Goal: Task Accomplishment & Management: Manage account settings

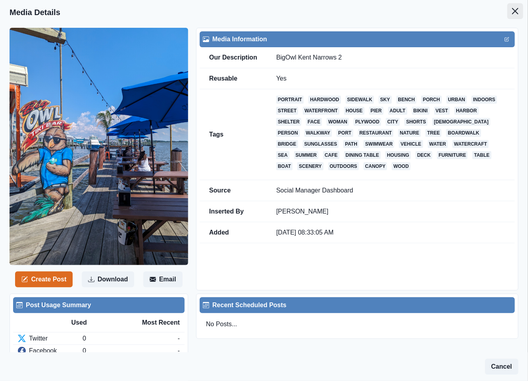
click at [507, 8] on button "Close" at bounding box center [515, 11] width 16 height 16
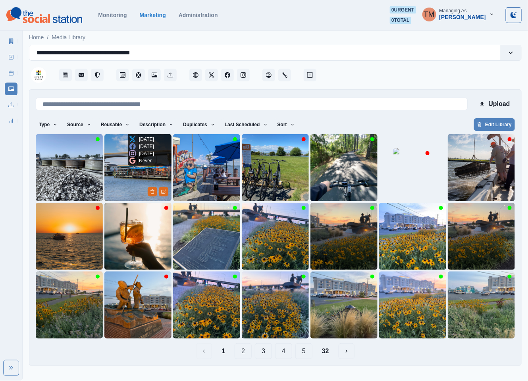
click at [126, 187] on img at bounding box center [137, 167] width 67 height 67
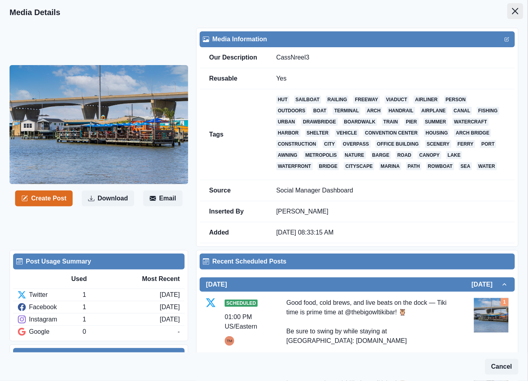
drag, startPoint x: 502, startPoint y: 12, endPoint x: 477, endPoint y: 21, distance: 27.1
click at [507, 13] on button "Close" at bounding box center [515, 11] width 16 height 16
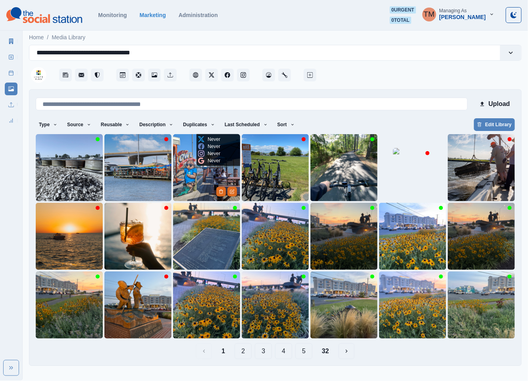
click at [187, 183] on img at bounding box center [206, 167] width 67 height 67
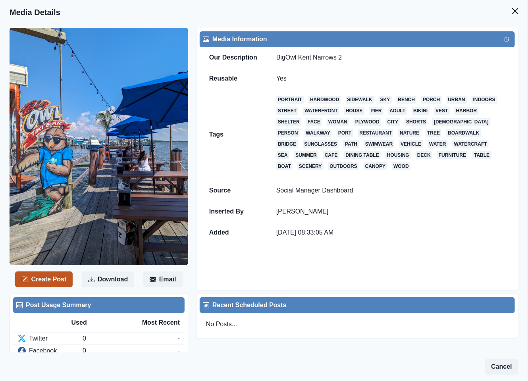
click at [21, 275] on button "Create Post" at bounding box center [44, 279] width 58 height 16
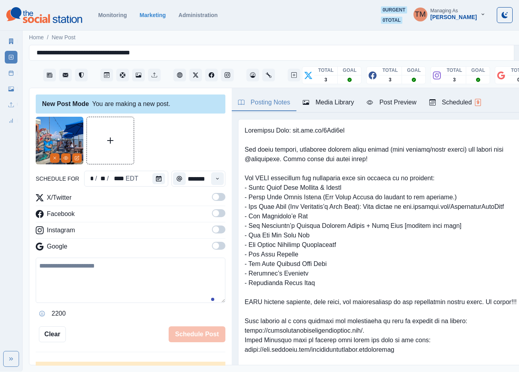
click at [136, 286] on textarea at bounding box center [131, 280] width 190 height 45
paste textarea "**********"
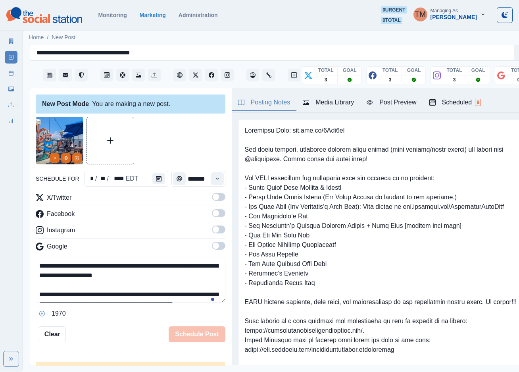
scroll to position [16, 0]
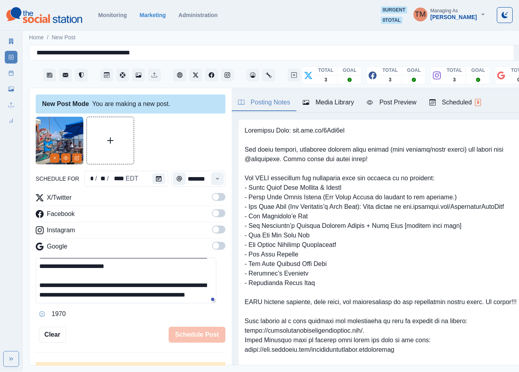
type textarea "**********"
click at [212, 197] on span at bounding box center [218, 197] width 13 height 8
drag, startPoint x: 212, startPoint y: 216, endPoint x: 214, endPoint y: 233, distance: 17.2
click at [212, 216] on span at bounding box center [218, 213] width 13 height 8
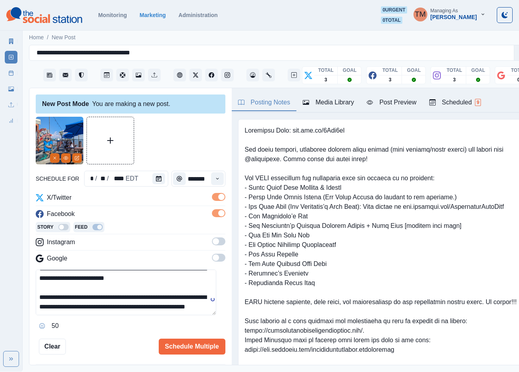
click at [214, 235] on div "X/Twitter Facebook Story Feed Instagram Google" at bounding box center [131, 229] width 190 height 73
click at [215, 245] on label at bounding box center [218, 243] width 13 height 13
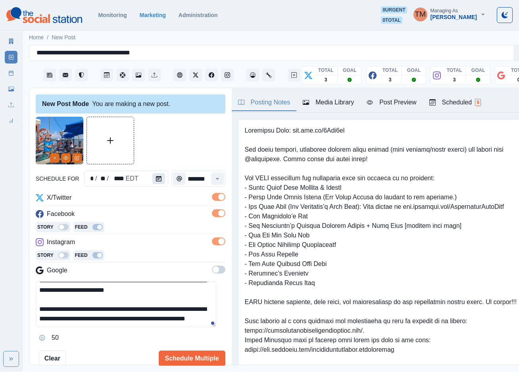
click at [160, 181] on button "Calendar" at bounding box center [158, 178] width 13 height 11
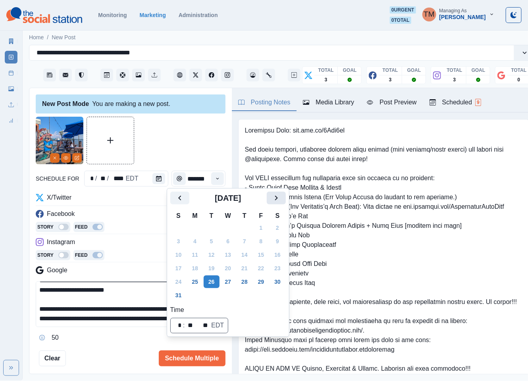
click at [271, 194] on icon "Next" at bounding box center [276, 198] width 10 height 10
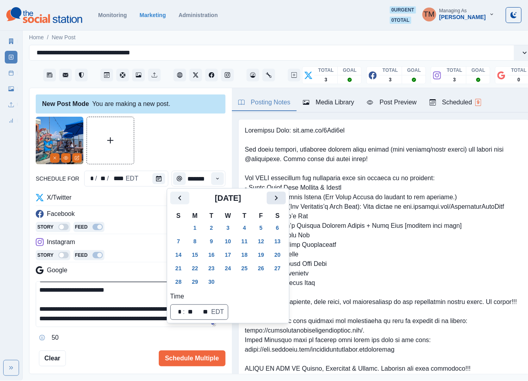
click at [271, 194] on icon "Next" at bounding box center [276, 198] width 10 height 10
click at [229, 268] on button "22" at bounding box center [228, 268] width 16 height 13
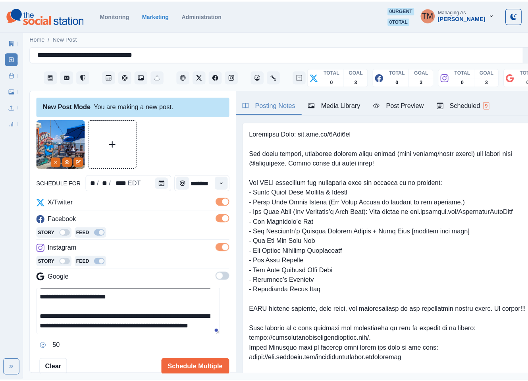
scroll to position [46, 0]
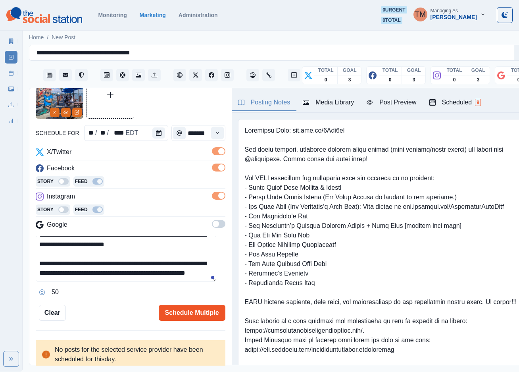
click at [194, 310] on button "Schedule Multiple" at bounding box center [192, 313] width 67 height 16
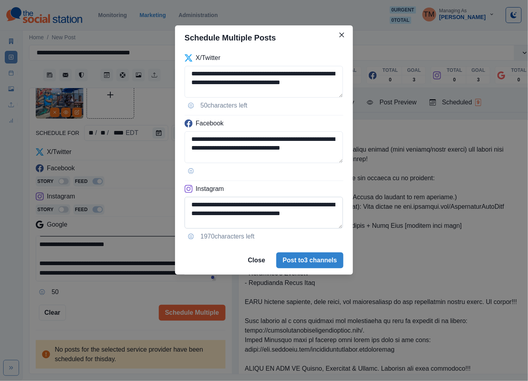
scroll to position [37, 0]
drag, startPoint x: 250, startPoint y: 204, endPoint x: 227, endPoint y: 209, distance: 23.1
click at [227, 206] on textarea "**********" at bounding box center [264, 213] width 158 height 32
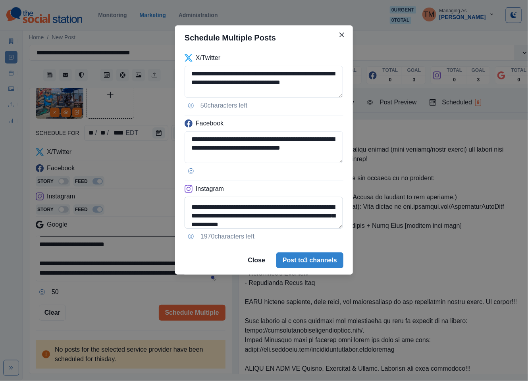
click at [251, 217] on textarea "**********" at bounding box center [264, 213] width 158 height 32
paste textarea "****"
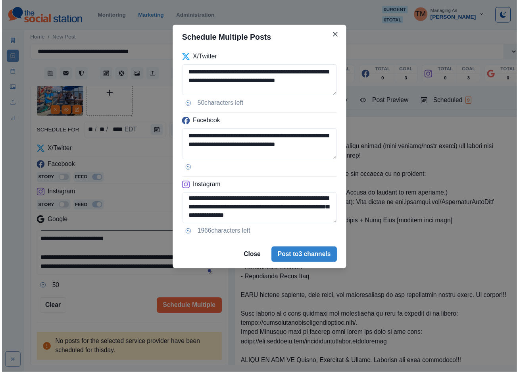
scroll to position [37, 0]
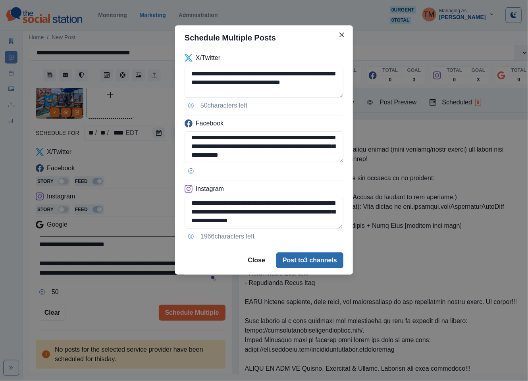
type textarea "**********"
click at [318, 267] on button "Post to 3 channels" at bounding box center [309, 260] width 67 height 16
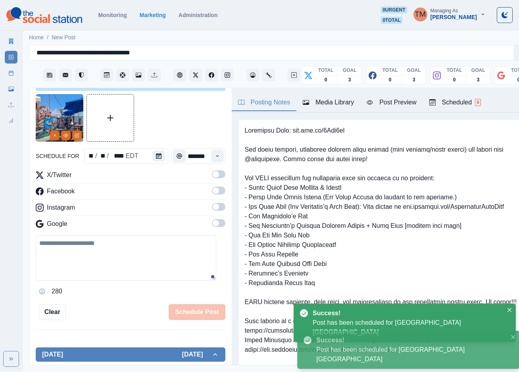
scroll to position [0, 0]
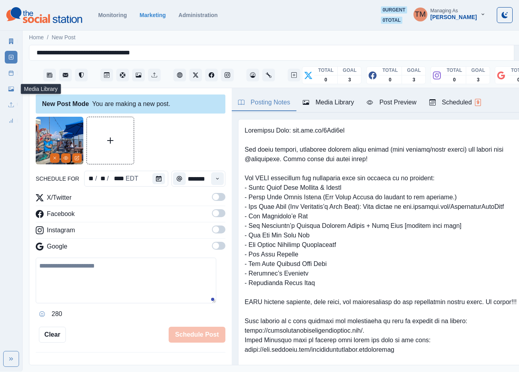
click at [11, 89] on icon at bounding box center [11, 89] width 6 height 6
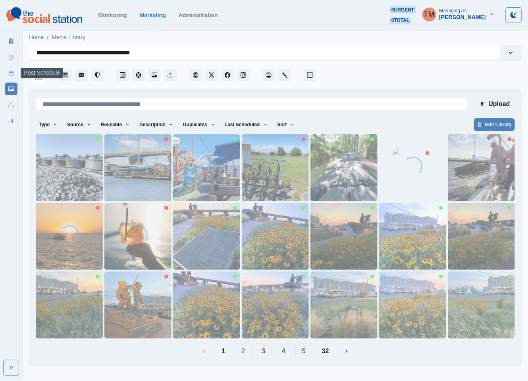
click at [7, 74] on link "Post Schedule" at bounding box center [11, 73] width 13 height 13
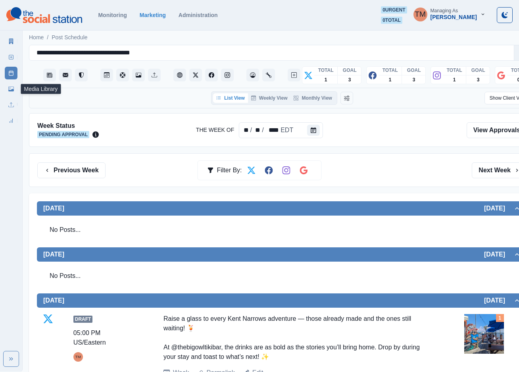
click at [11, 90] on icon at bounding box center [11, 89] width 6 height 5
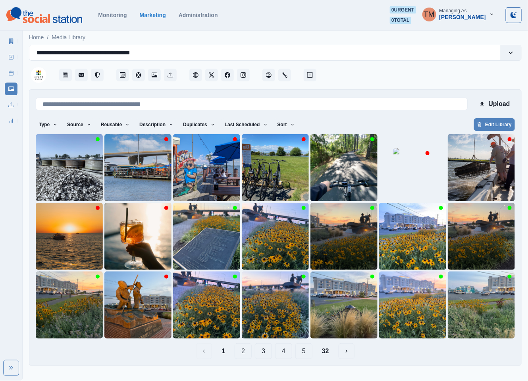
click at [245, 352] on button "2" at bounding box center [243, 351] width 17 height 16
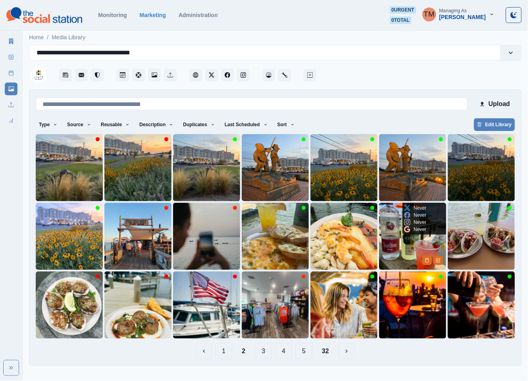
click at [381, 243] on img at bounding box center [412, 236] width 67 height 67
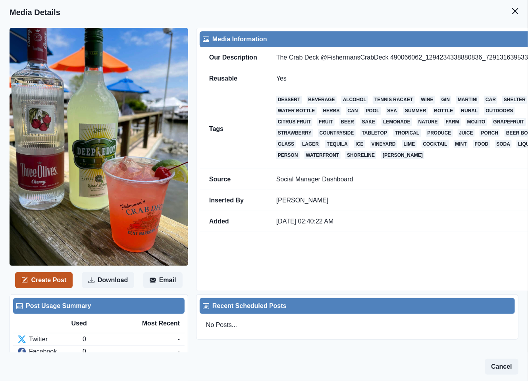
click at [56, 283] on button "Create Post" at bounding box center [44, 280] width 58 height 16
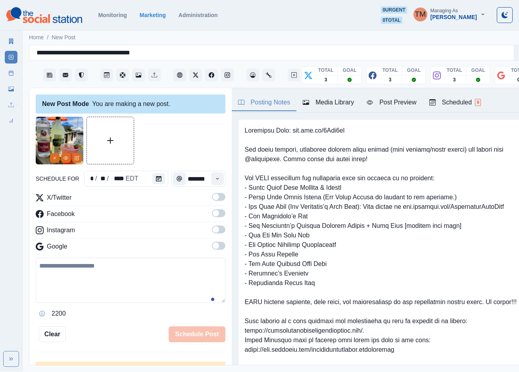
click at [115, 286] on textarea at bounding box center [131, 280] width 190 height 45
paste textarea "**********"
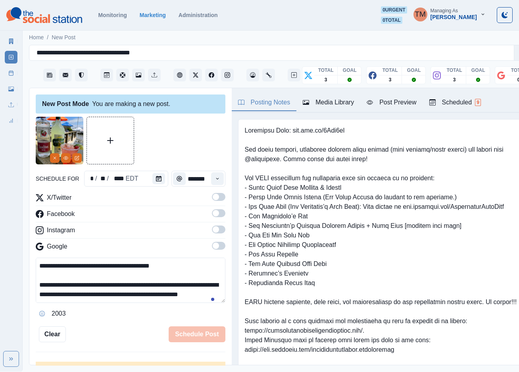
scroll to position [25, 0]
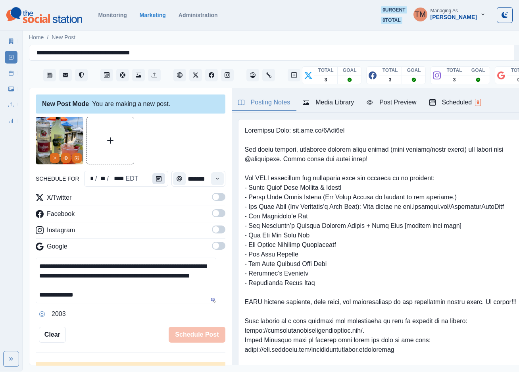
type textarea "**********"
click at [156, 177] on icon "Calendar" at bounding box center [159, 179] width 6 height 6
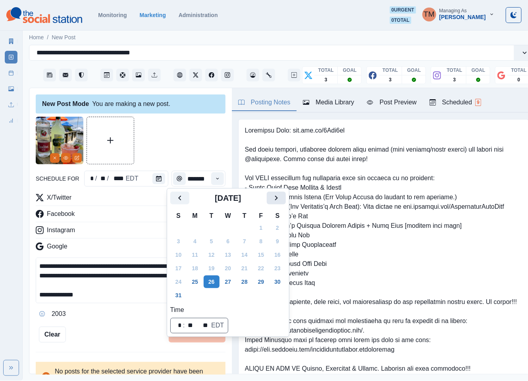
click at [284, 194] on button "Next" at bounding box center [276, 198] width 19 height 13
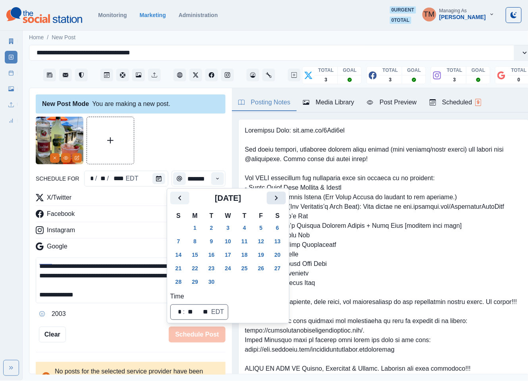
click at [284, 194] on button "Next" at bounding box center [276, 198] width 19 height 13
click at [193, 281] on button "27" at bounding box center [195, 281] width 16 height 13
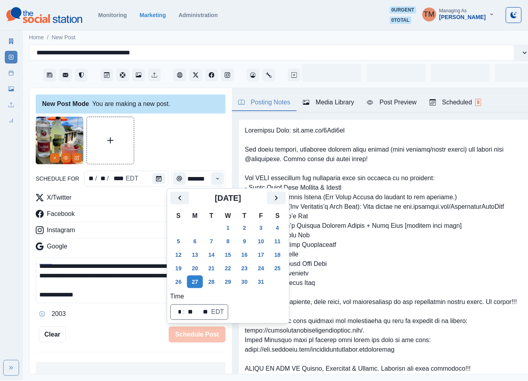
click at [179, 143] on div at bounding box center [131, 141] width 190 height 48
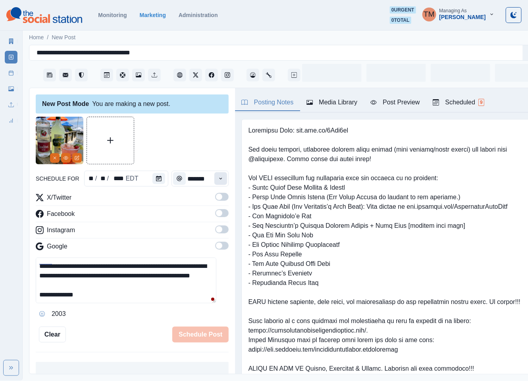
click at [219, 179] on icon "Time" at bounding box center [220, 179] width 3 height 2
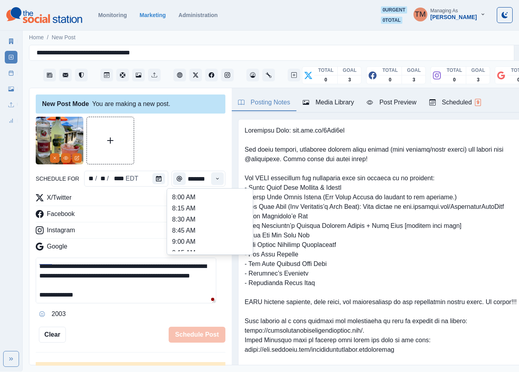
scroll to position [238, 0]
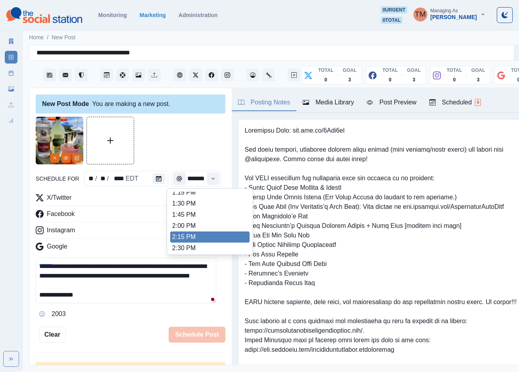
click at [200, 235] on li "2:15 PM" at bounding box center [209, 236] width 79 height 11
type input "*******"
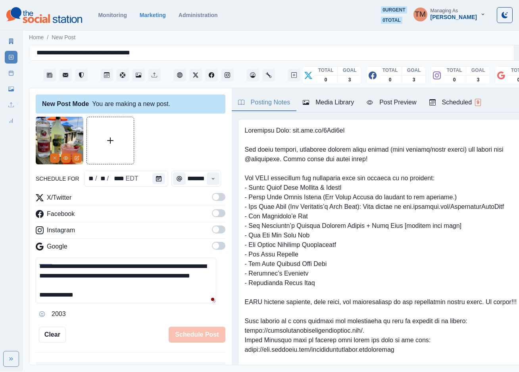
drag, startPoint x: 213, startPoint y: 198, endPoint x: 210, endPoint y: 221, distance: 23.3
click at [212, 198] on span at bounding box center [218, 197] width 13 height 8
drag, startPoint x: 209, startPoint y: 213, endPoint x: 212, endPoint y: 237, distance: 24.4
click at [213, 215] on span at bounding box center [216, 213] width 6 height 6
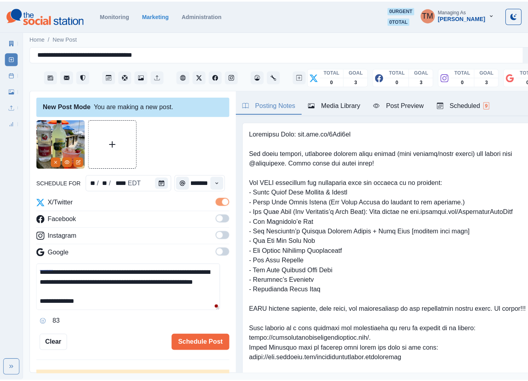
scroll to position [0, 0]
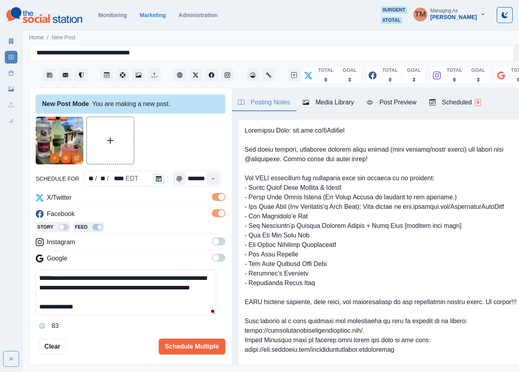
drag, startPoint x: 212, startPoint y: 238, endPoint x: 211, endPoint y: 244, distance: 6.2
click at [212, 242] on span at bounding box center [218, 241] width 13 height 8
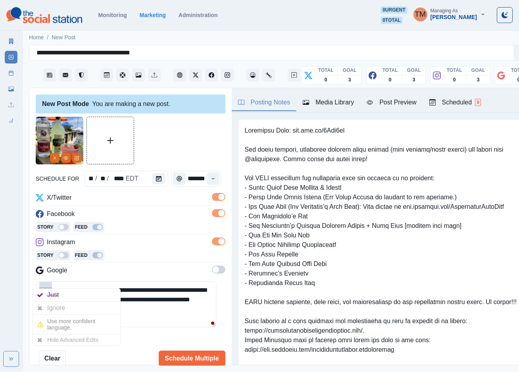
drag, startPoint x: 48, startPoint y: 309, endPoint x: 145, endPoint y: 348, distance: 105.1
click at [56, 312] on div "Ignore" at bounding box center [57, 308] width 21 height 13
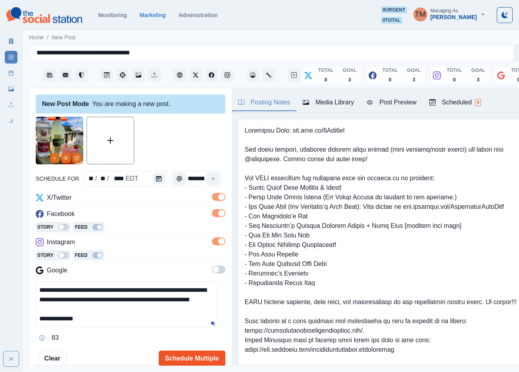
click at [179, 356] on button "Schedule Multiple" at bounding box center [192, 358] width 67 height 16
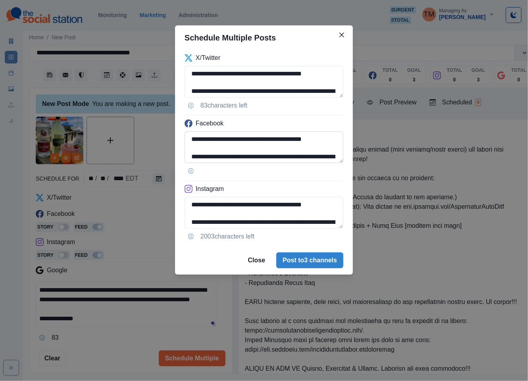
click at [335, 154] on textarea "**********" at bounding box center [264, 147] width 159 height 32
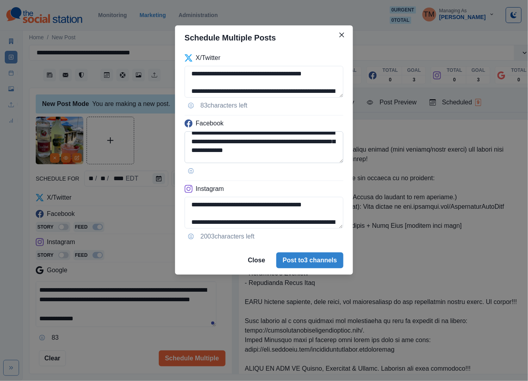
drag, startPoint x: 219, startPoint y: 141, endPoint x: 254, endPoint y: 154, distance: 37.3
click at [218, 141] on textarea "**********" at bounding box center [264, 147] width 159 height 32
paste textarea "*********"
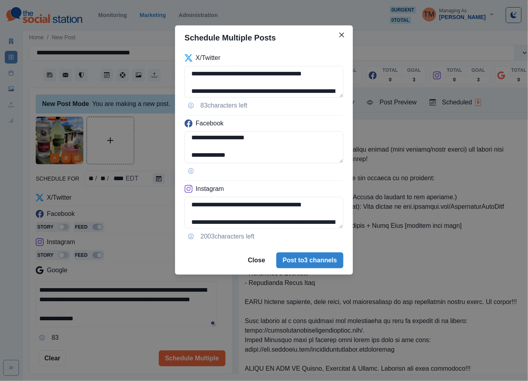
drag, startPoint x: 204, startPoint y: 155, endPoint x: 353, endPoint y: 156, distance: 148.8
click at [350, 155] on div "**********" at bounding box center [264, 148] width 178 height 196
paste textarea "*********"
type textarea "**********"
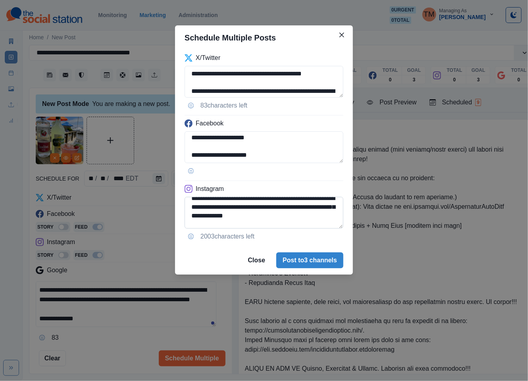
click at [228, 206] on textarea "**********" at bounding box center [264, 213] width 159 height 32
drag, startPoint x: 220, startPoint y: 209, endPoint x: 252, endPoint y: 209, distance: 31.4
click at [252, 209] on textarea "**********" at bounding box center [264, 213] width 159 height 32
paste textarea
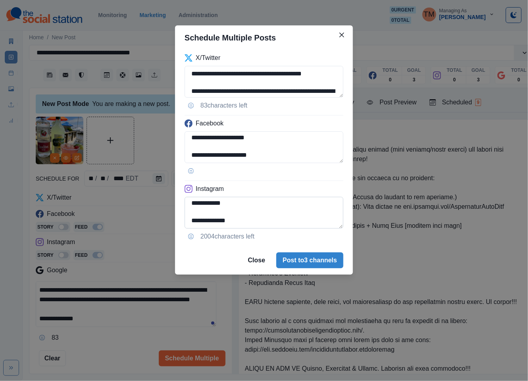
drag, startPoint x: 204, startPoint y: 223, endPoint x: 302, endPoint y: 223, distance: 98.8
click at [302, 223] on textarea "**********" at bounding box center [264, 213] width 159 height 32
paste textarea
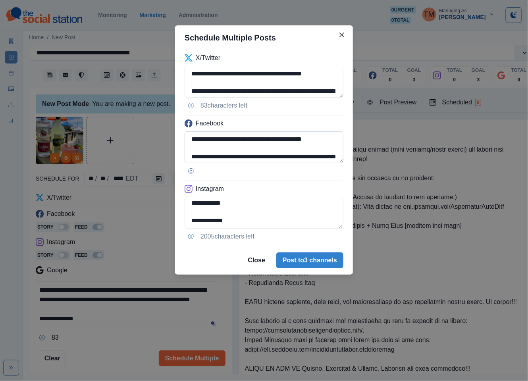
type textarea "**********"
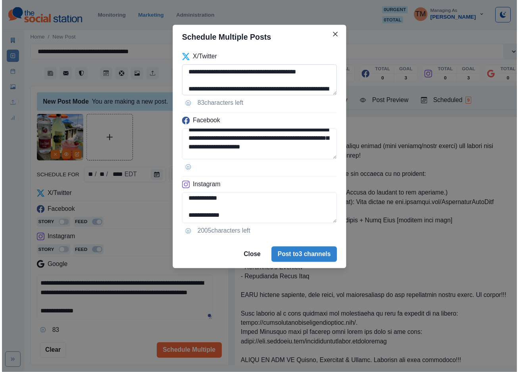
scroll to position [24, 0]
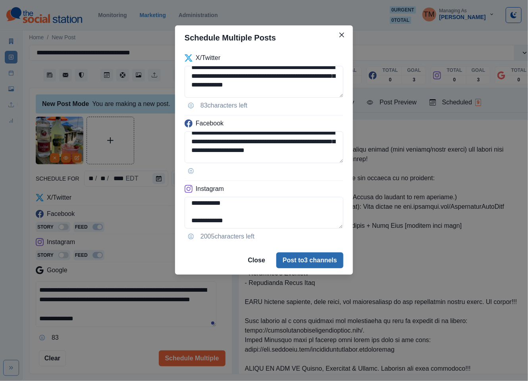
click at [305, 261] on button "Post to 3 channels" at bounding box center [309, 260] width 67 height 16
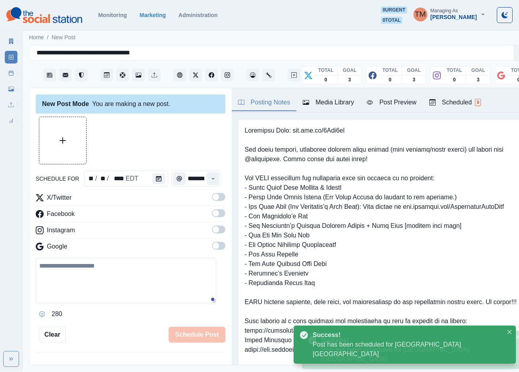
scroll to position [0, 0]
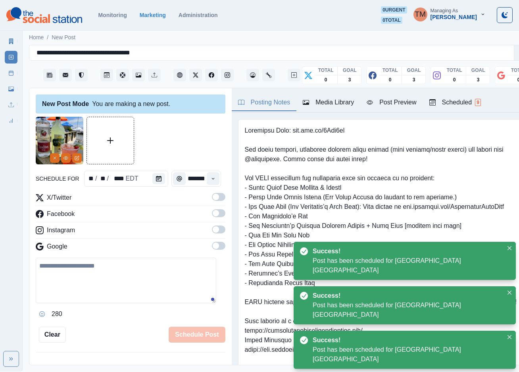
click at [10, 75] on icon at bounding box center [11, 73] width 6 height 6
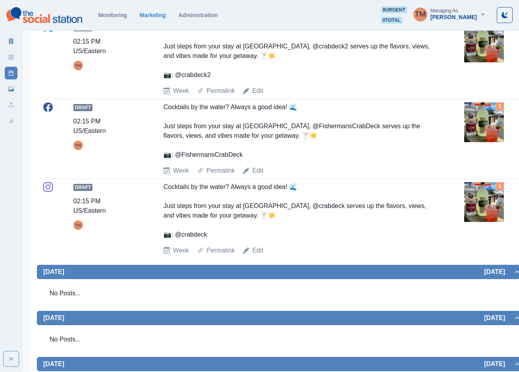
scroll to position [179, 0]
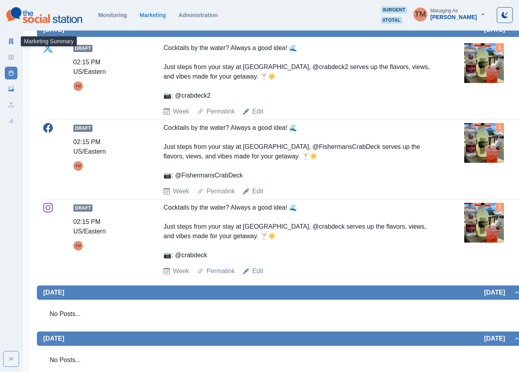
click at [11, 43] on icon at bounding box center [11, 42] width 6 height 6
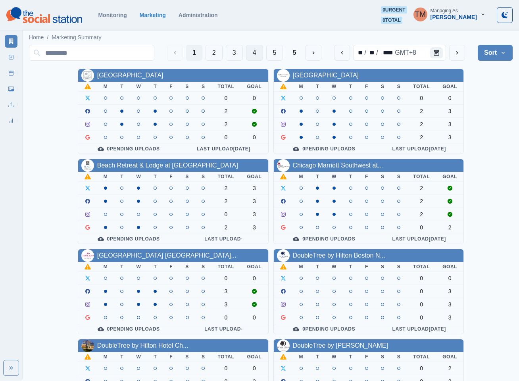
click at [252, 49] on button "4" at bounding box center [254, 53] width 17 height 16
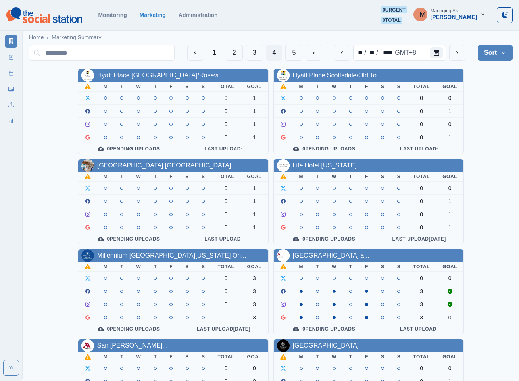
drag, startPoint x: 317, startPoint y: 165, endPoint x: 312, endPoint y: 168, distance: 6.0
click at [316, 165] on link "Life Hotel New York" at bounding box center [325, 165] width 64 height 7
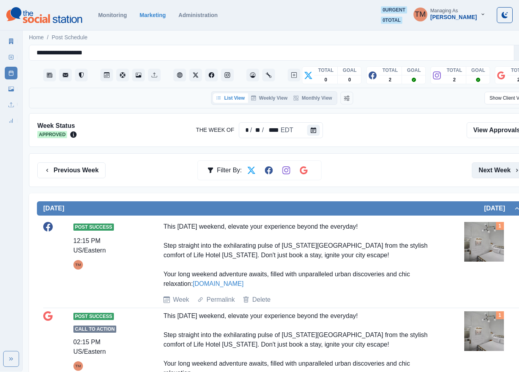
click at [488, 172] on button "Next Week" at bounding box center [499, 170] width 55 height 16
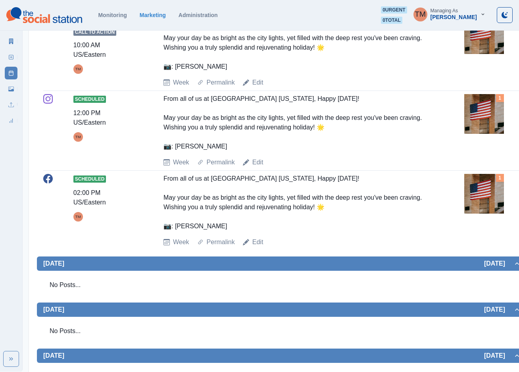
scroll to position [205, 0]
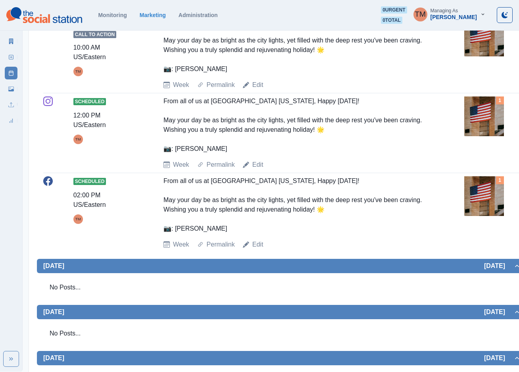
click at [475, 203] on img at bounding box center [484, 196] width 40 height 40
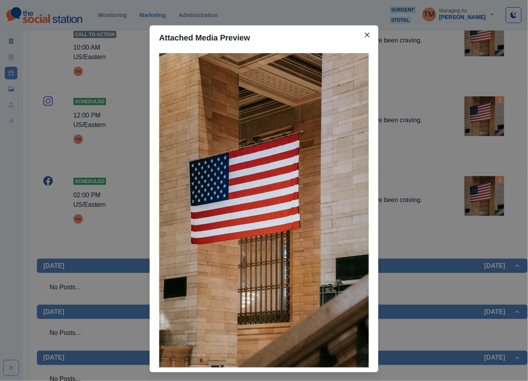
click at [322, 11] on div "Attached Media Preview" at bounding box center [264, 190] width 528 height 381
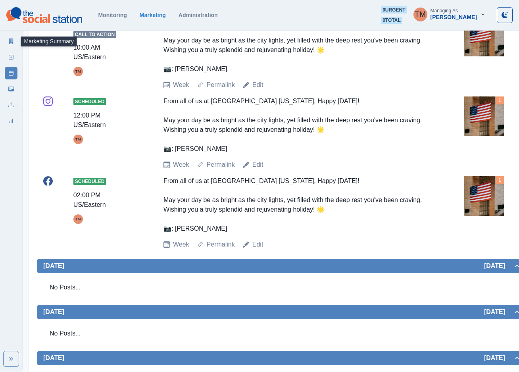
click at [11, 41] on icon at bounding box center [11, 42] width 4 height 6
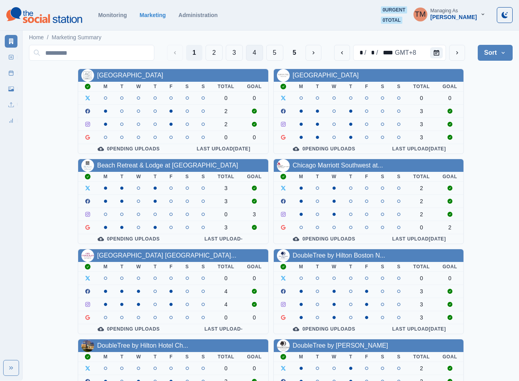
click at [258, 50] on button "4" at bounding box center [254, 53] width 17 height 16
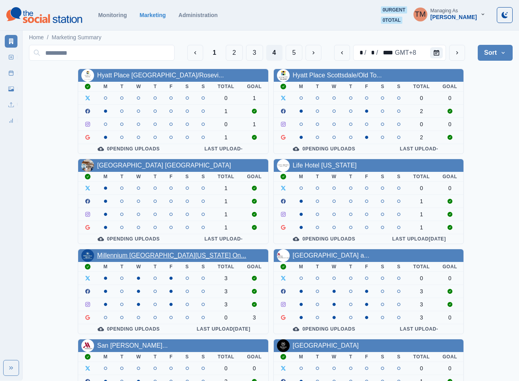
click at [154, 259] on link "Millennium Hilton New York On..." at bounding box center [171, 255] width 149 height 7
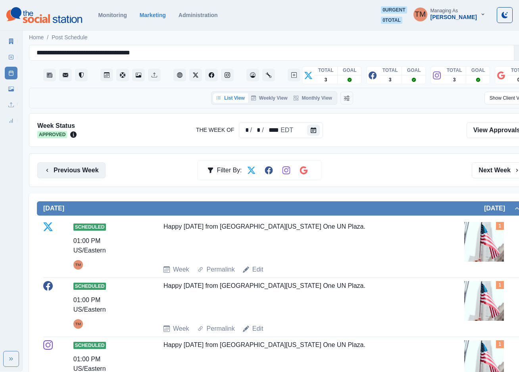
drag, startPoint x: 83, startPoint y: 171, endPoint x: 79, endPoint y: 170, distance: 4.4
click at [82, 171] on button "Previous Week" at bounding box center [71, 170] width 68 height 16
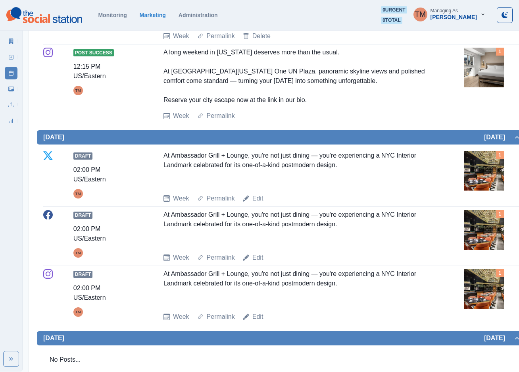
scroll to position [417, 0]
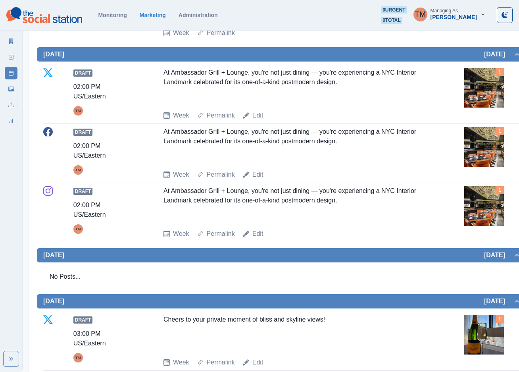
click at [257, 118] on link "Edit" at bounding box center [257, 116] width 11 height 10
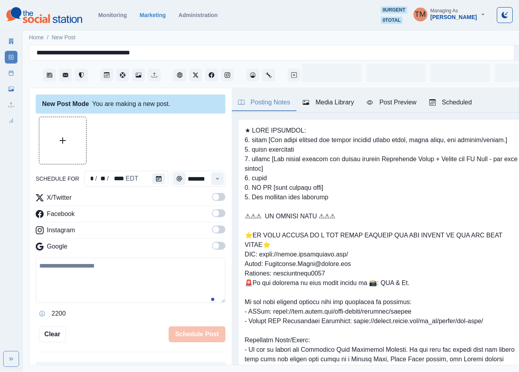
scroll to position [8, 0]
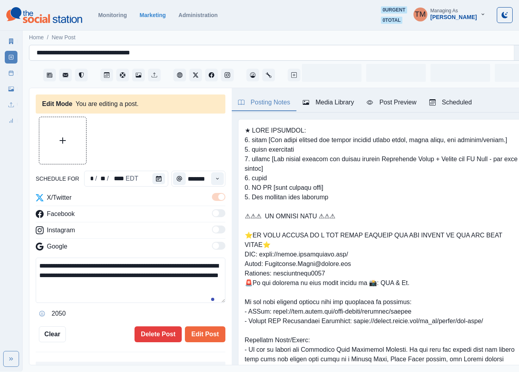
type input "*******"
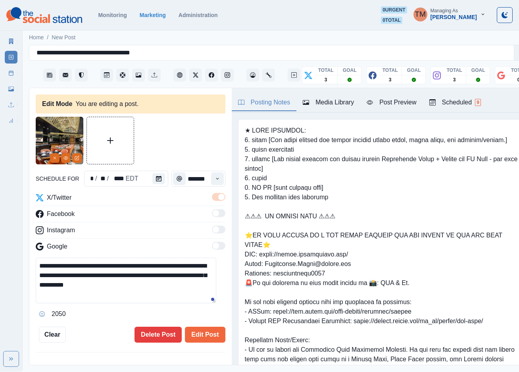
click at [53, 156] on icon "Remove" at bounding box center [54, 158] width 5 height 5
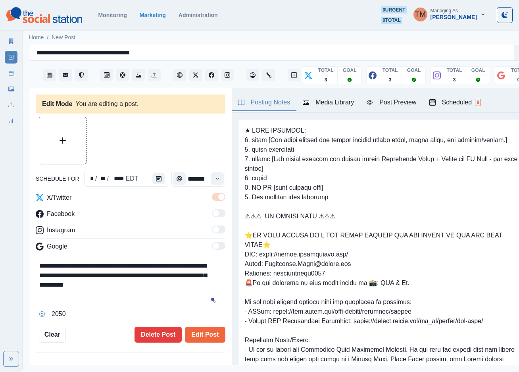
drag, startPoint x: 160, startPoint y: 280, endPoint x: 23, endPoint y: 259, distance: 138.6
click at [23, 259] on main "**********" at bounding box center [282, 200] width 519 height 343
paste textarea
type textarea "**********"
click at [46, 130] on button "Upload Media" at bounding box center [62, 140] width 47 height 47
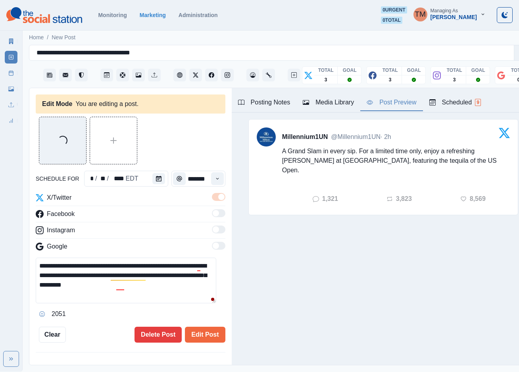
click at [404, 100] on button "Post Preview" at bounding box center [391, 102] width 62 height 17
click at [174, 137] on div "Loading..." at bounding box center [131, 141] width 190 height 48
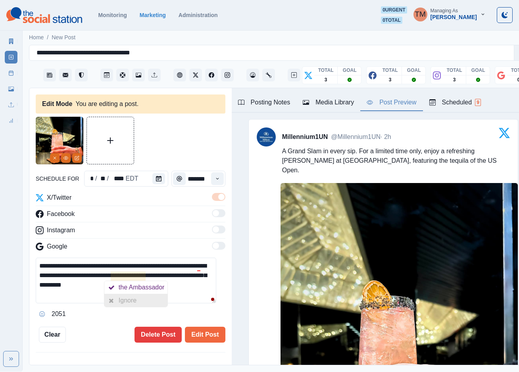
click at [131, 295] on div "Ignore" at bounding box center [129, 300] width 21 height 13
click at [206, 285] on div "Ignore" at bounding box center [215, 291] width 21 height 13
click at [127, 306] on div "Ignore" at bounding box center [134, 310] width 21 height 13
click at [103, 317] on div "**********" at bounding box center [131, 230] width 190 height 226
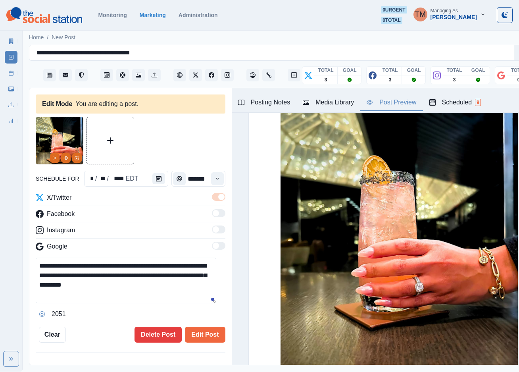
scroll to position [76, 0]
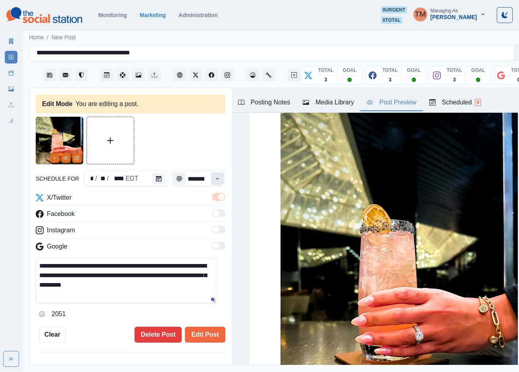
click at [215, 176] on icon "Time" at bounding box center [218, 179] width 6 height 6
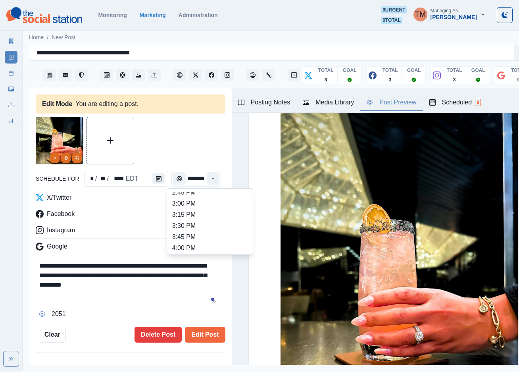
scroll to position [298, 0]
click at [205, 205] on li "3:00 PM" at bounding box center [209, 210] width 79 height 11
type input "*******"
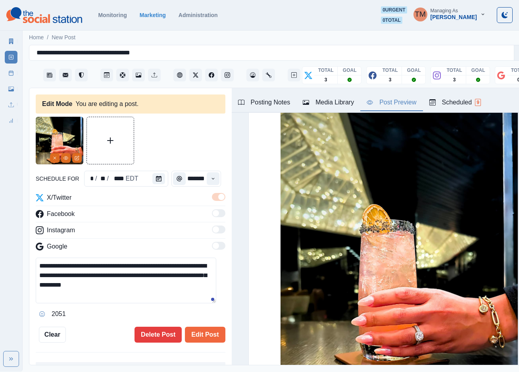
click at [194, 136] on div at bounding box center [131, 141] width 190 height 48
drag, startPoint x: 149, startPoint y: 281, endPoint x: 33, endPoint y: 253, distance: 120.0
click at [33, 253] on div "**********" at bounding box center [130, 226] width 202 height 277
click at [195, 329] on button "Edit Post" at bounding box center [205, 335] width 40 height 16
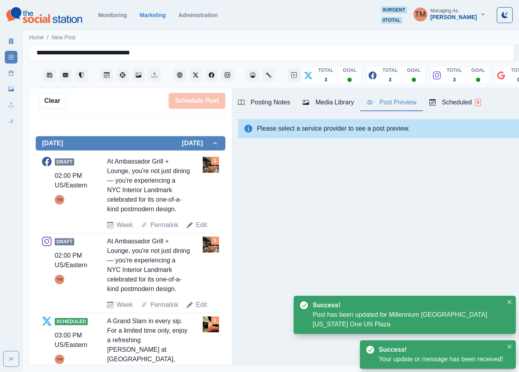
scroll to position [238, 0]
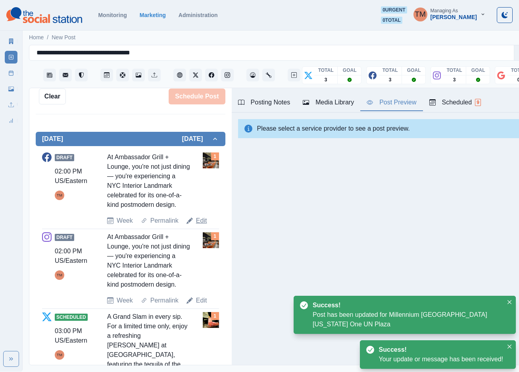
click at [196, 220] on link "Edit" at bounding box center [201, 221] width 11 height 10
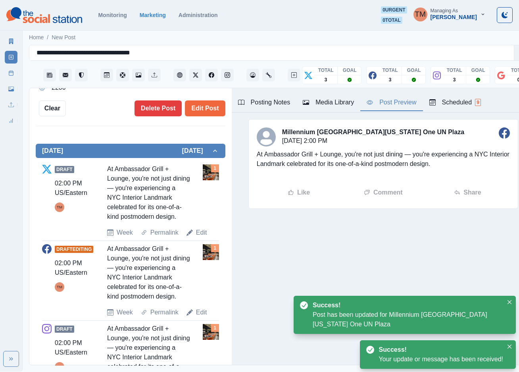
type input "*******"
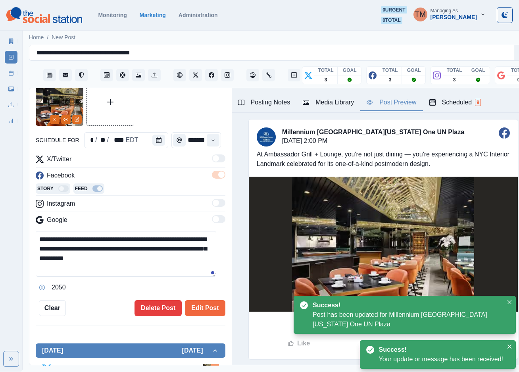
scroll to position [12, 0]
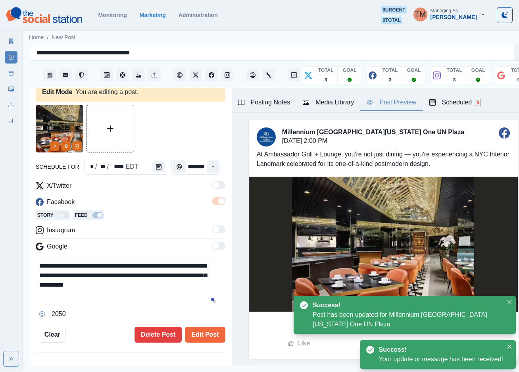
click at [111, 272] on textarea "**********" at bounding box center [126, 281] width 181 height 46
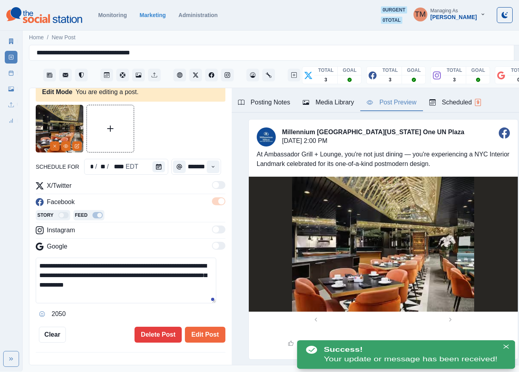
paste textarea
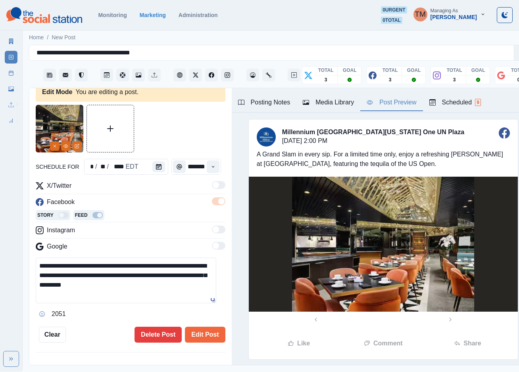
type textarea "**********"
click at [54, 144] on icon "Remove" at bounding box center [54, 146] width 5 height 5
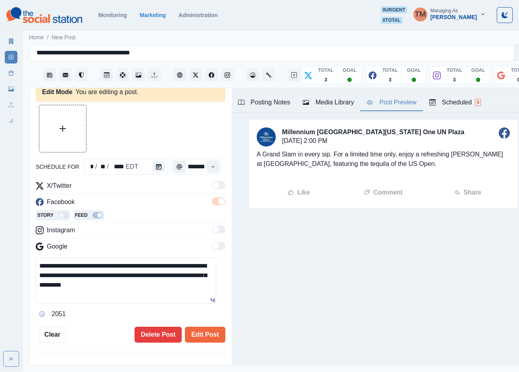
click at [329, 98] on div "Media Library" at bounding box center [328, 103] width 51 height 10
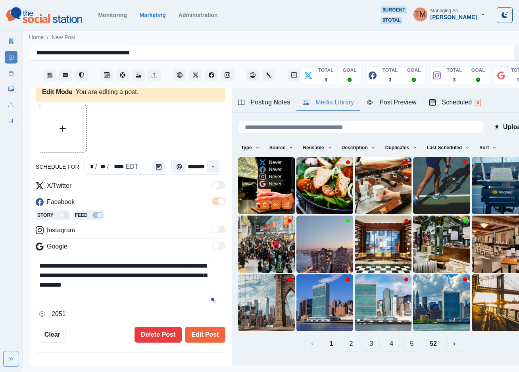
click at [248, 174] on img at bounding box center [266, 185] width 57 height 57
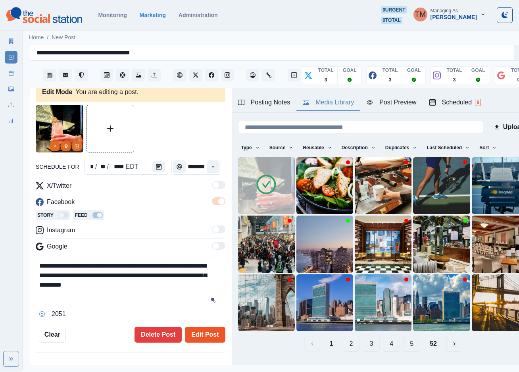
click at [205, 328] on button "Edit Post" at bounding box center [205, 335] width 40 height 16
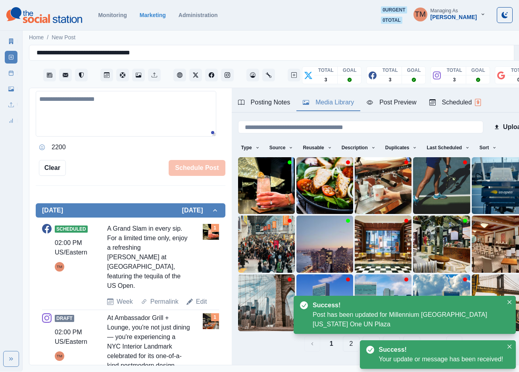
scroll to position [250, 0]
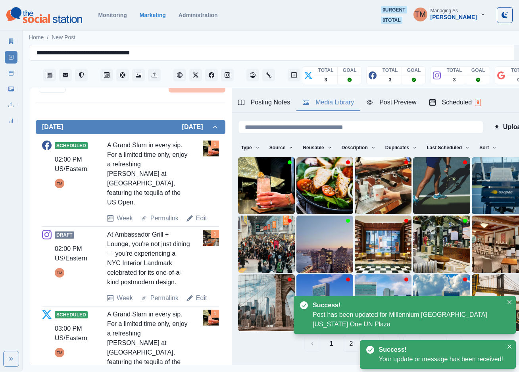
click at [198, 214] on link "Edit" at bounding box center [201, 219] width 11 height 10
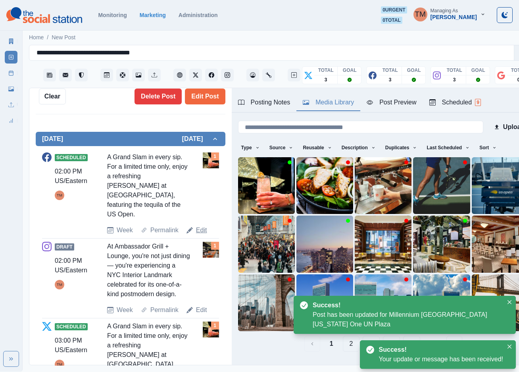
type textarea "**********"
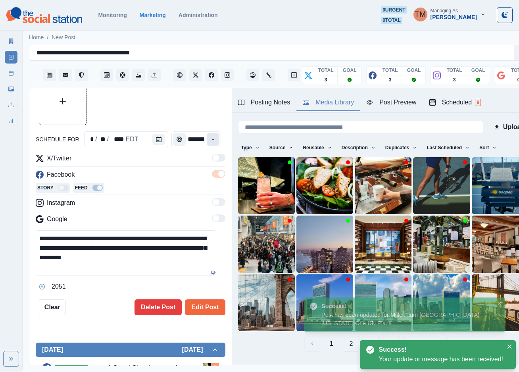
scroll to position [24, 0]
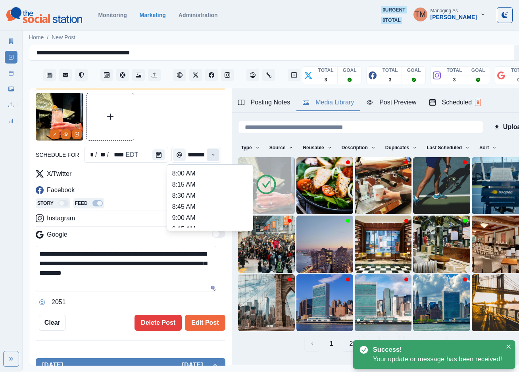
click at [209, 150] on button "Time" at bounding box center [213, 154] width 13 height 13
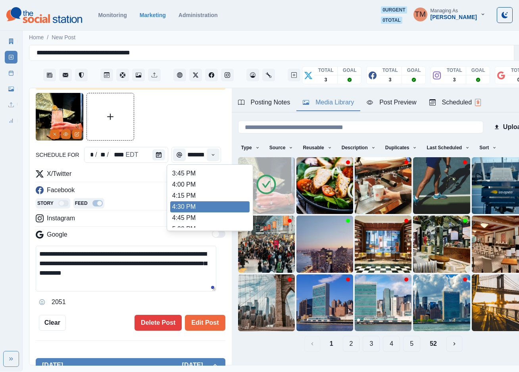
scroll to position [300, 0]
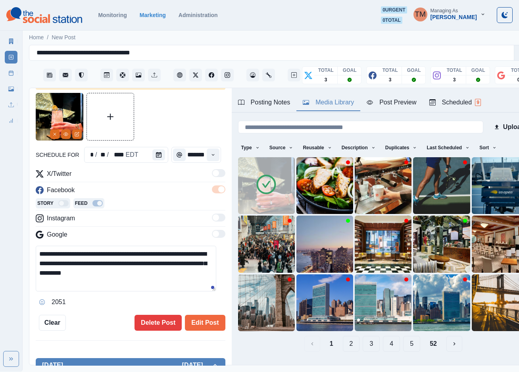
type input "*******"
click at [196, 317] on button "Edit Post" at bounding box center [205, 323] width 40 height 16
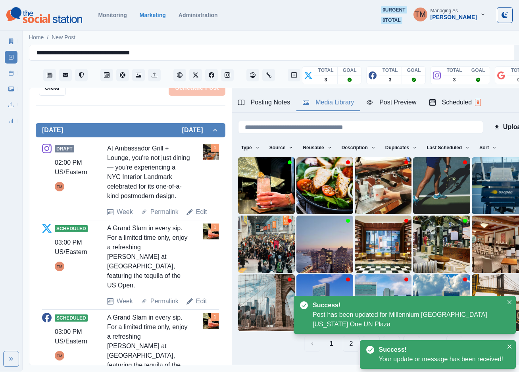
scroll to position [262, 0]
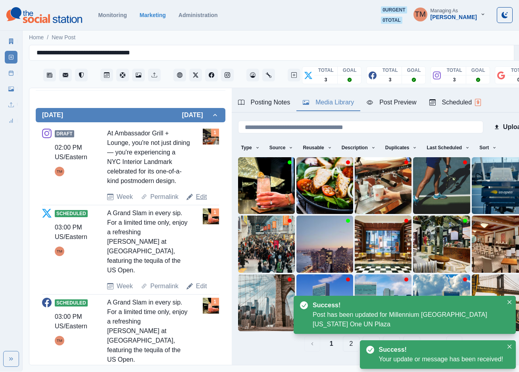
click at [199, 197] on link "Edit" at bounding box center [201, 197] width 11 height 10
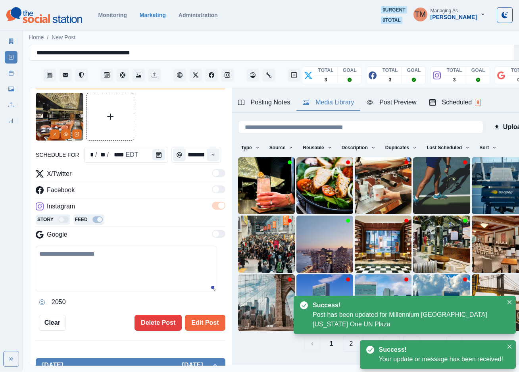
type input "*******"
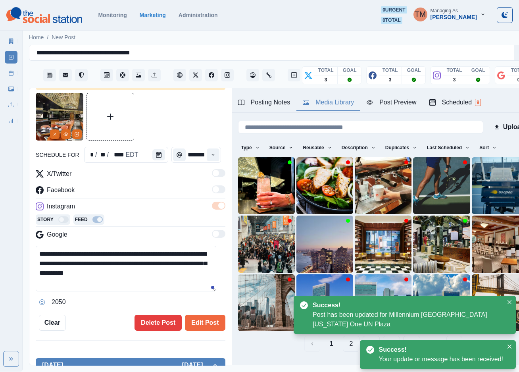
scroll to position [0, 0]
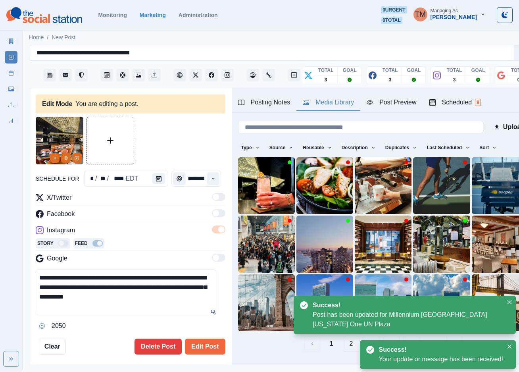
click at [103, 284] on textarea "**********" at bounding box center [126, 293] width 181 height 46
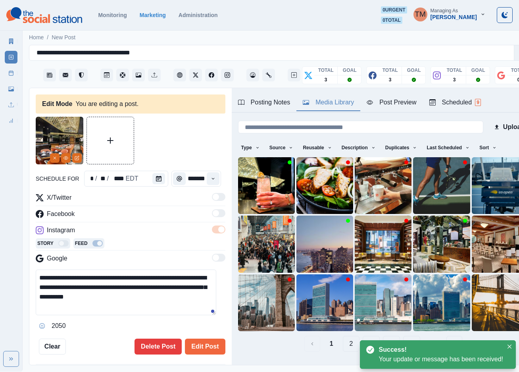
paste textarea
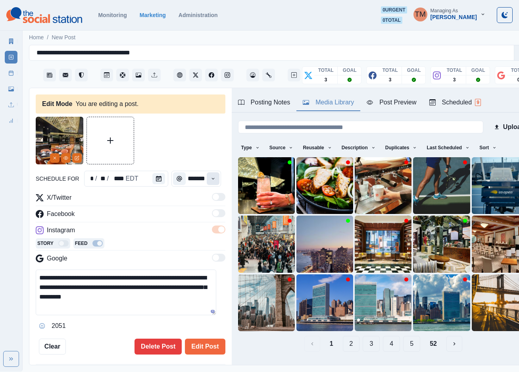
type textarea "**********"
click at [210, 176] on icon "Time" at bounding box center [213, 179] width 6 height 6
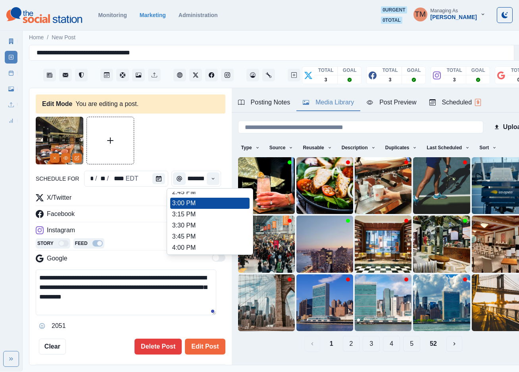
scroll to position [298, 0]
type input "*******"
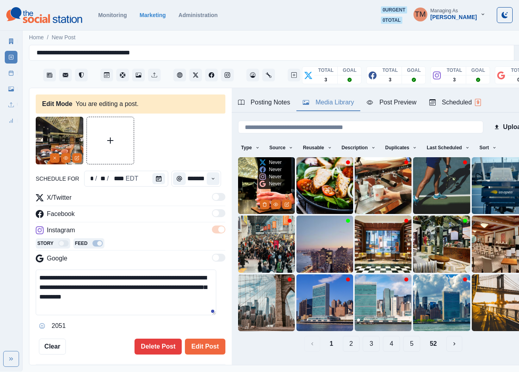
click at [251, 176] on img at bounding box center [266, 185] width 57 height 57
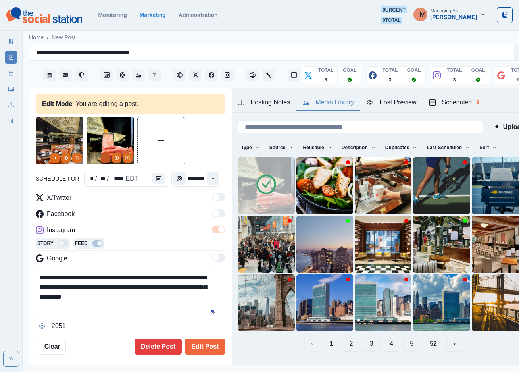
scroll to position [0, 0]
click at [52, 153] on button "Remove" at bounding box center [55, 158] width 10 height 10
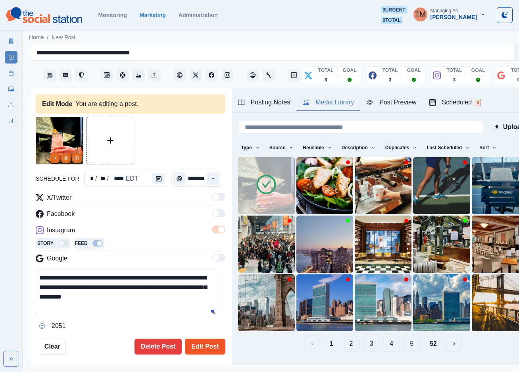
click at [198, 341] on button "Edit Post" at bounding box center [205, 347] width 40 height 16
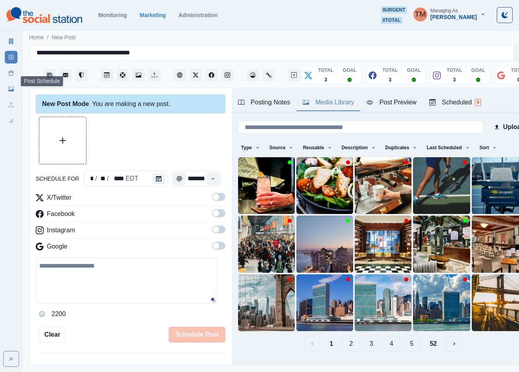
click at [8, 70] on icon at bounding box center [11, 73] width 6 height 6
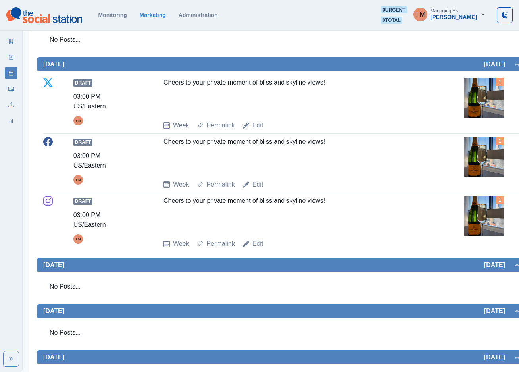
scroll to position [655, 0]
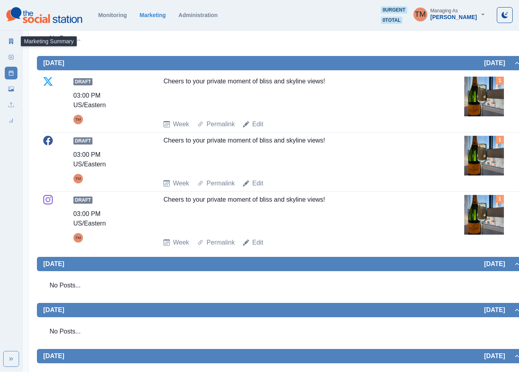
click at [11, 44] on link "Marketing Summary" at bounding box center [11, 41] width 13 height 13
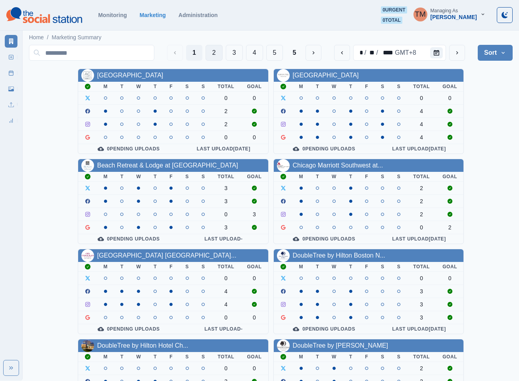
click at [216, 52] on button "2" at bounding box center [214, 53] width 17 height 16
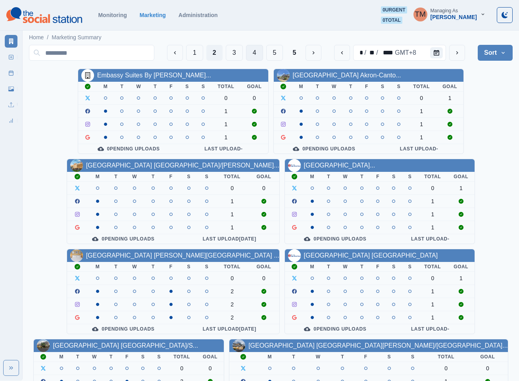
click at [248, 52] on button "4" at bounding box center [254, 53] width 17 height 16
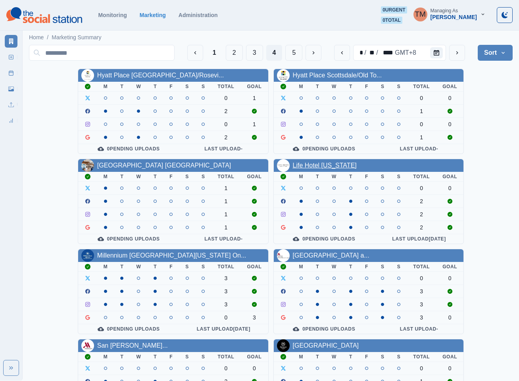
click at [324, 166] on link "Life Hotel [US_STATE]" at bounding box center [325, 165] width 64 height 7
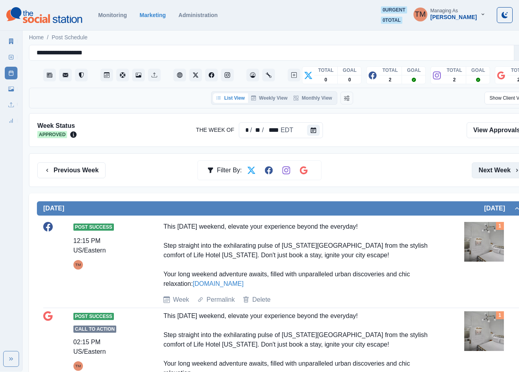
click at [489, 169] on button "Next Week" at bounding box center [499, 170] width 55 height 16
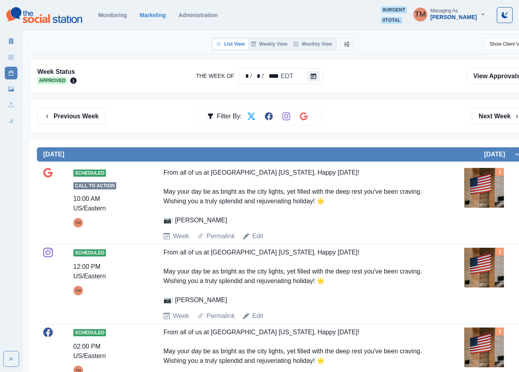
scroll to position [27, 0]
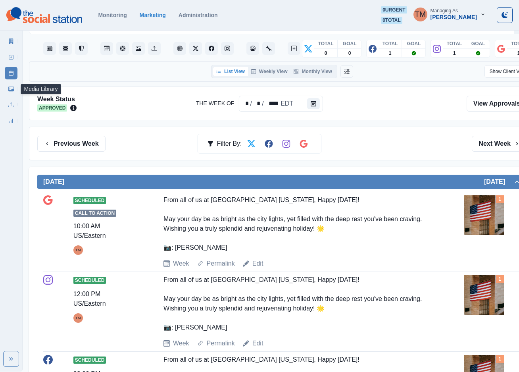
click at [6, 90] on link "Media Library" at bounding box center [11, 89] width 13 height 13
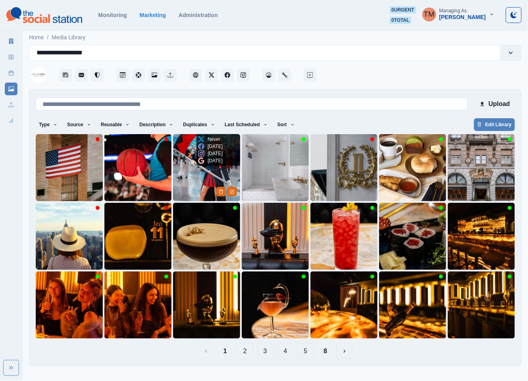
click at [187, 164] on img at bounding box center [206, 167] width 67 height 67
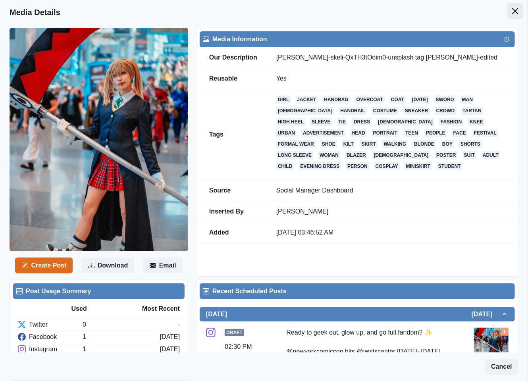
click at [512, 12] on icon "Close" at bounding box center [515, 11] width 6 height 6
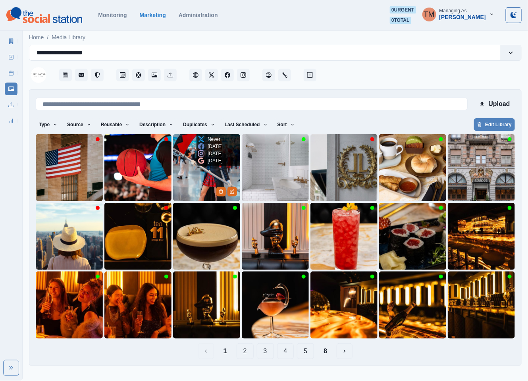
click at [181, 166] on img at bounding box center [206, 167] width 67 height 67
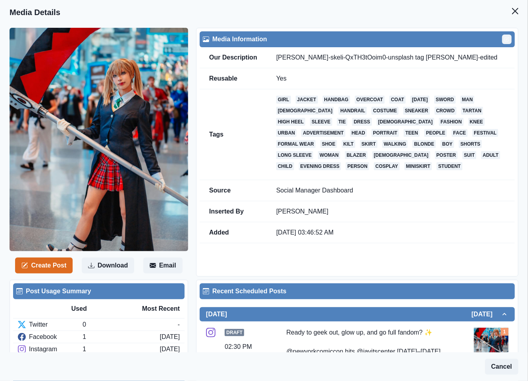
click at [504, 42] on icon "Edit" at bounding box center [506, 39] width 5 height 5
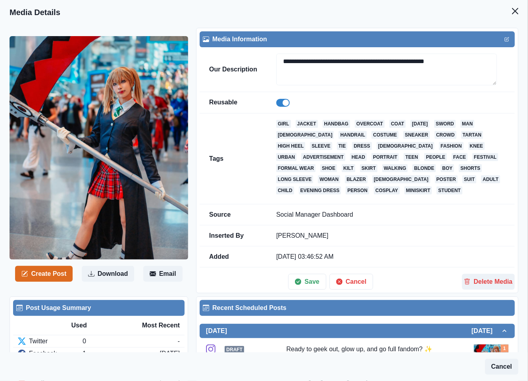
click at [468, 16] on header "Media Details" at bounding box center [264, 12] width 528 height 25
click at [512, 12] on icon "Close" at bounding box center [515, 11] width 6 height 6
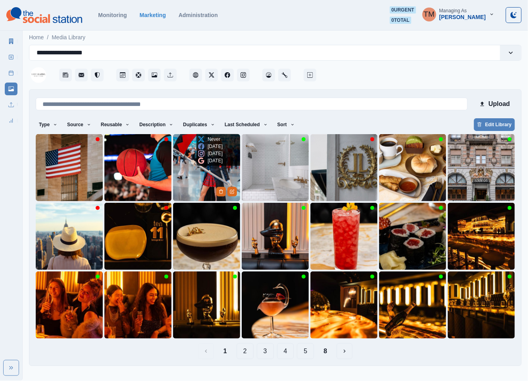
click at [193, 183] on img at bounding box center [206, 167] width 67 height 67
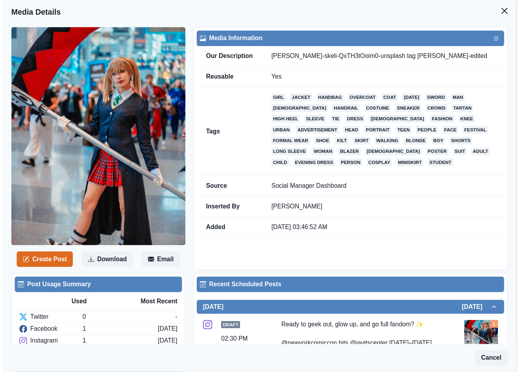
scroll to position [238, 0]
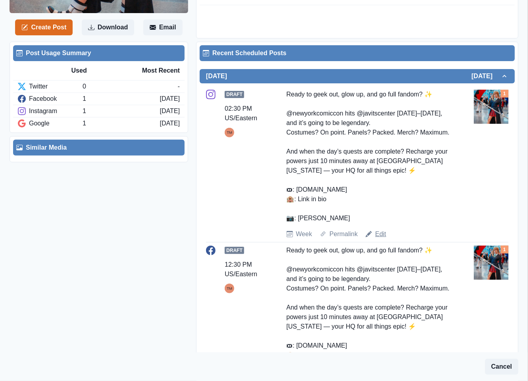
click at [380, 235] on link "Edit" at bounding box center [380, 234] width 11 height 10
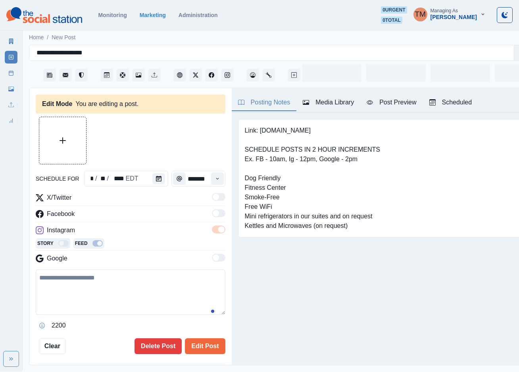
type input "*******"
type textarea "**********"
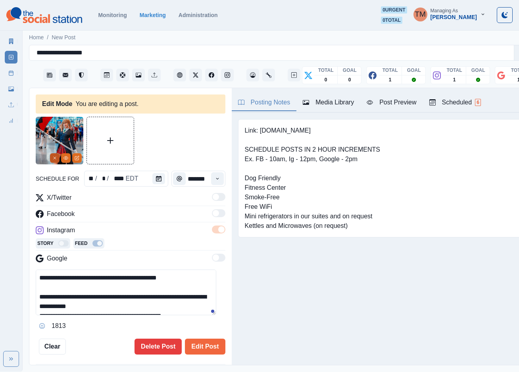
click at [56, 156] on icon "Remove" at bounding box center [54, 158] width 5 height 5
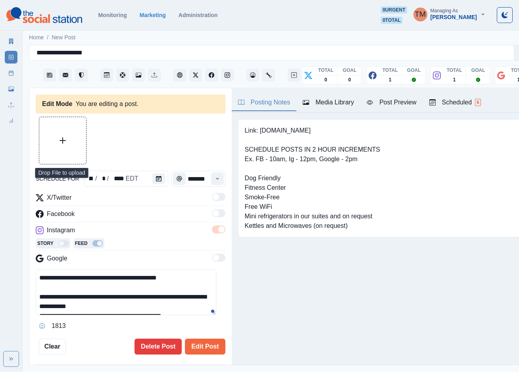
click at [55, 137] on button "Upload Media" at bounding box center [62, 140] width 47 height 47
click at [10, 74] on icon at bounding box center [11, 73] width 6 height 6
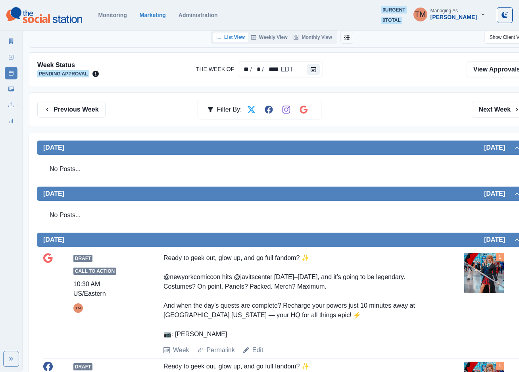
scroll to position [298, 0]
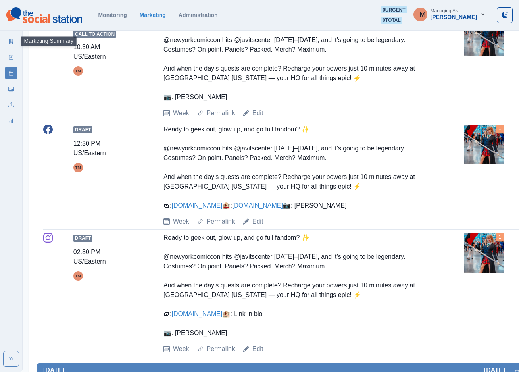
click at [11, 46] on link "Marketing Summary" at bounding box center [11, 41] width 13 height 13
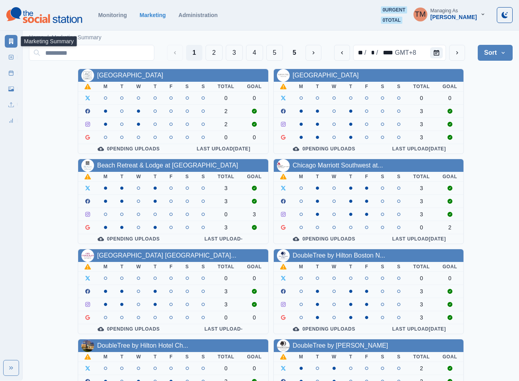
click at [488, 98] on div "AC Hotel Atlanta Downtown M T W T F S S Total Goal 0 0 2 2 0 0 0 Pending Upload…" at bounding box center [271, 337] width 484 height 536
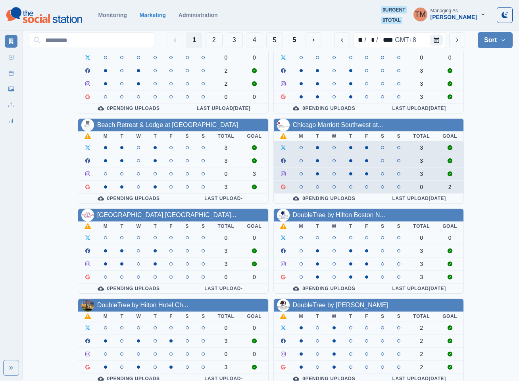
scroll to position [60, 0]
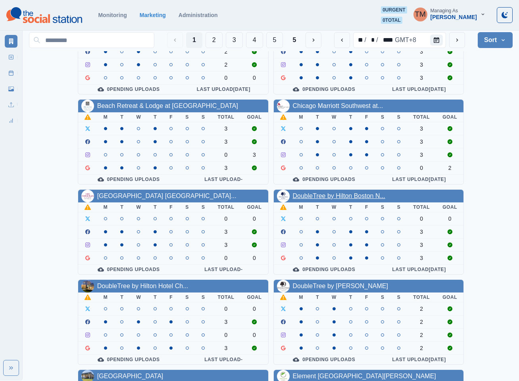
click at [351, 199] on link "DoubleTree by Hilton Boston N..." at bounding box center [339, 196] width 92 height 7
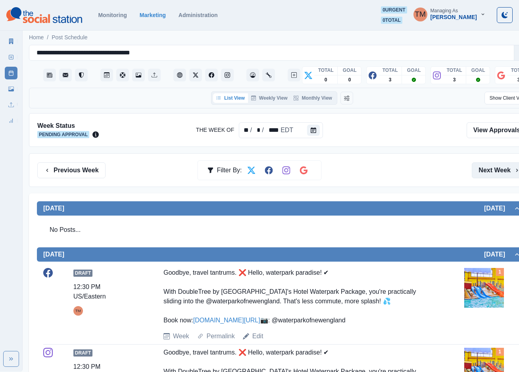
click at [504, 174] on button "Next Week" at bounding box center [499, 170] width 55 height 16
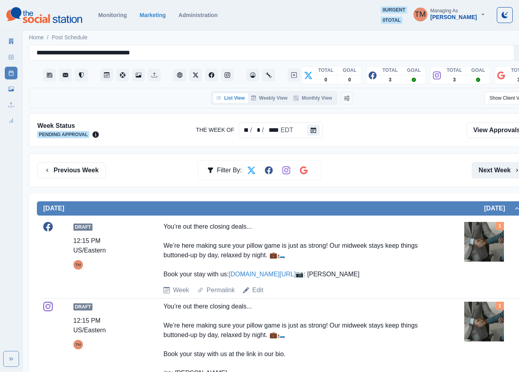
click at [504, 174] on button "Next Week" at bounding box center [499, 170] width 55 height 16
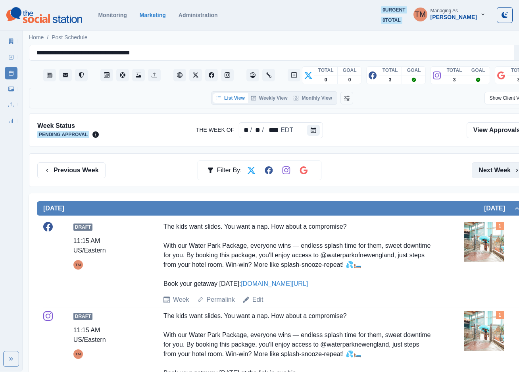
click at [504, 174] on button "Next Week" at bounding box center [499, 170] width 55 height 16
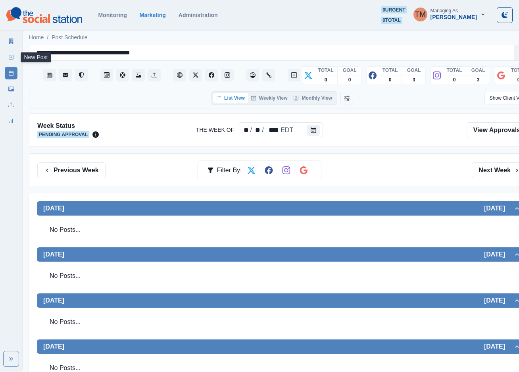
click at [11, 56] on icon at bounding box center [11, 57] width 6 height 6
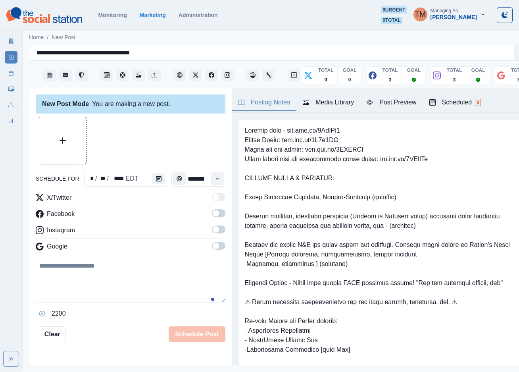
drag, startPoint x: 77, startPoint y: 280, endPoint x: 83, endPoint y: 281, distance: 6.1
click at [83, 280] on textarea at bounding box center [131, 280] width 190 height 45
paste textarea "**********"
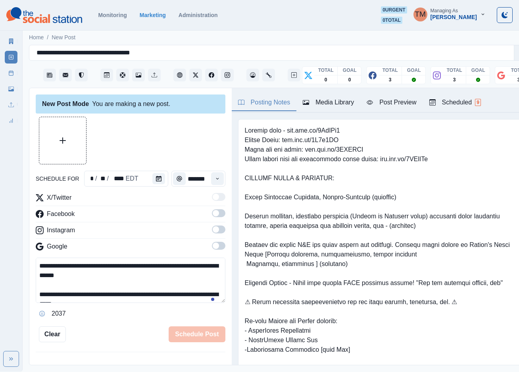
scroll to position [6, 0]
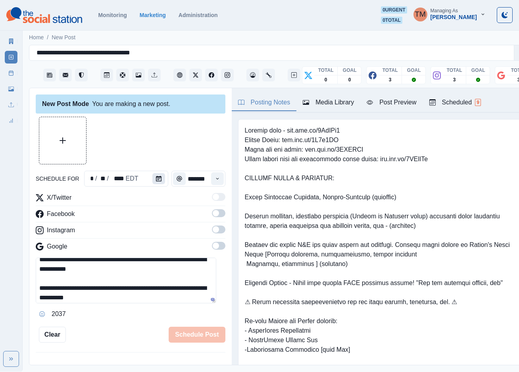
type textarea "**********"
click at [156, 178] on icon "Calendar" at bounding box center [159, 179] width 6 height 6
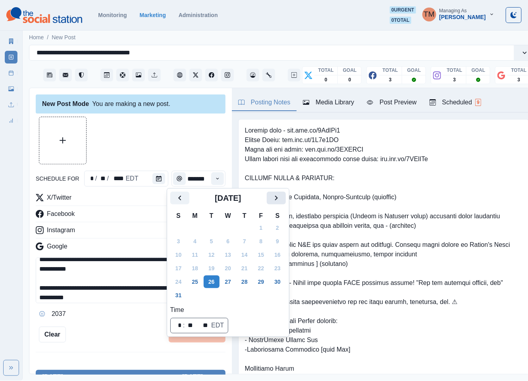
click at [274, 200] on icon "Next" at bounding box center [276, 198] width 10 height 10
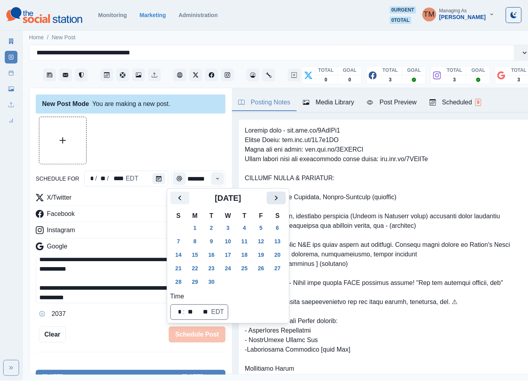
click at [274, 200] on icon "Next" at bounding box center [276, 198] width 10 height 10
click at [195, 268] on button "20" at bounding box center [195, 268] width 16 height 13
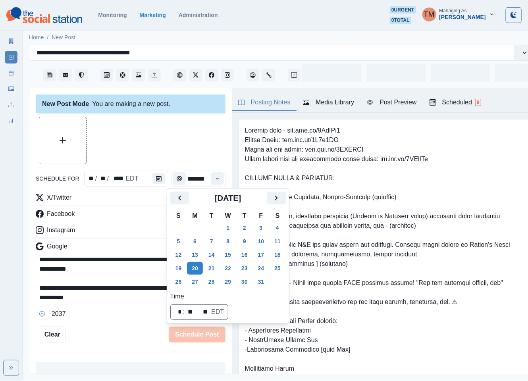
click at [165, 127] on div at bounding box center [131, 141] width 190 height 48
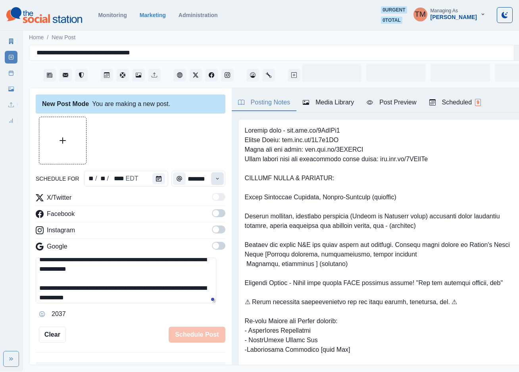
click at [215, 180] on icon "Time" at bounding box center [218, 179] width 6 height 6
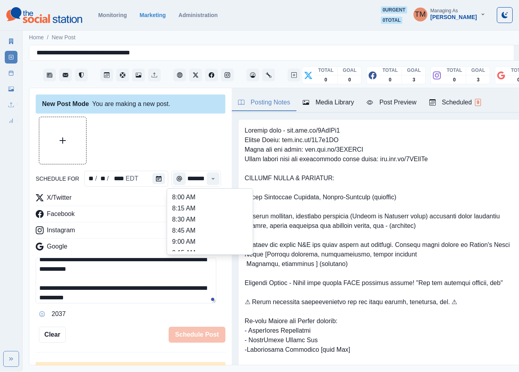
scroll to position [179, 0]
click at [194, 224] on li "12:45 PM" at bounding box center [209, 229] width 79 height 11
type input "********"
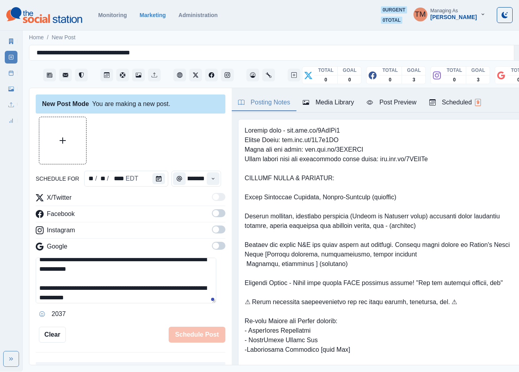
click at [212, 216] on span at bounding box center [218, 213] width 13 height 8
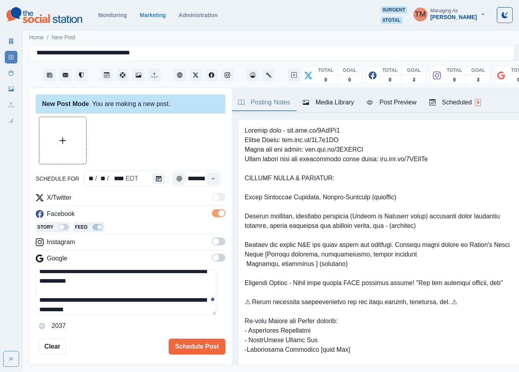
click at [212, 244] on span at bounding box center [218, 241] width 13 height 8
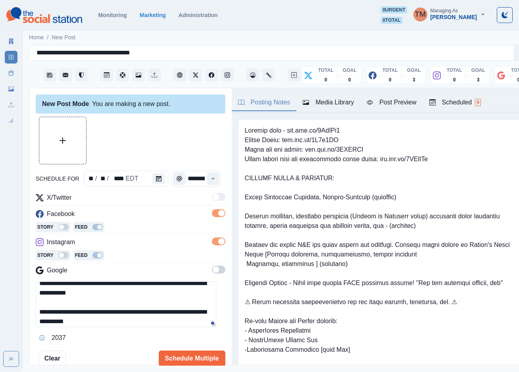
click at [212, 272] on span at bounding box center [218, 270] width 13 height 8
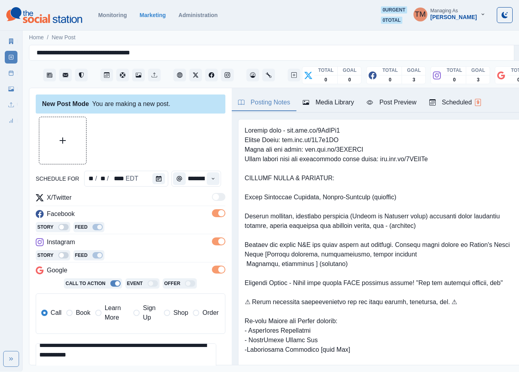
click at [86, 314] on span "Book" at bounding box center [83, 313] width 14 height 10
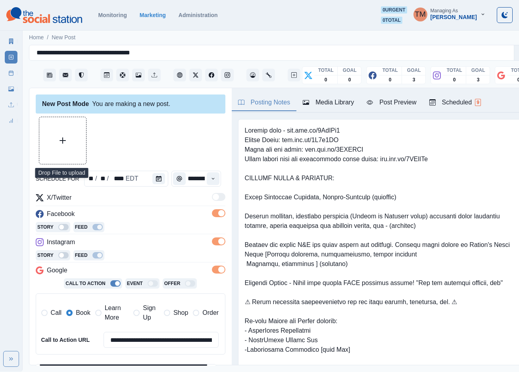
click at [73, 150] on button "Upload Media" at bounding box center [62, 140] width 47 height 47
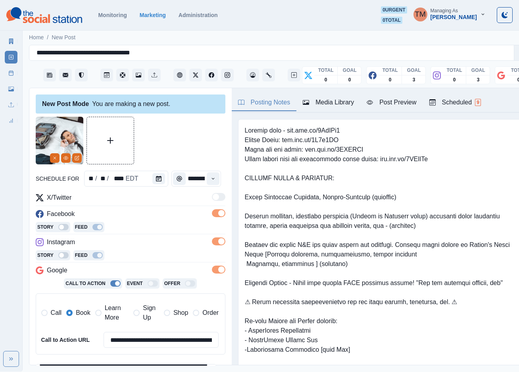
click at [408, 104] on div "Post Preview" at bounding box center [392, 103] width 50 height 10
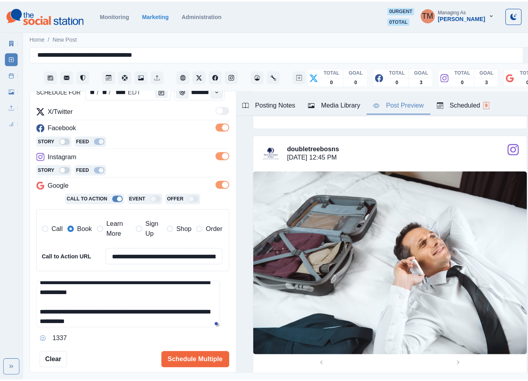
scroll to position [129, 0]
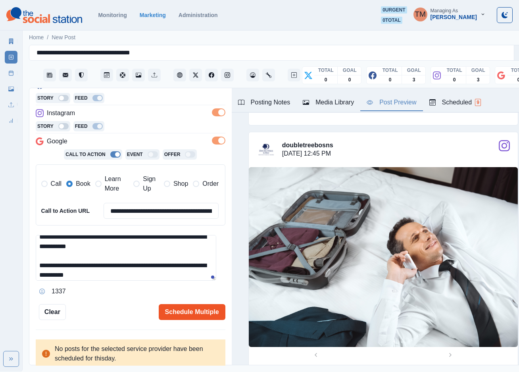
click at [175, 314] on button "Schedule Multiple" at bounding box center [192, 312] width 67 height 16
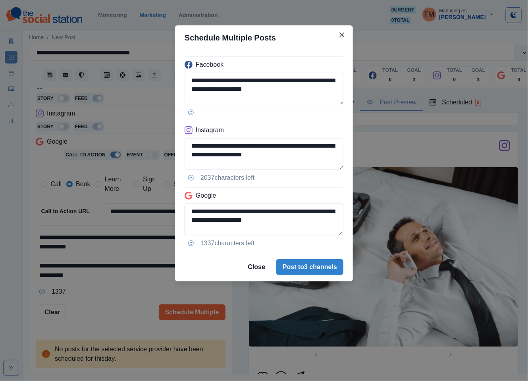
scroll to position [19, 0]
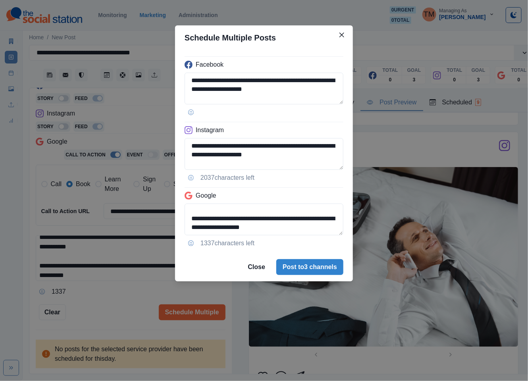
drag, startPoint x: 301, startPoint y: 218, endPoint x: 310, endPoint y: 236, distance: 19.9
click at [310, 236] on div "**********" at bounding box center [264, 151] width 178 height 203
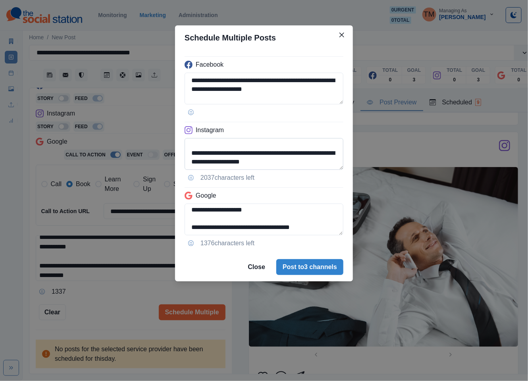
type textarea "**********"
drag, startPoint x: 231, startPoint y: 163, endPoint x: 337, endPoint y: 169, distance: 106.2
click at [337, 169] on textarea "**********" at bounding box center [264, 154] width 159 height 32
click at [250, 164] on textarea "**********" at bounding box center [264, 154] width 159 height 32
paste textarea "**********"
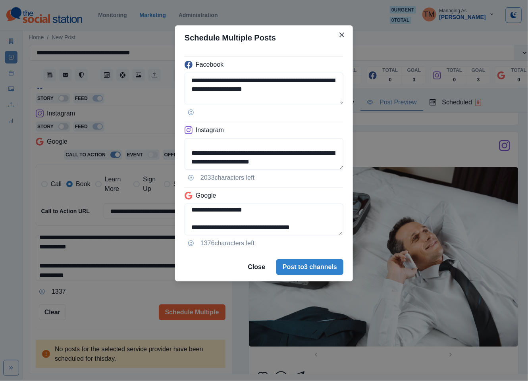
type textarea "**********"
drag, startPoint x: 125, startPoint y: 298, endPoint x: 162, endPoint y: 277, distance: 42.7
click at [124, 298] on div "**********" at bounding box center [264, 190] width 528 height 381
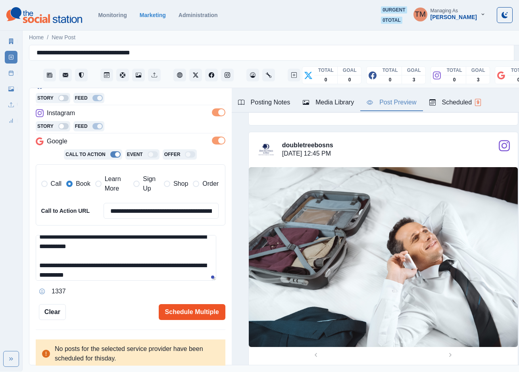
click at [179, 309] on button "Schedule Multiple" at bounding box center [192, 312] width 67 height 16
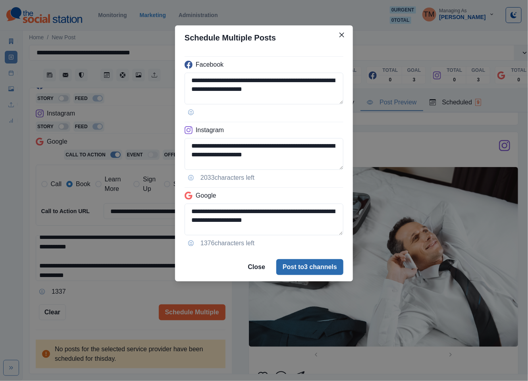
click at [324, 268] on button "Post to 3 channels" at bounding box center [309, 267] width 67 height 16
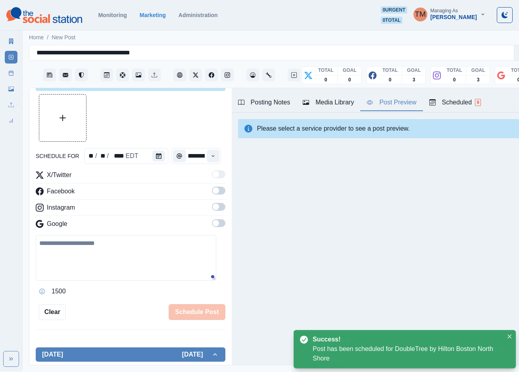
scroll to position [129, 0]
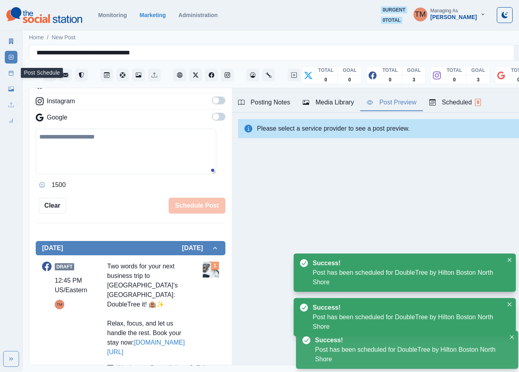
click at [9, 74] on rect at bounding box center [11, 73] width 4 height 4
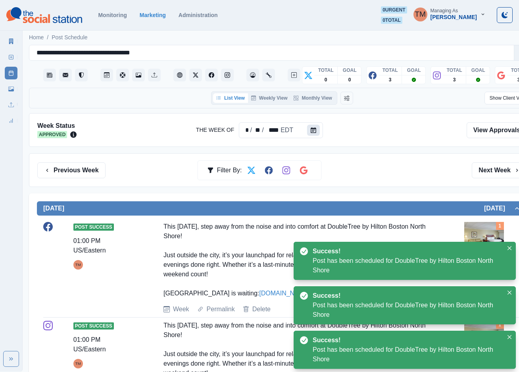
click at [314, 133] on icon "Calendar" at bounding box center [314, 130] width 6 height 6
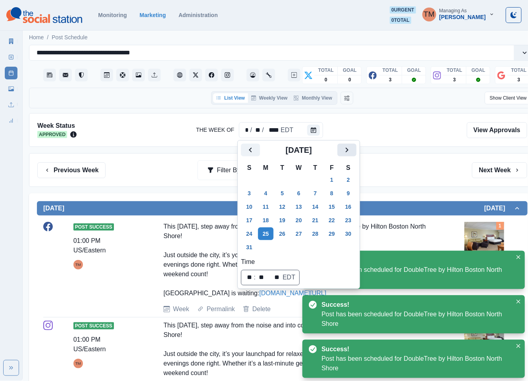
click at [349, 152] on icon "Next" at bounding box center [347, 150] width 10 height 10
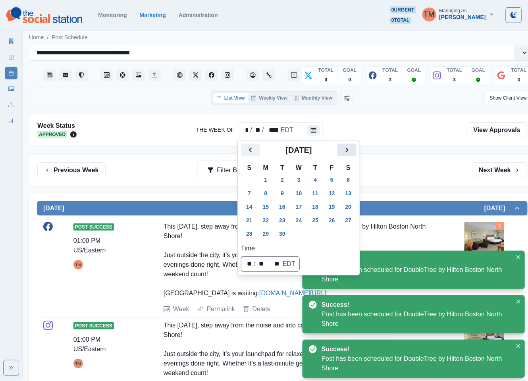
click at [349, 152] on icon "Next" at bounding box center [347, 150] width 10 height 10
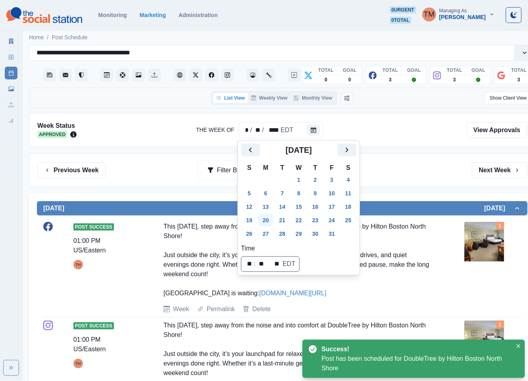
click at [267, 217] on button "20" at bounding box center [266, 220] width 16 height 13
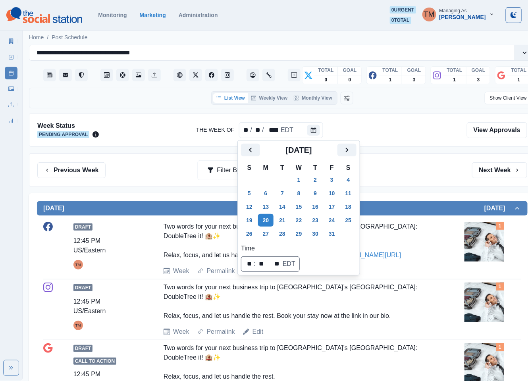
click at [440, 168] on div "Previous Week Filter By: Next Week" at bounding box center [282, 170] width 490 height 16
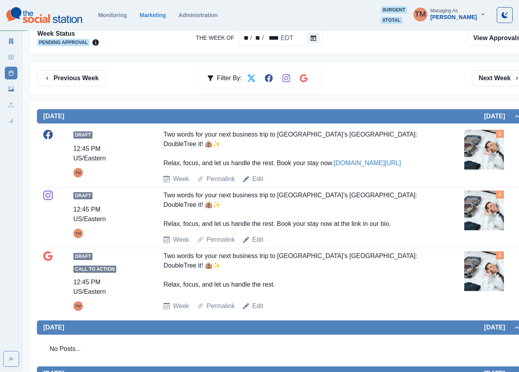
scroll to position [119, 0]
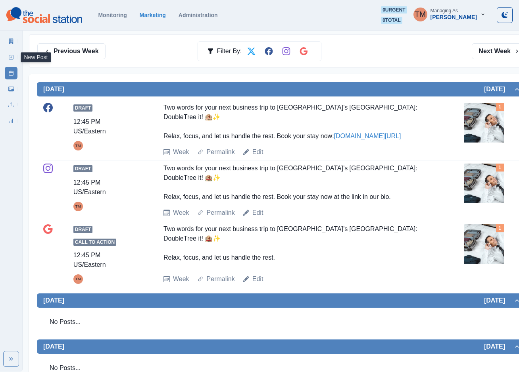
click at [8, 56] on icon at bounding box center [11, 57] width 6 height 6
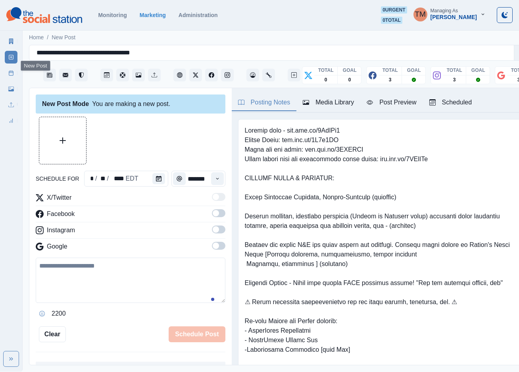
scroll to position [8, 0]
click at [156, 176] on icon "Calendar" at bounding box center [159, 179] width 6 height 6
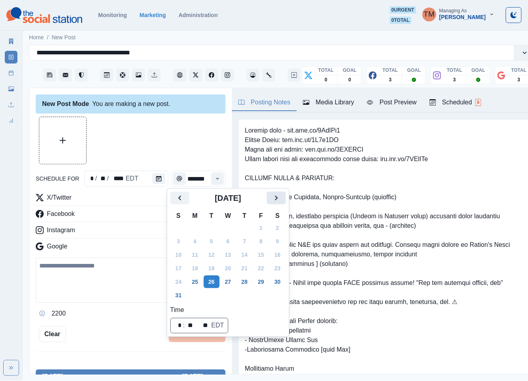
click at [278, 196] on icon "Next" at bounding box center [276, 198] width 10 height 10
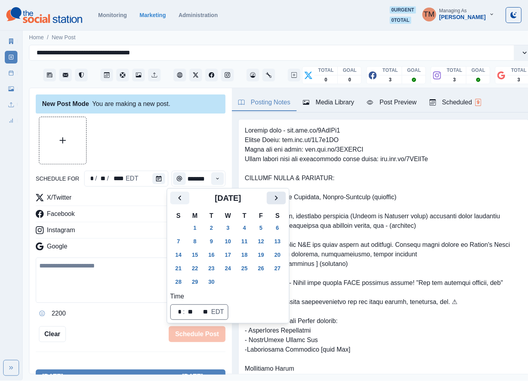
click at [278, 196] on icon "Next" at bounding box center [276, 198] width 10 height 10
click at [262, 268] on button "24" at bounding box center [261, 268] width 16 height 13
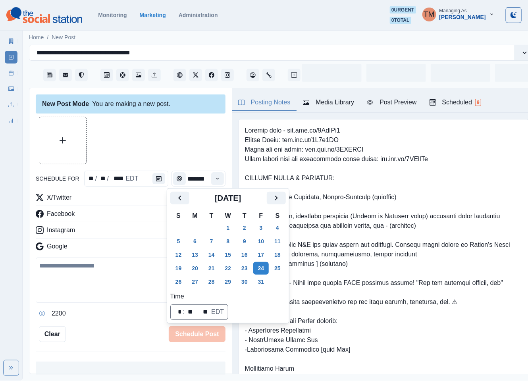
click at [161, 143] on div at bounding box center [131, 141] width 190 height 48
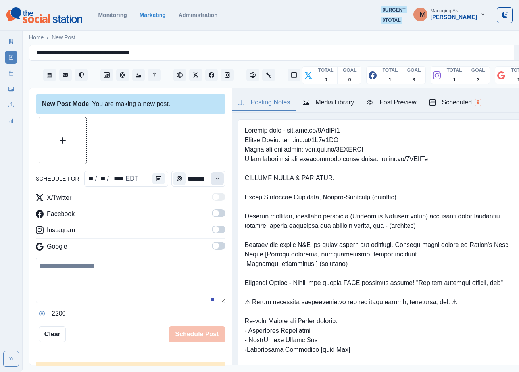
click at [215, 181] on icon "Time" at bounding box center [218, 179] width 6 height 6
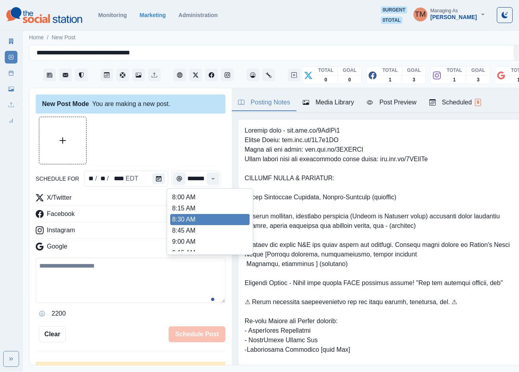
scroll to position [119, 0]
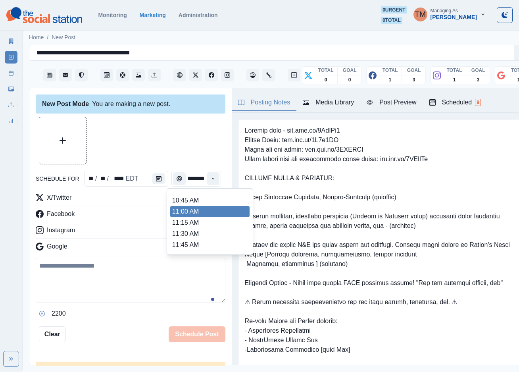
click at [199, 206] on li "11:00 AM" at bounding box center [209, 211] width 79 height 11
type input "********"
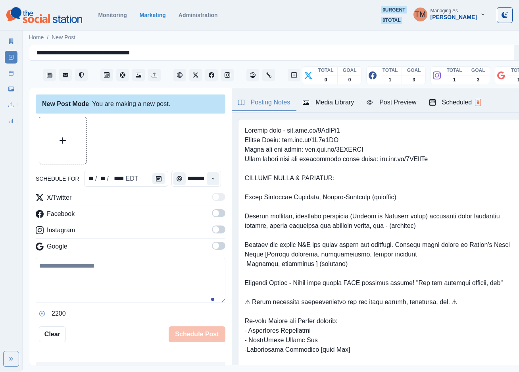
drag, startPoint x: 214, startPoint y: 206, endPoint x: 212, endPoint y: 221, distance: 14.9
click at [214, 209] on span at bounding box center [218, 213] width 13 height 8
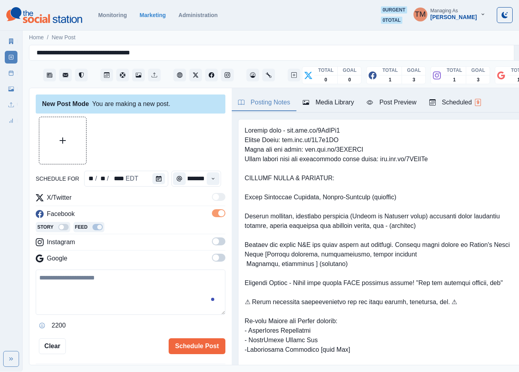
scroll to position [0, 0]
click at [212, 237] on span at bounding box center [218, 241] width 13 height 8
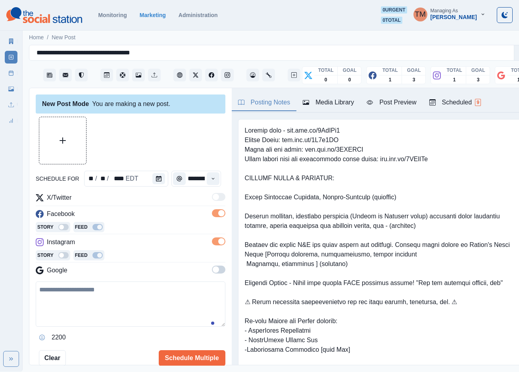
click at [212, 266] on span at bounding box center [218, 270] width 13 height 8
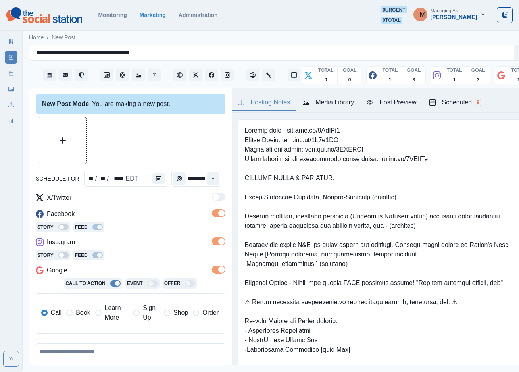
scroll to position [60, 0]
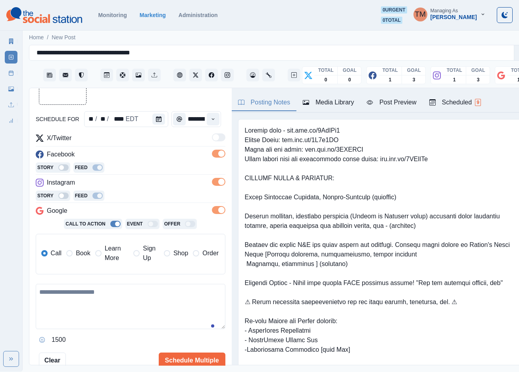
drag, startPoint x: 107, startPoint y: 298, endPoint x: 110, endPoint y: 302, distance: 4.6
click at [107, 298] on textarea at bounding box center [131, 306] width 190 height 45
paste textarea "**********"
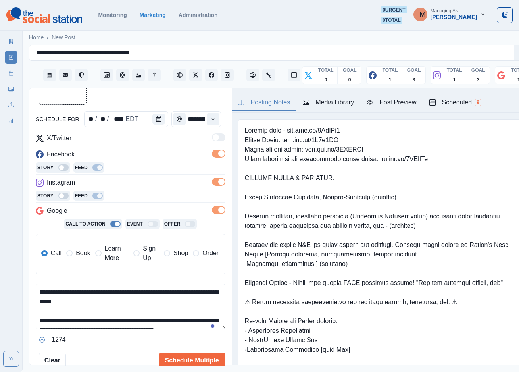
scroll to position [35, 0]
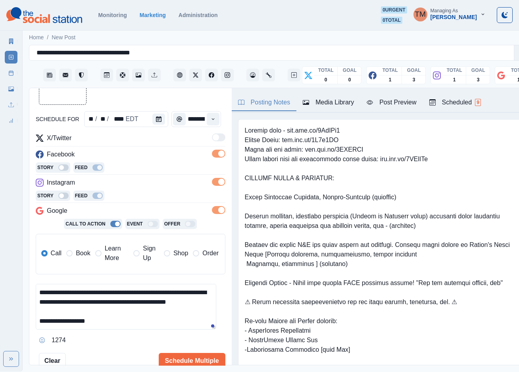
click at [82, 248] on span "Book" at bounding box center [83, 253] width 14 height 10
type textarea "**********"
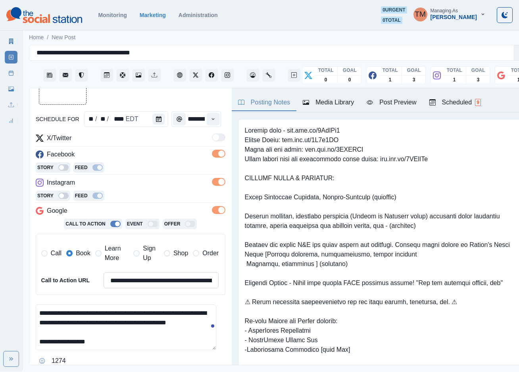
click at [157, 275] on input "**********" at bounding box center [162, 280] width 116 height 16
paste input
type input "**********"
click at [11, 77] on link "Post Schedule" at bounding box center [11, 73] width 13 height 13
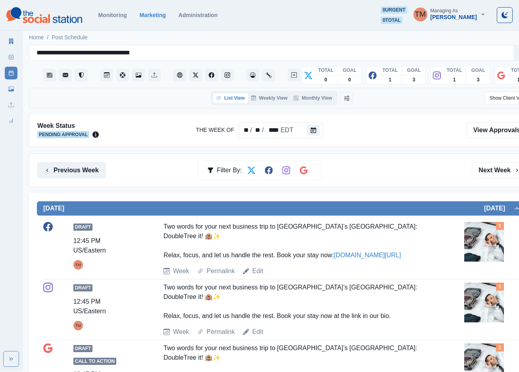
click at [93, 171] on button "Previous Week" at bounding box center [71, 170] width 68 height 16
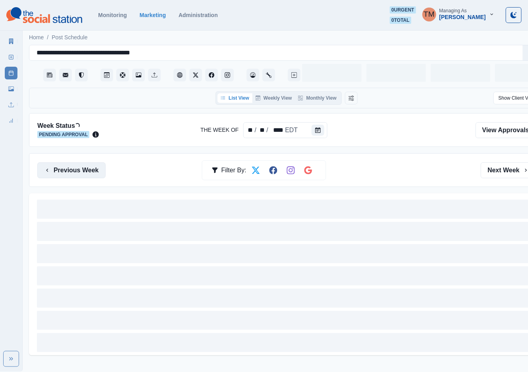
click at [93, 171] on button "Previous Week" at bounding box center [71, 170] width 68 height 16
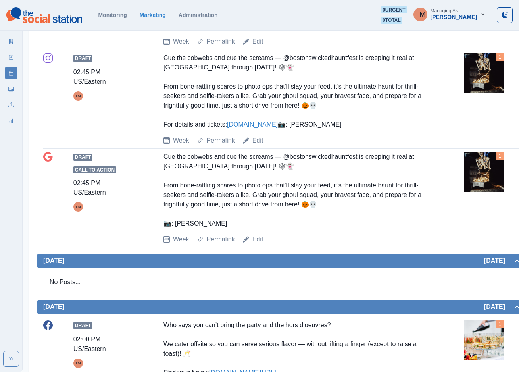
scroll to position [893, 0]
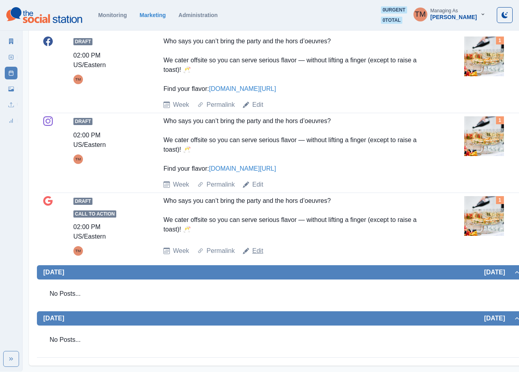
click at [255, 256] on link "Edit" at bounding box center [257, 251] width 11 height 10
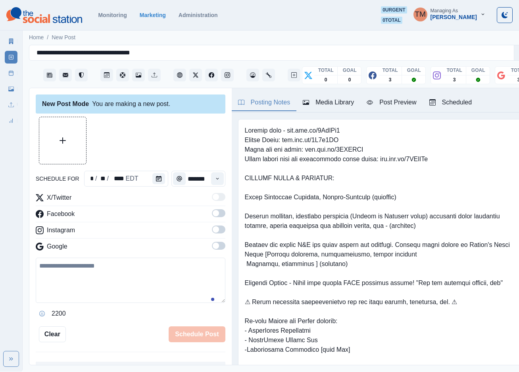
scroll to position [8, 0]
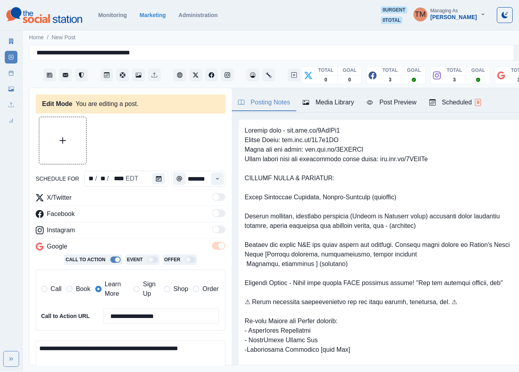
type input "*******"
type textarea "**********"
click at [13, 74] on icon at bounding box center [11, 73] width 6 height 6
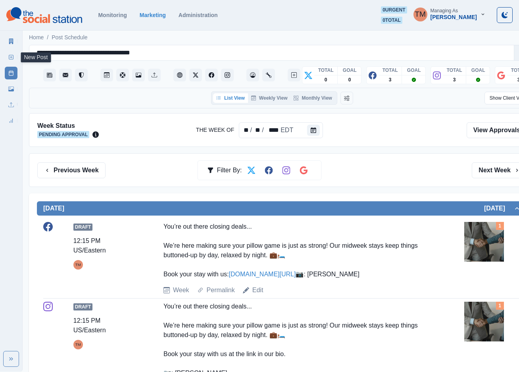
click at [6, 60] on link "New Post" at bounding box center [11, 57] width 13 height 13
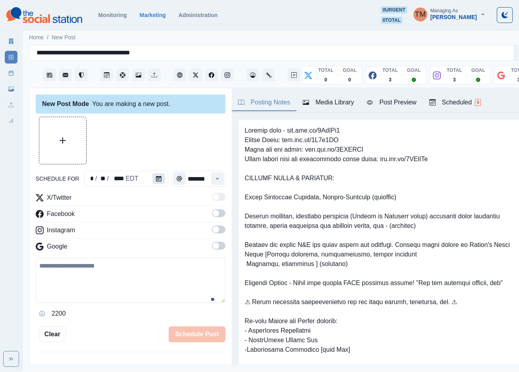
click at [156, 180] on icon "Calendar" at bounding box center [159, 179] width 6 height 6
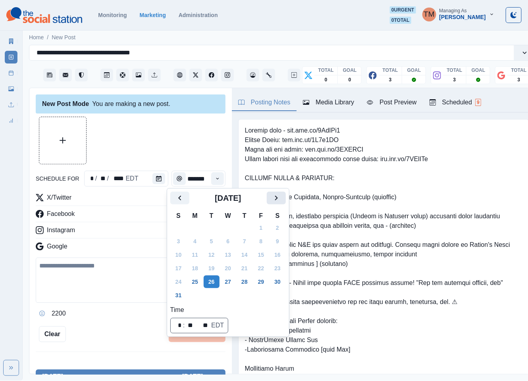
click at [281, 199] on icon "Next" at bounding box center [276, 198] width 10 height 10
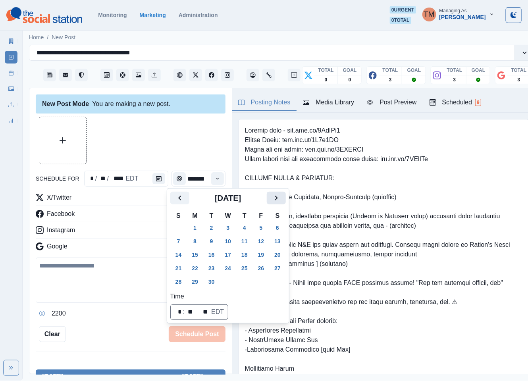
click at [281, 199] on icon "Next" at bounding box center [276, 198] width 10 height 10
click at [264, 269] on button "24" at bounding box center [261, 268] width 16 height 13
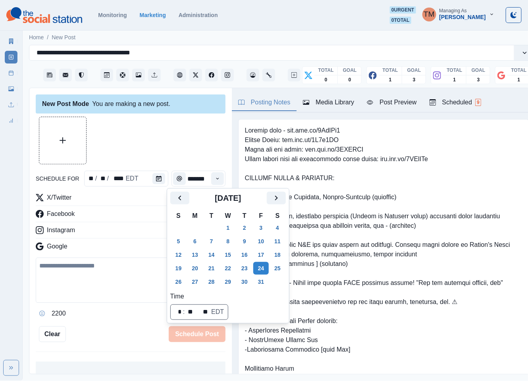
click at [174, 141] on div at bounding box center [131, 141] width 190 height 48
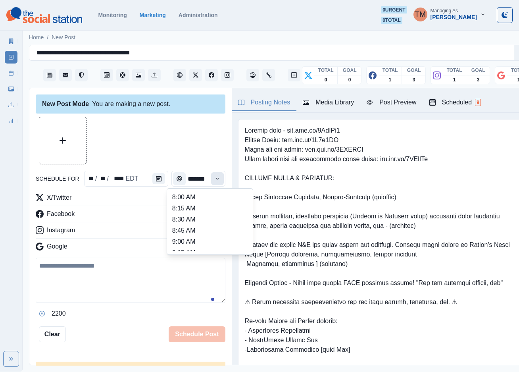
click at [211, 181] on button "Time" at bounding box center [217, 178] width 13 height 13
click at [203, 205] on li "12:00 PM" at bounding box center [209, 205] width 79 height 11
type input "********"
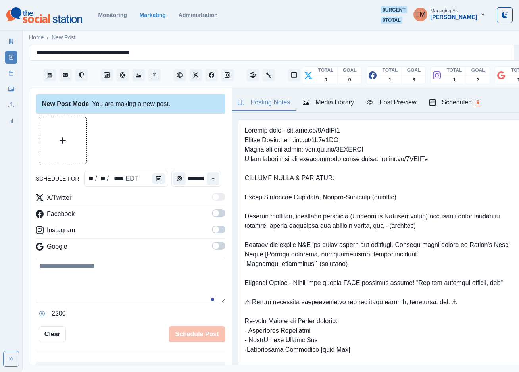
click at [212, 214] on span at bounding box center [218, 213] width 13 height 8
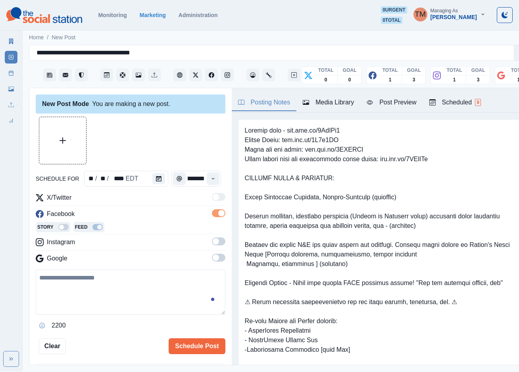
scroll to position [0, 0]
click at [212, 243] on span at bounding box center [218, 241] width 13 height 8
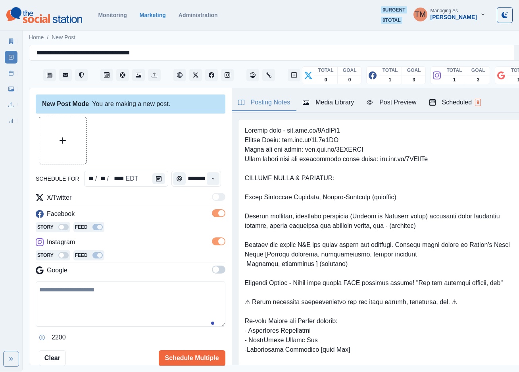
drag, startPoint x: 212, startPoint y: 271, endPoint x: 166, endPoint y: 274, distance: 46.1
click at [212, 268] on span at bounding box center [218, 270] width 13 height 8
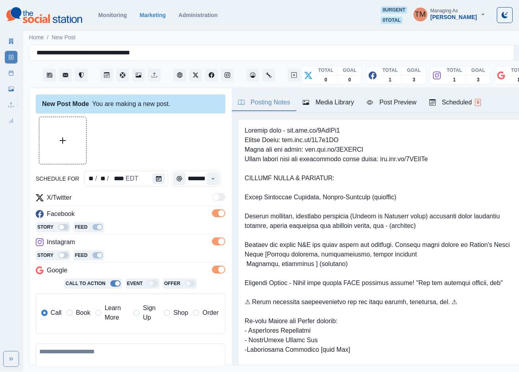
drag, startPoint x: 99, startPoint y: 311, endPoint x: 103, endPoint y: 310, distance: 4.0
click at [100, 311] on span at bounding box center [98, 313] width 6 height 6
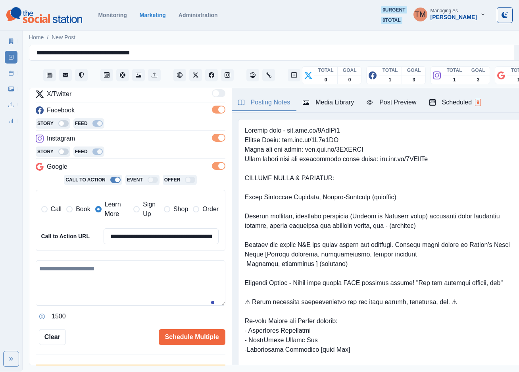
scroll to position [119, 0]
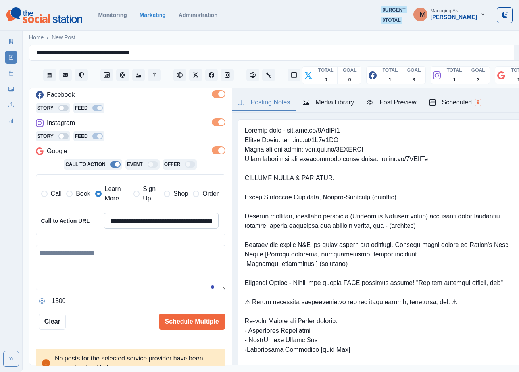
click at [131, 219] on input "**********" at bounding box center [162, 221] width 116 height 16
paste input
type input "**********"
click at [124, 268] on textarea at bounding box center [131, 267] width 190 height 45
click at [129, 280] on textarea at bounding box center [131, 267] width 190 height 45
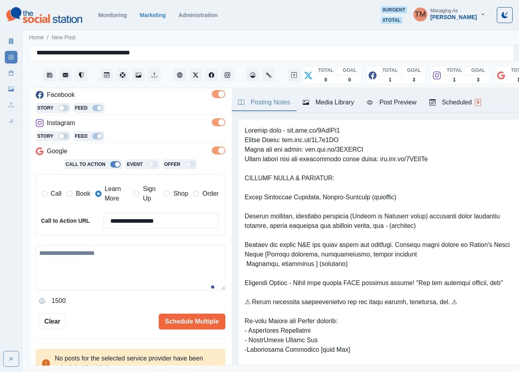
paste textarea "**********"
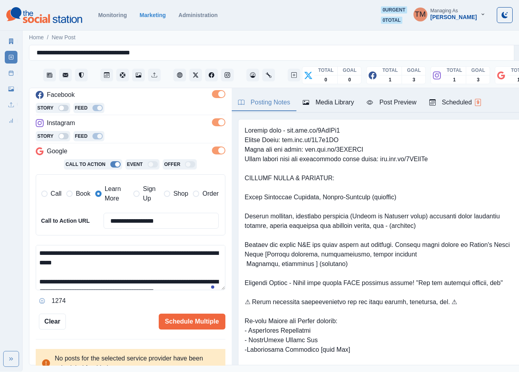
scroll to position [35, 0]
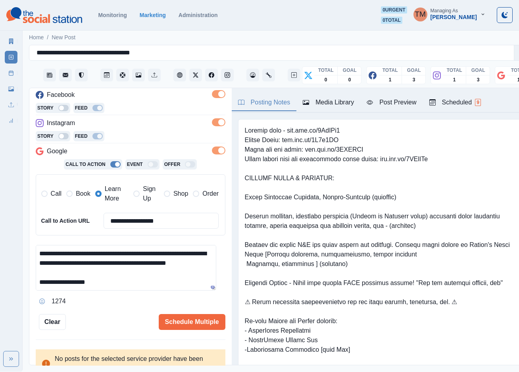
type textarea "**********"
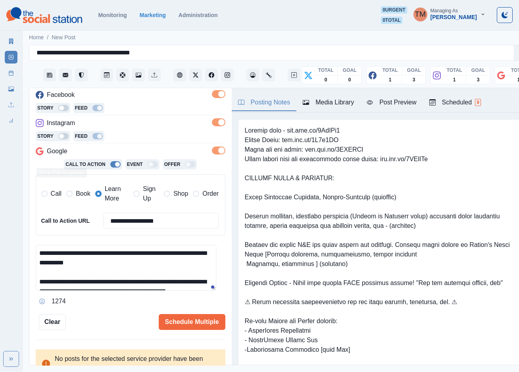
scroll to position [0, 0]
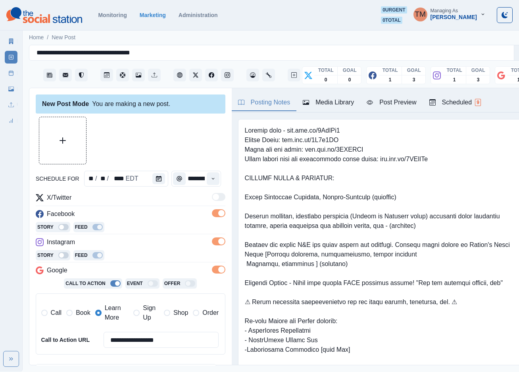
click at [60, 142] on icon "Upload Media" at bounding box center [63, 140] width 6 height 6
click at [400, 107] on div "Post Preview" at bounding box center [392, 103] width 50 height 10
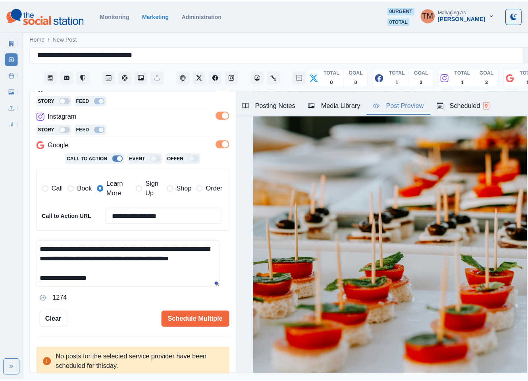
scroll to position [37, 0]
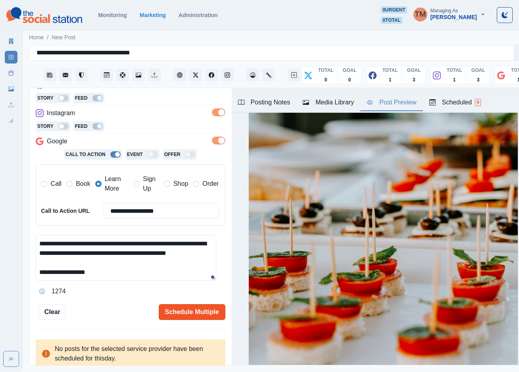
click at [180, 313] on button "Schedule Multiple" at bounding box center [192, 312] width 67 height 16
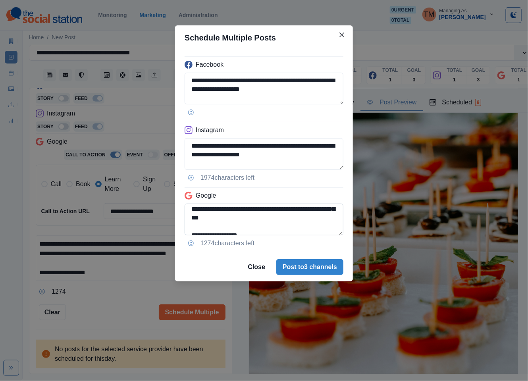
scroll to position [46, 0]
click at [216, 214] on textarea "**********" at bounding box center [264, 220] width 159 height 32
type textarea "**********"
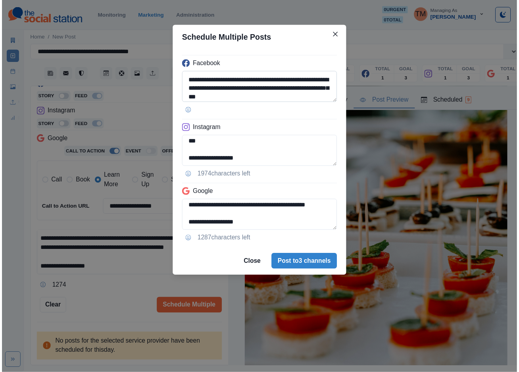
scroll to position [45, 0]
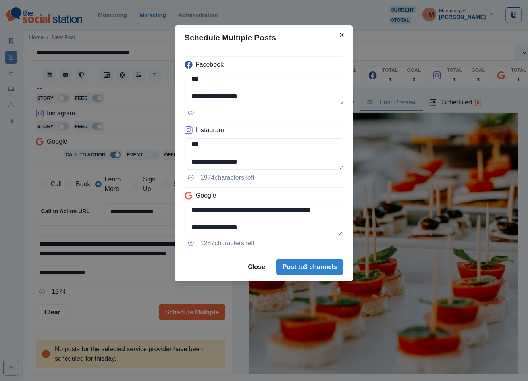
click at [114, 310] on div "**********" at bounding box center [264, 190] width 528 height 381
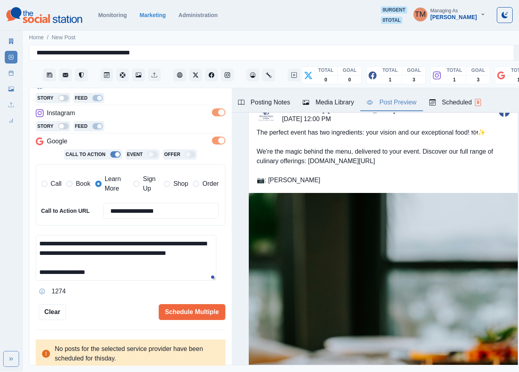
scroll to position [0, 0]
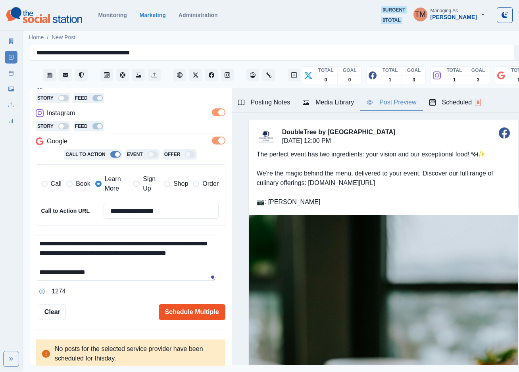
click at [165, 314] on button "Schedule Multiple" at bounding box center [192, 312] width 67 height 16
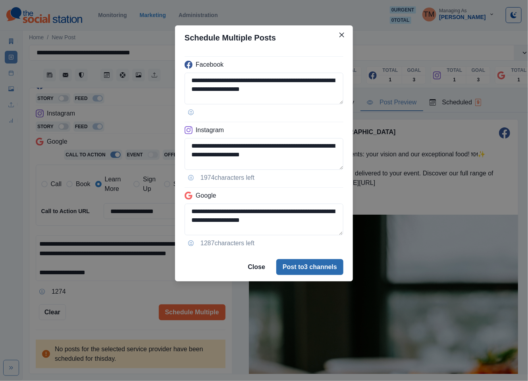
click at [342, 264] on button "Post to 3 channels" at bounding box center [309, 267] width 67 height 16
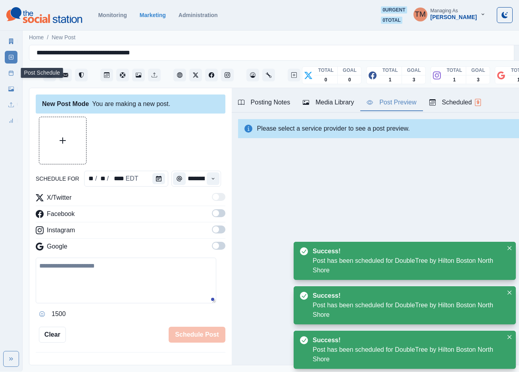
click at [10, 74] on icon at bounding box center [11, 73] width 6 height 6
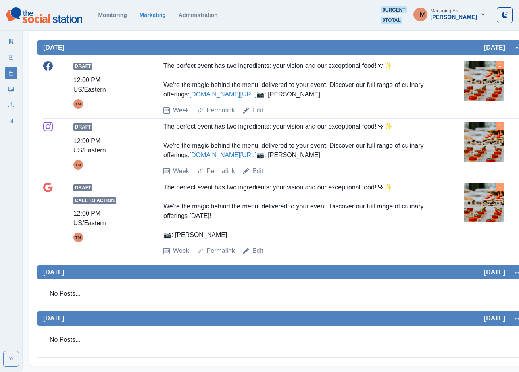
scroll to position [536, 0]
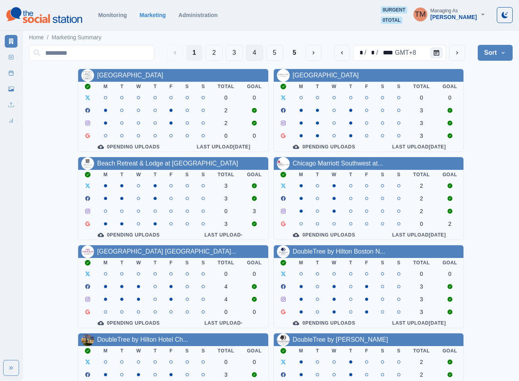
click at [253, 53] on button "4" at bounding box center [254, 53] width 17 height 16
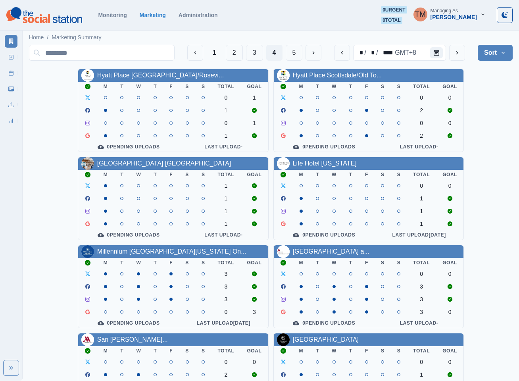
click at [325, 170] on div "Life Hotel New York" at bounding box center [369, 163] width 190 height 13
click at [328, 166] on link "Life Hotel New York" at bounding box center [325, 163] width 64 height 7
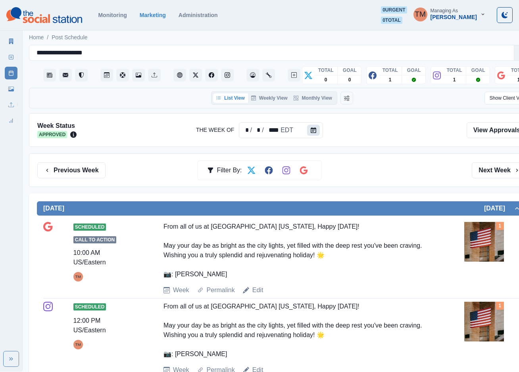
click at [312, 127] on button "Calendar" at bounding box center [313, 130] width 13 height 11
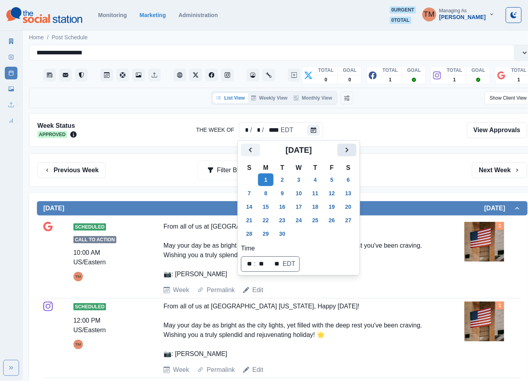
click at [347, 144] on button "Next" at bounding box center [346, 150] width 19 height 13
click at [347, 145] on icon "Next" at bounding box center [347, 150] width 10 height 10
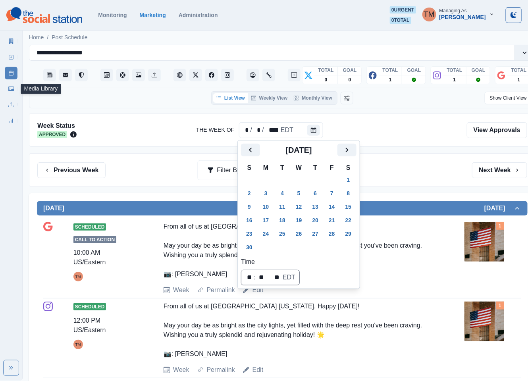
click at [10, 91] on icon at bounding box center [11, 89] width 6 height 5
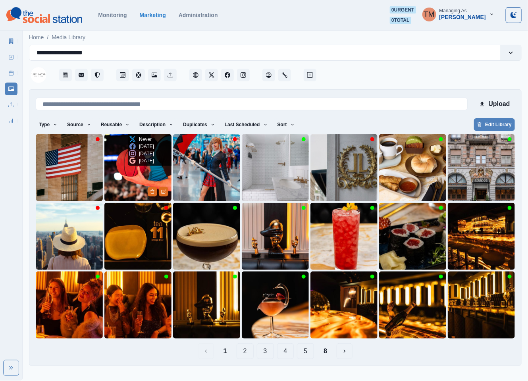
click at [116, 177] on img at bounding box center [137, 167] width 67 height 67
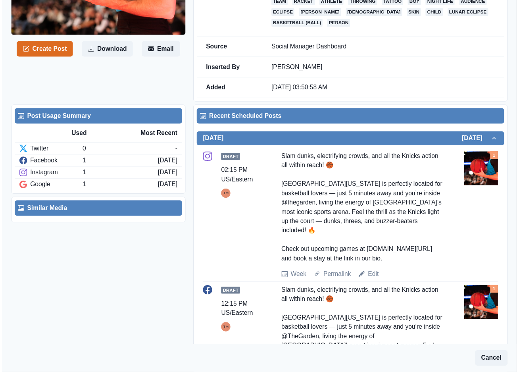
scroll to position [238, 0]
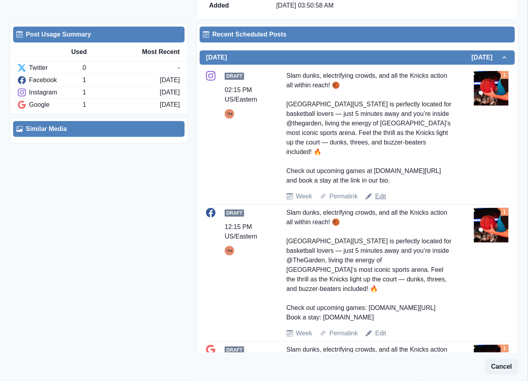
click at [377, 192] on link "Edit" at bounding box center [380, 197] width 11 height 10
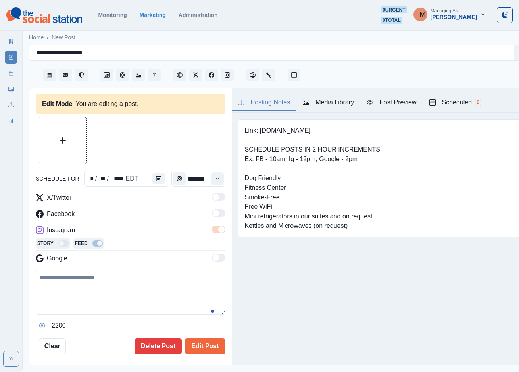
type input "*******"
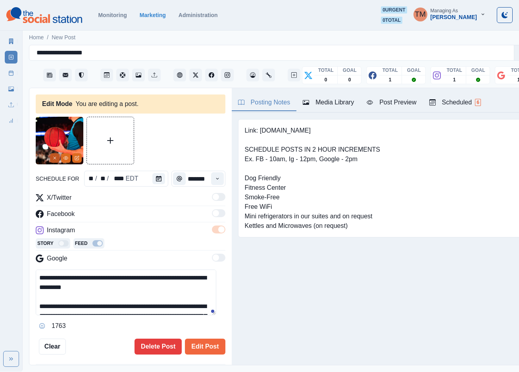
click at [54, 158] on icon "Remove" at bounding box center [54, 158] width 5 height 5
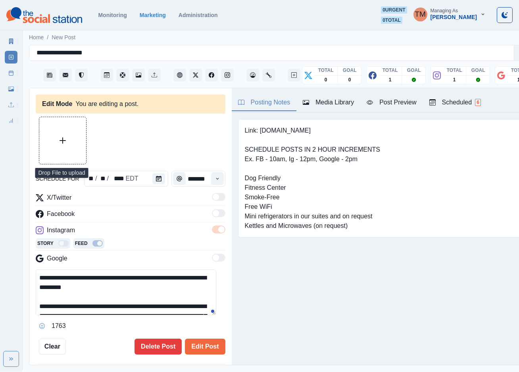
click at [64, 134] on button "Upload Media" at bounding box center [62, 140] width 47 height 47
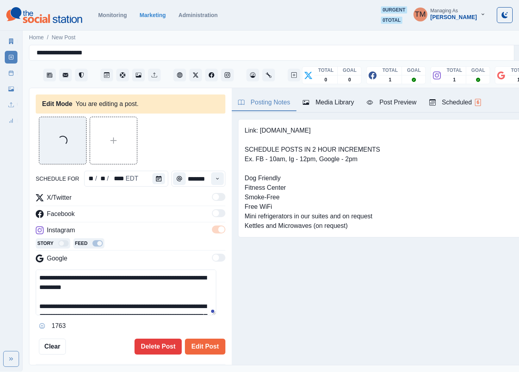
click at [401, 102] on div "Post Preview" at bounding box center [392, 103] width 50 height 10
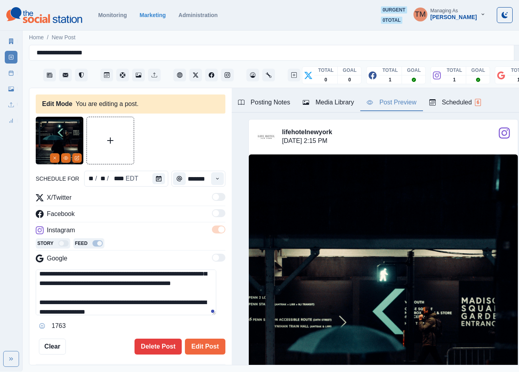
scroll to position [67, 0]
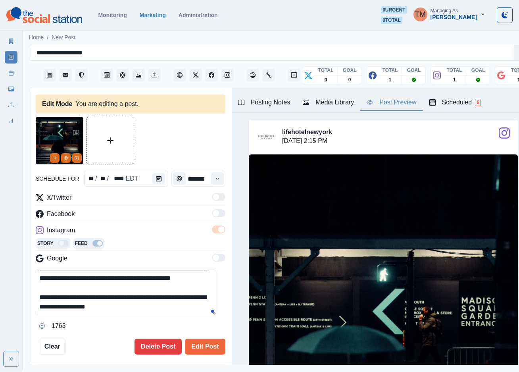
click at [168, 306] on textarea "**********" at bounding box center [126, 293] width 181 height 46
paste textarea "**********"
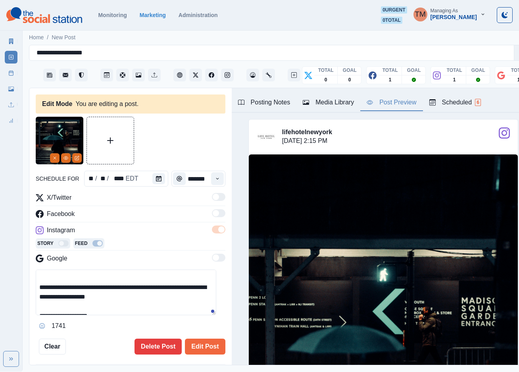
scroll to position [83, 0]
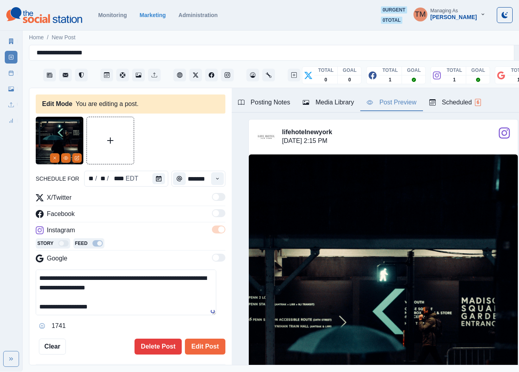
type textarea "**********"
click at [392, 106] on div "Post Preview" at bounding box center [392, 103] width 50 height 10
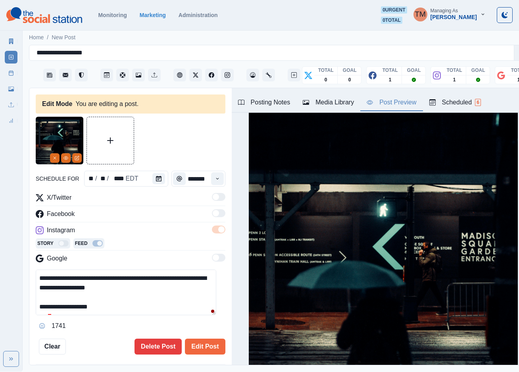
scroll to position [60, 0]
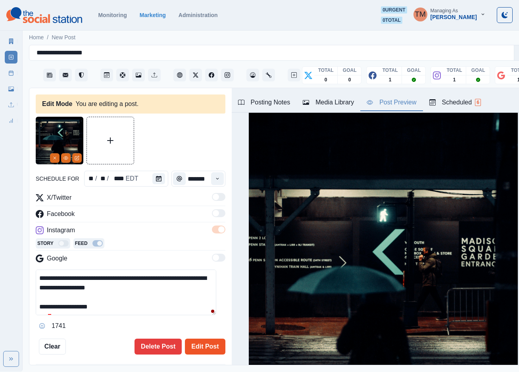
click at [198, 349] on button "Edit Post" at bounding box center [205, 347] width 40 height 16
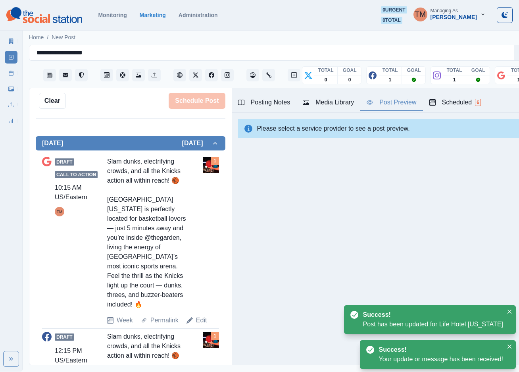
scroll to position [238, 0]
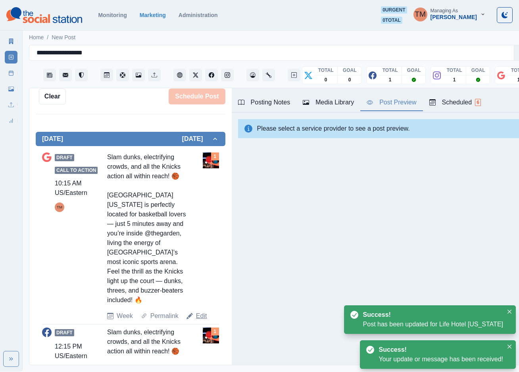
click at [200, 311] on link "Edit" at bounding box center [201, 316] width 11 height 10
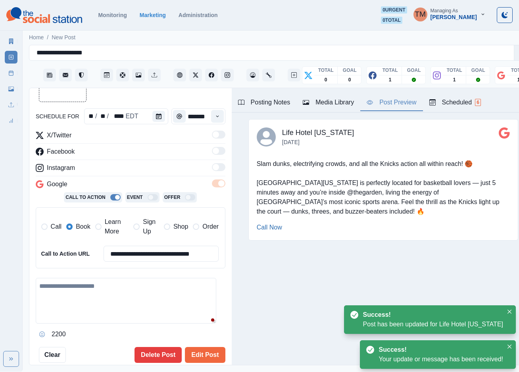
type input "********"
type textarea "**********"
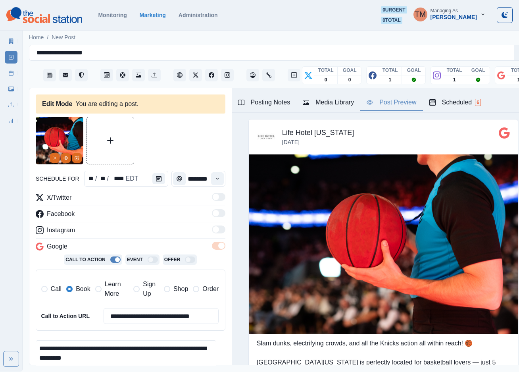
click at [106, 292] on span "Learn More" at bounding box center [117, 288] width 24 height 19
click at [79, 292] on span "Book" at bounding box center [83, 289] width 14 height 10
click at [52, 160] on button "Remove" at bounding box center [55, 158] width 10 height 10
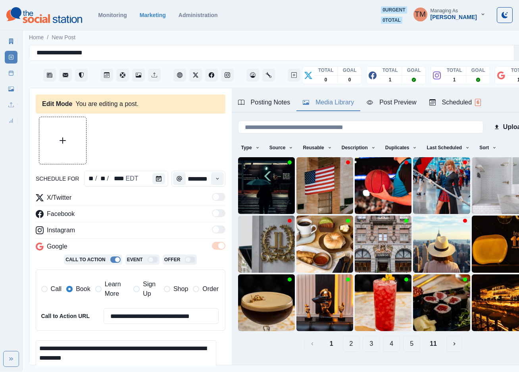
click at [324, 102] on div "Media Library" at bounding box center [328, 103] width 51 height 10
click at [248, 191] on img at bounding box center [266, 185] width 57 height 57
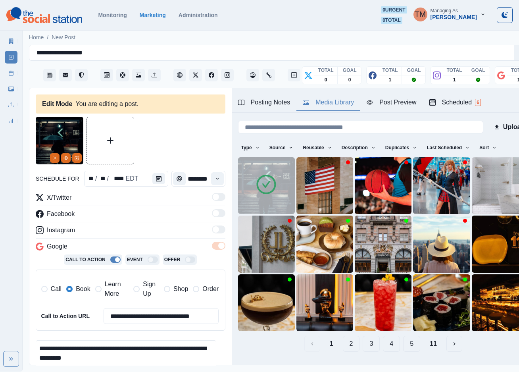
click at [163, 135] on div at bounding box center [131, 141] width 190 height 48
click at [78, 160] on icon "Edit Media" at bounding box center [77, 158] width 5 height 5
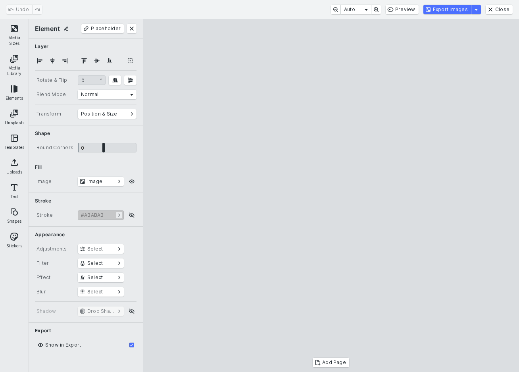
drag, startPoint x: 246, startPoint y: 76, endPoint x: 205, endPoint y: 46, distance: 51.4
click at [331, 196] on cesdk-canvas "Editor canvas" at bounding box center [331, 196] width 0 height 0
drag, startPoint x: 218, startPoint y: 190, endPoint x: 299, endPoint y: 70, distance: 144.3
click at [331, 196] on cesdk-canvas "Editor canvas" at bounding box center [331, 196] width 0 height 0
drag, startPoint x: 336, startPoint y: 35, endPoint x: 333, endPoint y: 75, distance: 40.2
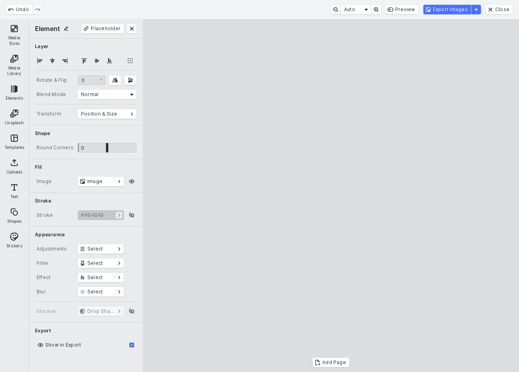
click at [331, 196] on cesdk-canvas "Editor canvas" at bounding box center [331, 196] width 0 height 0
click at [461, 10] on button "Export Images" at bounding box center [448, 10] width 48 height 10
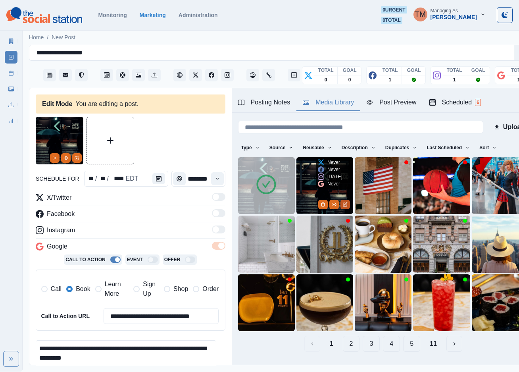
click at [343, 202] on icon "Edit Media" at bounding box center [345, 204] width 5 height 5
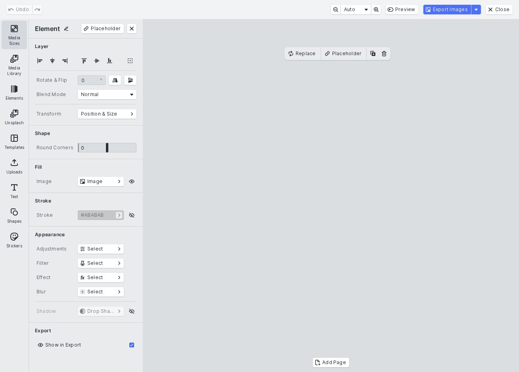
click at [19, 36] on button "Media Sizes" at bounding box center [14, 35] width 25 height 29
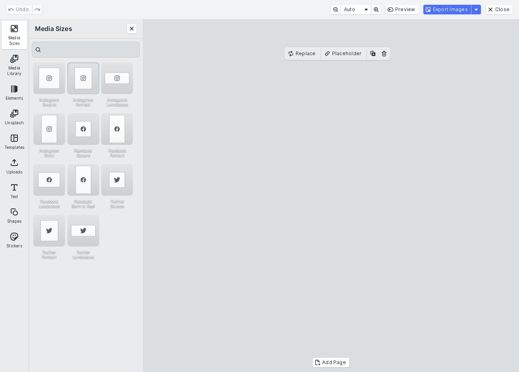
click at [88, 81] on div "Instagram Portrait" at bounding box center [83, 78] width 32 height 32
click at [331, 196] on cesdk-canvas "Editor canvas" at bounding box center [331, 196] width 0 height 0
drag, startPoint x: 229, startPoint y: 77, endPoint x: 183, endPoint y: 21, distance: 71.4
click at [331, 196] on cesdk-canvas "Editor canvas" at bounding box center [331, 196] width 0 height 0
drag, startPoint x: 182, startPoint y: 181, endPoint x: 303, endPoint y: 93, distance: 149.4
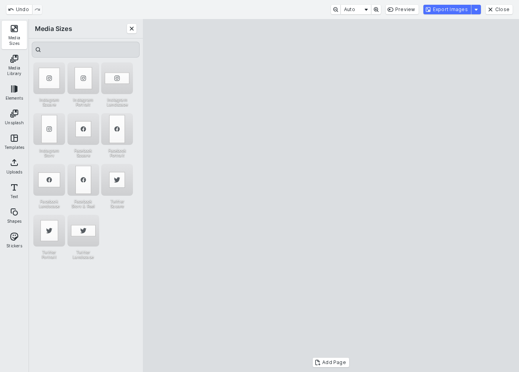
click at [331, 196] on cesdk-canvas "Editor canvas" at bounding box center [331, 196] width 0 height 0
drag, startPoint x: 337, startPoint y: 29, endPoint x: 338, endPoint y: 75, distance: 46.5
click at [331, 196] on cesdk-canvas "Editor canvas" at bounding box center [331, 196] width 0 height 0
click at [507, 11] on button "Close" at bounding box center [499, 10] width 27 height 10
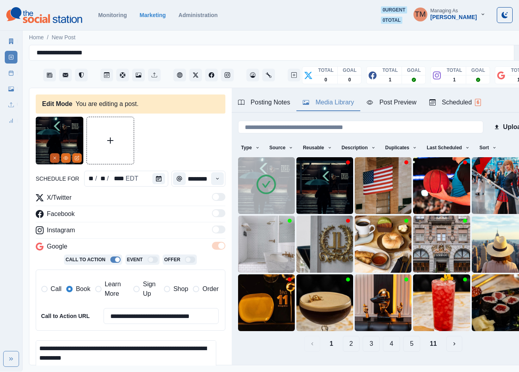
click at [55, 154] on button "Remove" at bounding box center [55, 158] width 10 height 10
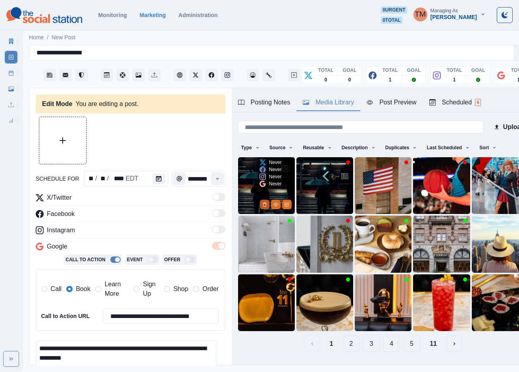
click at [260, 200] on button "Delete Media" at bounding box center [265, 205] width 10 height 10
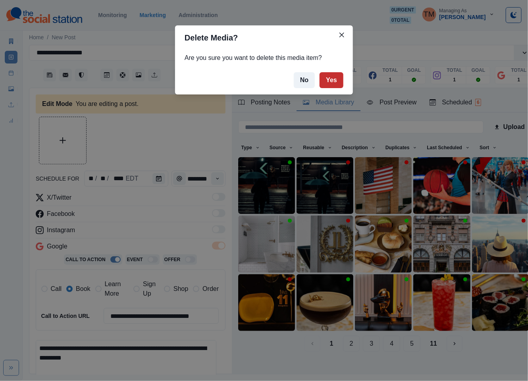
drag, startPoint x: 331, startPoint y: 77, endPoint x: 331, endPoint y: 82, distance: 5.6
click at [331, 80] on button "Yes" at bounding box center [332, 80] width 24 height 16
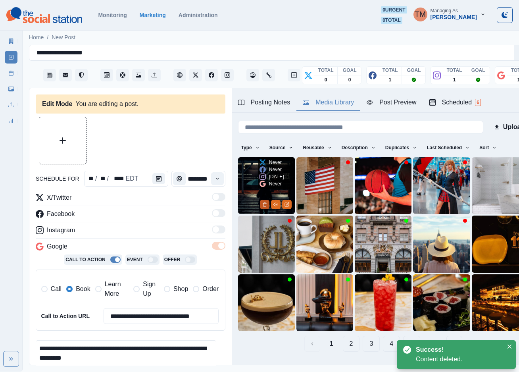
click at [260, 200] on button "Delete Media" at bounding box center [265, 205] width 10 height 10
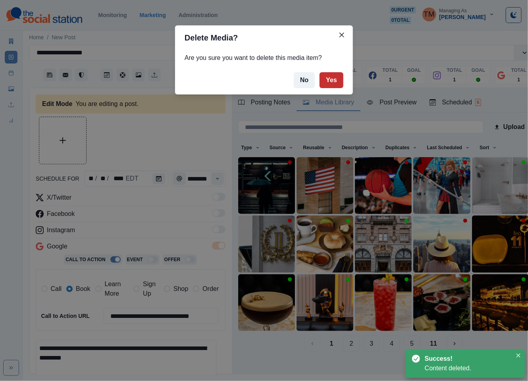
click at [330, 83] on button "Yes" at bounding box center [332, 80] width 24 height 16
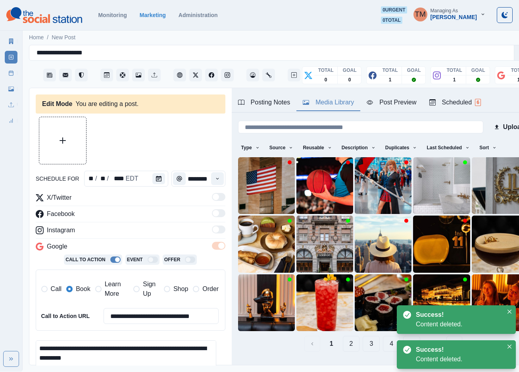
click at [61, 139] on icon "Upload Media" at bounding box center [63, 140] width 6 height 6
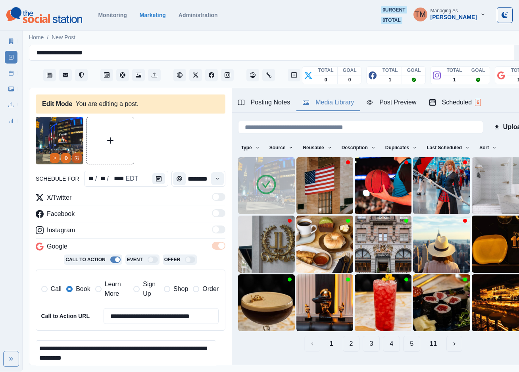
click at [79, 159] on icon "Edit Media" at bounding box center [77, 158] width 5 height 5
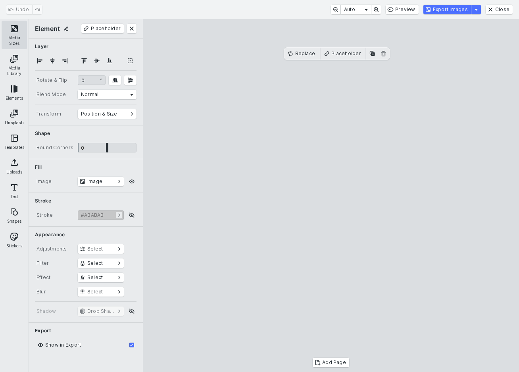
drag, startPoint x: 11, startPoint y: 29, endPoint x: 16, endPoint y: 32, distance: 6.0
click at [12, 29] on button "Media Sizes" at bounding box center [14, 35] width 25 height 29
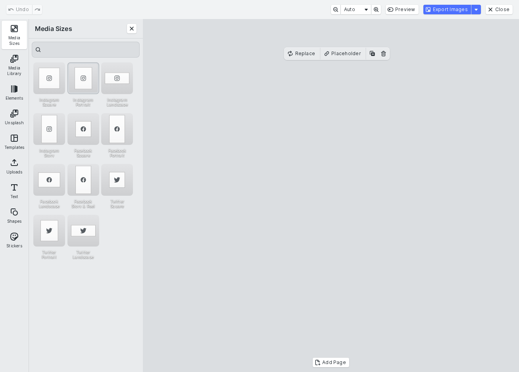
click at [80, 77] on div "Instagram Portrait" at bounding box center [83, 78] width 32 height 32
drag, startPoint x: 229, startPoint y: 344, endPoint x: 280, endPoint y: 342, distance: 51.7
click at [331, 196] on cesdk-canvas "Editor canvas" at bounding box center [331, 196] width 0 height 0
drag, startPoint x: 317, startPoint y: 350, endPoint x: 318, endPoint y: 300, distance: 50.0
click at [331, 196] on cesdk-canvas "Editor canvas" at bounding box center [331, 196] width 0 height 0
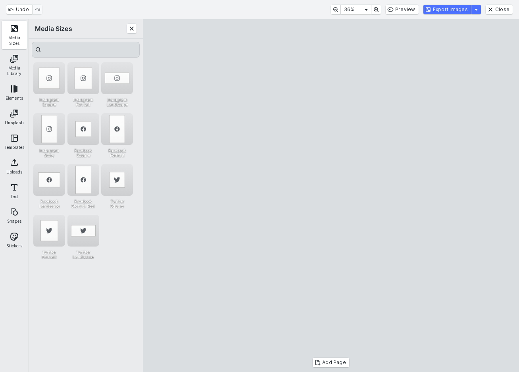
drag, startPoint x: 218, startPoint y: 206, endPoint x: 261, endPoint y: 205, distance: 42.5
click at [331, 196] on cesdk-canvas "Editor canvas" at bounding box center [331, 196] width 0 height 0
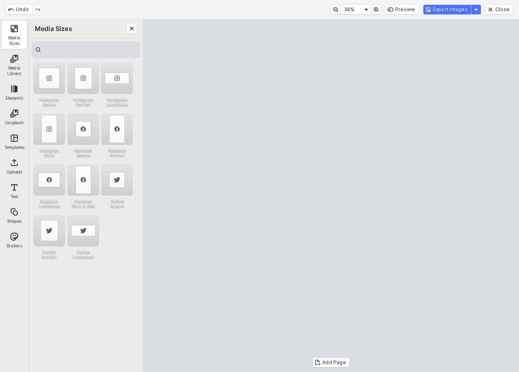
drag, startPoint x: 410, startPoint y: 112, endPoint x: 432, endPoint y: 94, distance: 28.8
click at [331, 196] on cesdk-canvas "Editor canvas" at bounding box center [331, 196] width 0 height 0
drag, startPoint x: 373, startPoint y: 130, endPoint x: 362, endPoint y: 126, distance: 11.1
click at [331, 196] on cesdk-canvas "Editor canvas" at bounding box center [331, 196] width 0 height 0
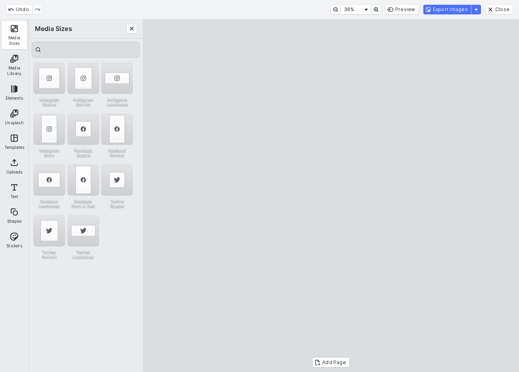
drag, startPoint x: 336, startPoint y: 86, endPoint x: 336, endPoint y: 113, distance: 27.0
click at [331, 196] on cesdk-canvas "Editor canvas" at bounding box center [331, 196] width 0 height 0
drag, startPoint x: 252, startPoint y: 207, endPoint x: 260, endPoint y: 207, distance: 7.9
click at [331, 196] on cesdk-canvas "Editor canvas" at bounding box center [331, 196] width 0 height 0
drag, startPoint x: 421, startPoint y: 208, endPoint x: 412, endPoint y: 170, distance: 39.0
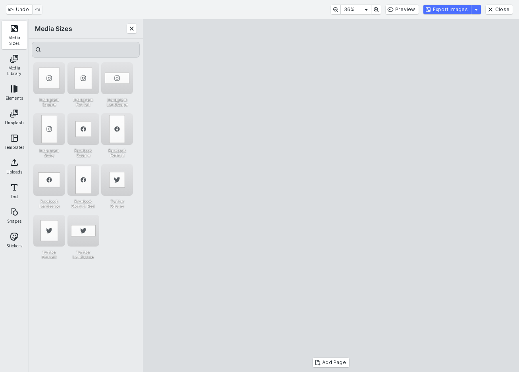
click at [331, 196] on cesdk-canvas "Editor canvas" at bounding box center [331, 196] width 0 height 0
click at [462, 13] on button "Export Images" at bounding box center [448, 10] width 48 height 10
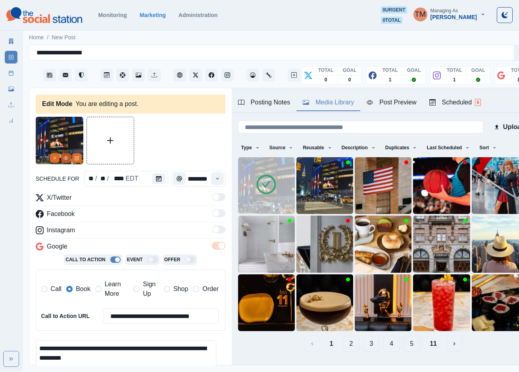
click at [67, 158] on circle "View Media" at bounding box center [65, 158] width 1 height 1
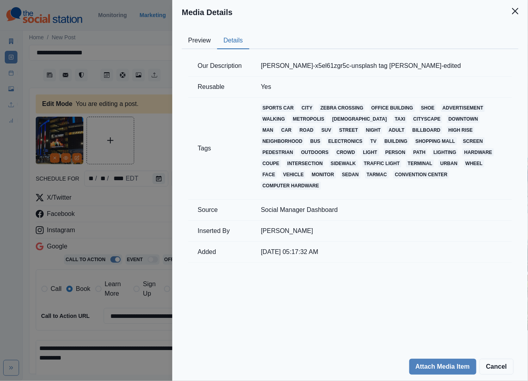
click at [238, 40] on button "Details" at bounding box center [233, 41] width 32 height 17
drag, startPoint x: 361, startPoint y: 65, endPoint x: 381, endPoint y: 64, distance: 20.6
click at [381, 64] on td "alex-vilk-x5el61zgr5c-unsplash tag Alex vilk-edited" at bounding box center [381, 66] width 261 height 21
copy td "Alex vilk"
click at [381, 67] on td "alex-vilk-x5el61zgr5c-unsplash tag Alex vilk-edited" at bounding box center [381, 66] width 261 height 21
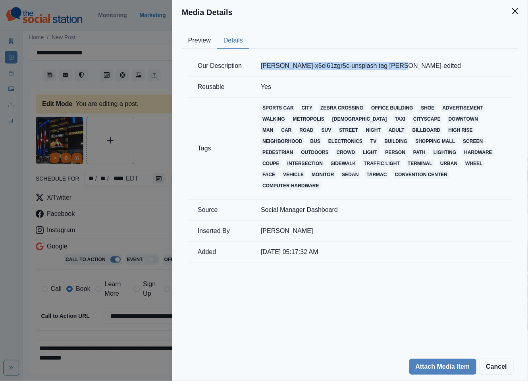
drag, startPoint x: 381, startPoint y: 66, endPoint x: 254, endPoint y: 66, distance: 127.8
click at [254, 66] on td "alex-vilk-x5el61zgr5c-unsplash tag Alex vilk-edited" at bounding box center [381, 66] width 261 height 21
copy td "alex-vilk-x5el61zgr5c-unsplash tag Alex vilk"
click at [519, 13] on button "Close" at bounding box center [515, 11] width 16 height 16
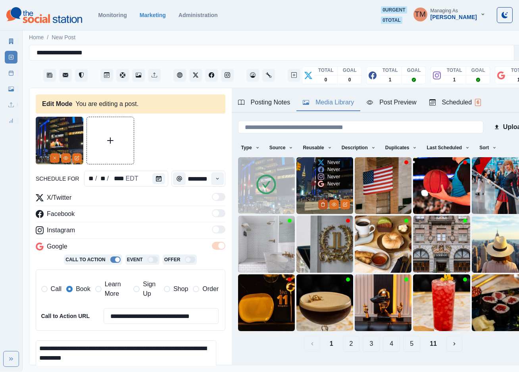
click at [321, 202] on icon "Delete Media" at bounding box center [323, 204] width 5 height 5
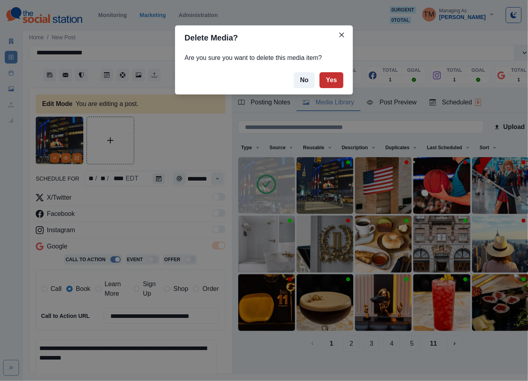
click at [333, 79] on button "Yes" at bounding box center [332, 80] width 24 height 16
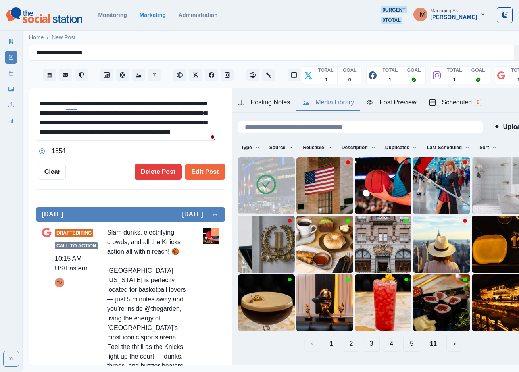
scroll to position [238, 0]
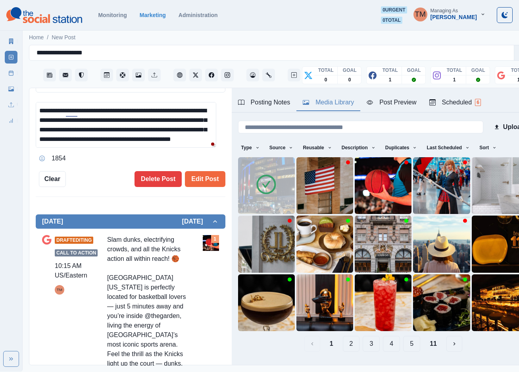
click at [183, 142] on textarea "**********" at bounding box center [126, 125] width 181 height 46
paste textarea "**********"
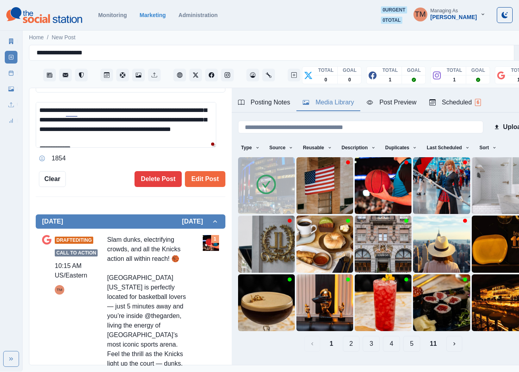
scroll to position [54, 0]
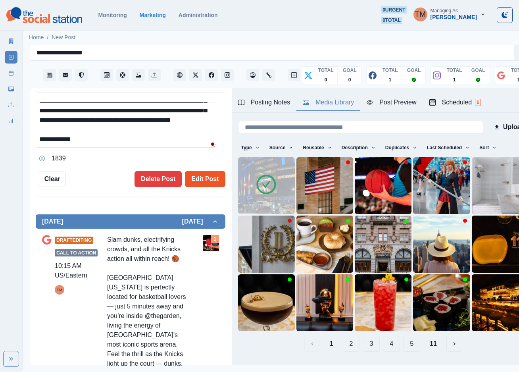
type textarea "**********"
click at [206, 179] on button "Edit Post" at bounding box center [205, 179] width 40 height 16
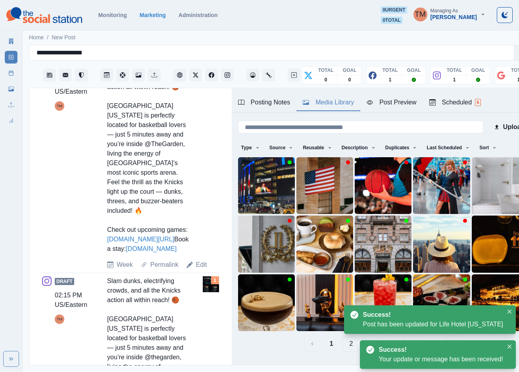
scroll to position [536, 0]
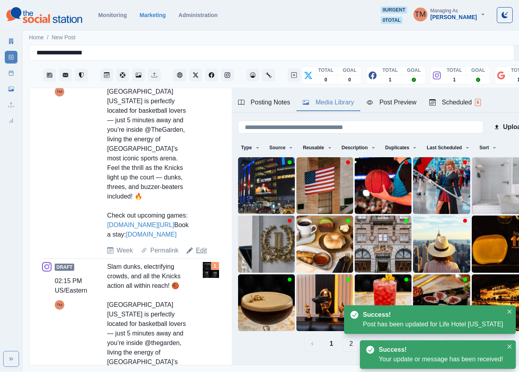
click at [202, 246] on link "Edit" at bounding box center [201, 251] width 11 height 10
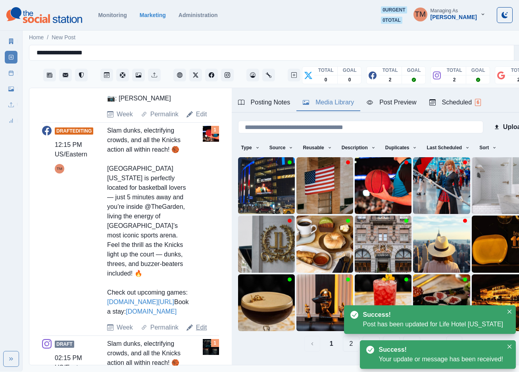
scroll to position [300, 0]
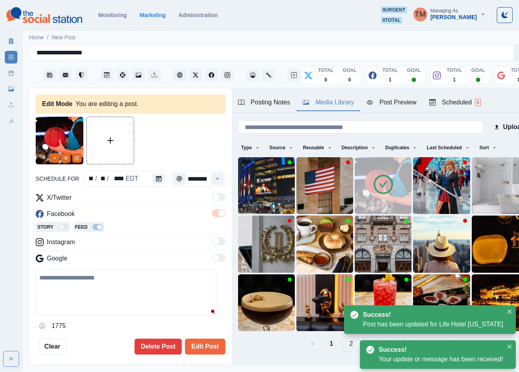
type input "********"
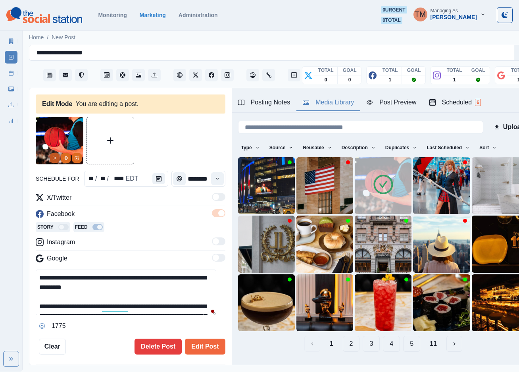
click at [57, 160] on icon "Remove" at bounding box center [54, 158] width 5 height 5
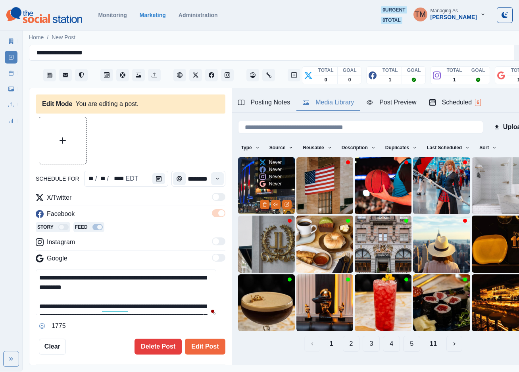
click at [249, 183] on img at bounding box center [266, 185] width 57 height 57
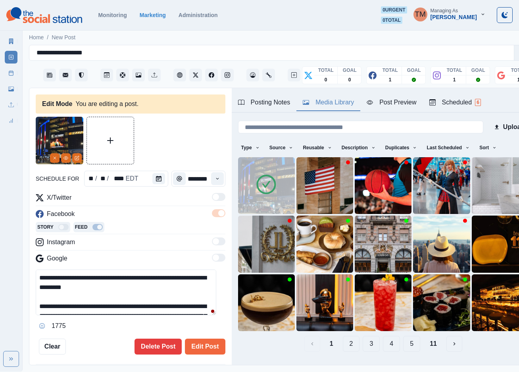
scroll to position [66, 0]
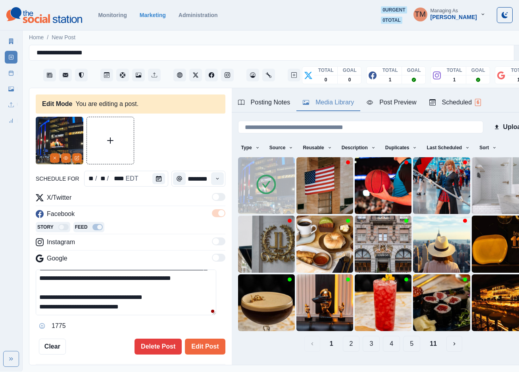
click at [147, 308] on textarea "**********" at bounding box center [126, 293] width 181 height 46
paste textarea "**********"
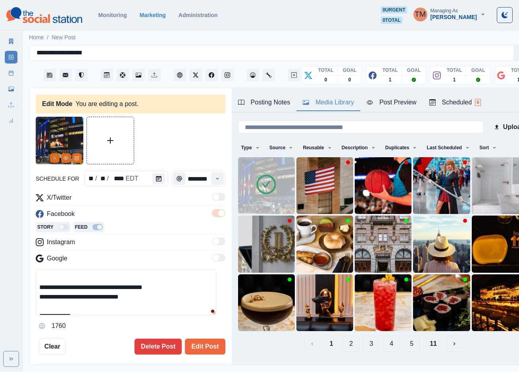
scroll to position [83, 0]
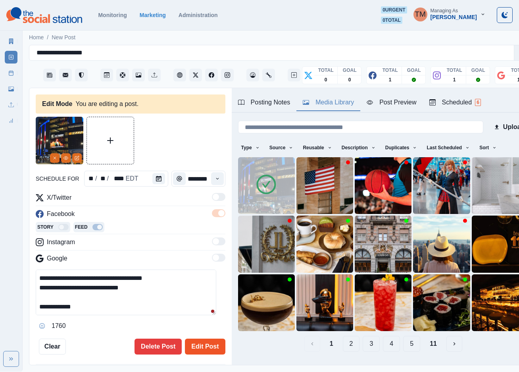
type textarea "**********"
click at [200, 346] on button "Edit Post" at bounding box center [205, 347] width 40 height 16
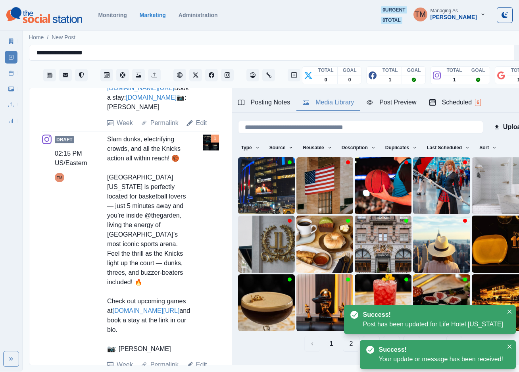
scroll to position [692, 0]
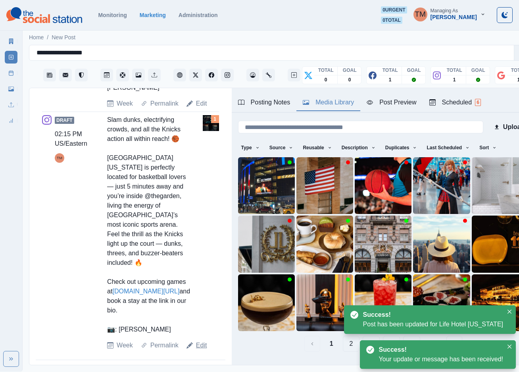
click at [199, 344] on link "Edit" at bounding box center [201, 346] width 11 height 10
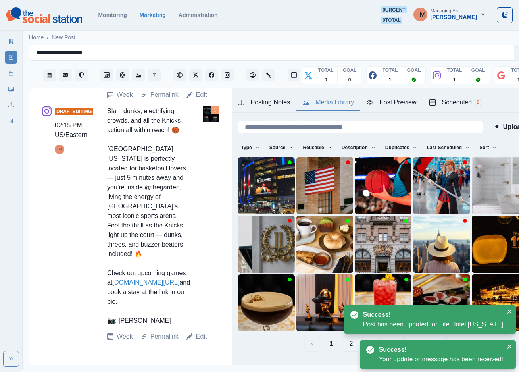
type input "*******"
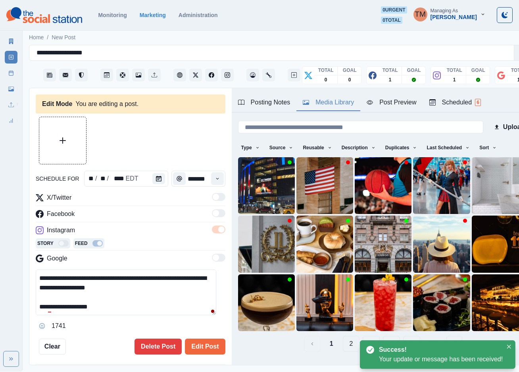
scroll to position [85, 0]
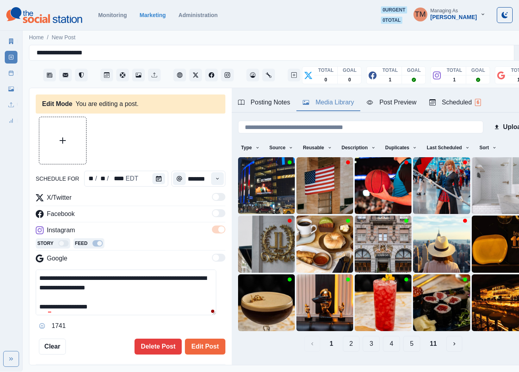
drag, startPoint x: 157, startPoint y: 291, endPoint x: 187, endPoint y: 321, distance: 42.7
click at [187, 321] on div "**********" at bounding box center [131, 301] width 190 height 63
paste textarea
type textarea "**********"
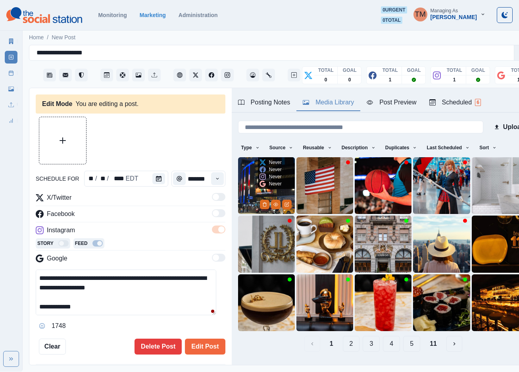
click at [246, 188] on img at bounding box center [266, 185] width 57 height 57
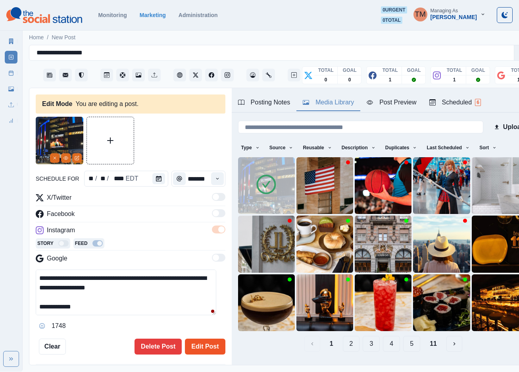
click at [202, 347] on button "Edit Post" at bounding box center [205, 347] width 40 height 16
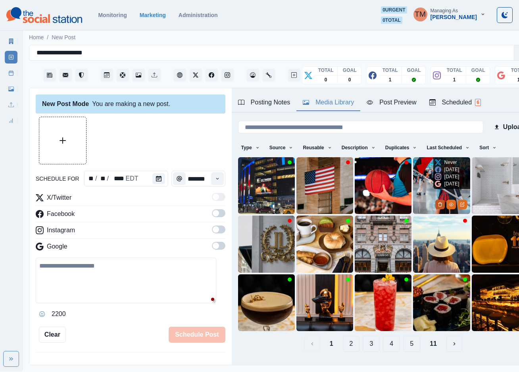
click at [438, 202] on icon "Delete Media" at bounding box center [440, 204] width 5 height 5
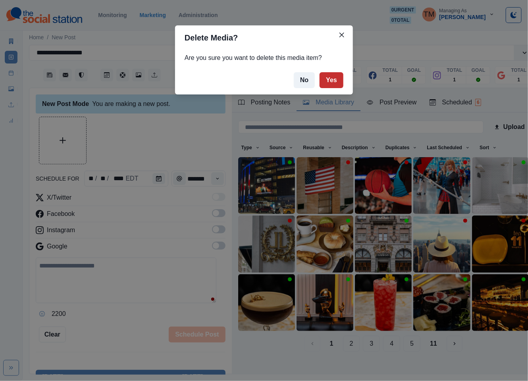
click at [336, 81] on button "Yes" at bounding box center [332, 80] width 24 height 16
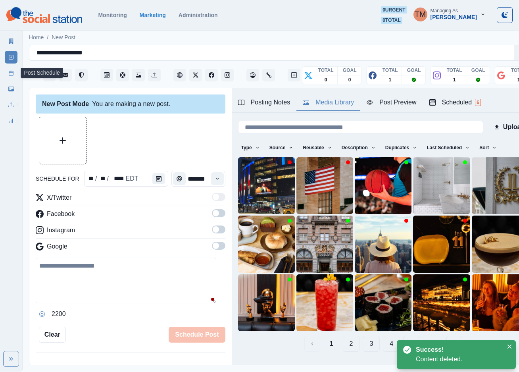
click at [7, 74] on link "Post Schedule" at bounding box center [11, 73] width 13 height 13
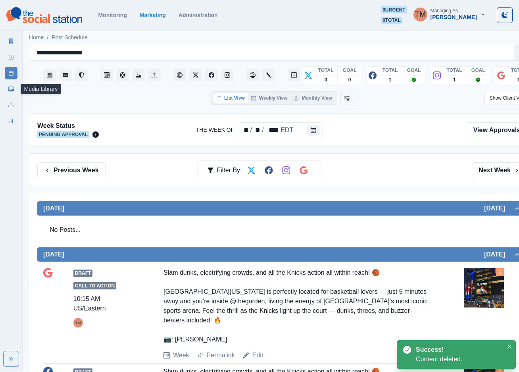
click at [8, 91] on icon at bounding box center [11, 89] width 6 height 6
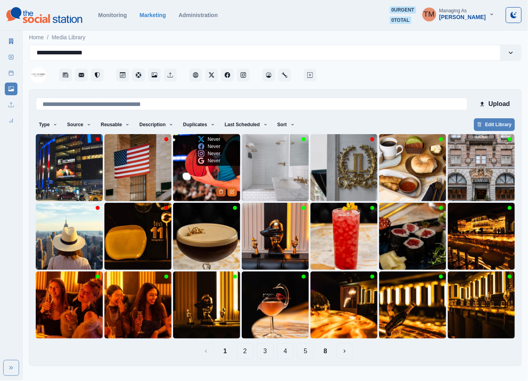
click at [222, 193] on icon "Delete Media" at bounding box center [221, 191] width 5 height 5
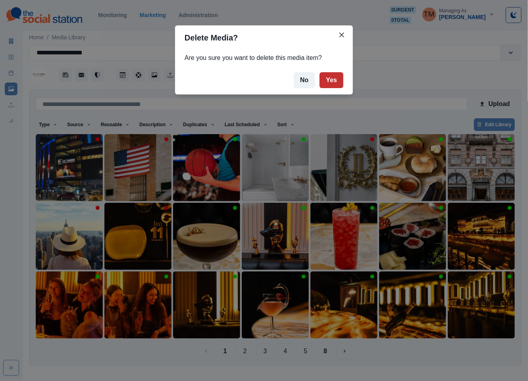
click at [331, 81] on button "Yes" at bounding box center [332, 80] width 24 height 16
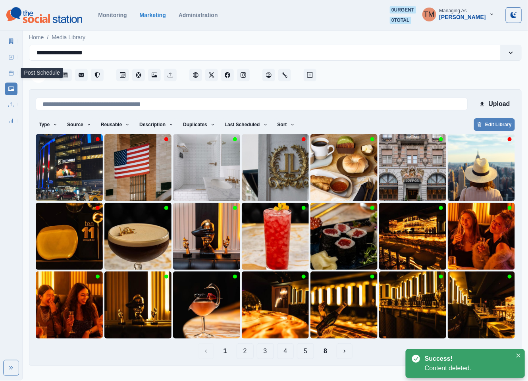
click at [9, 75] on icon at bounding box center [11, 73] width 6 height 6
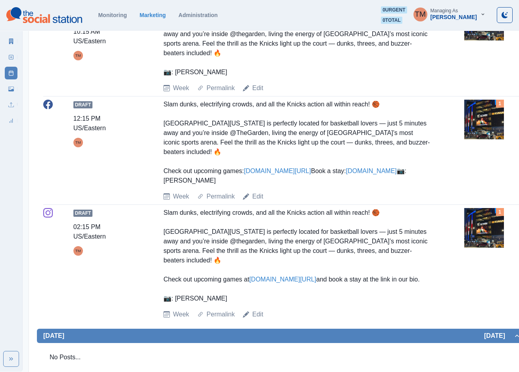
scroll to position [298, 0]
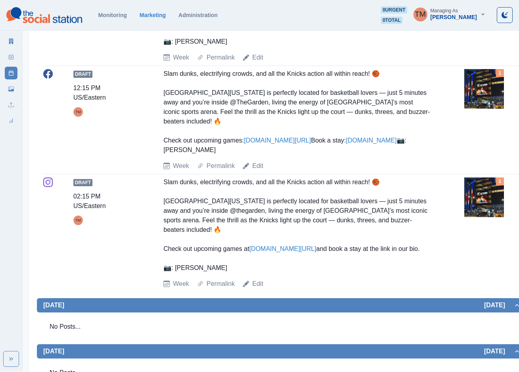
click at [483, 207] on img at bounding box center [484, 197] width 40 height 40
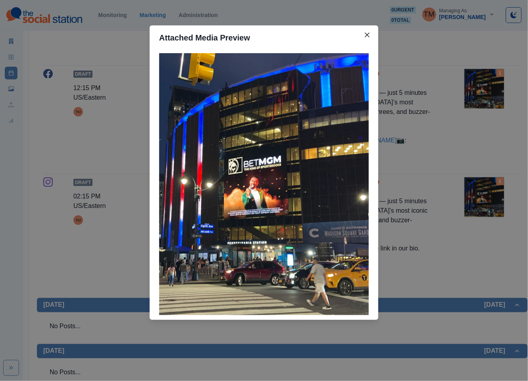
click at [483, 207] on div "Attached Media Preview" at bounding box center [264, 190] width 528 height 381
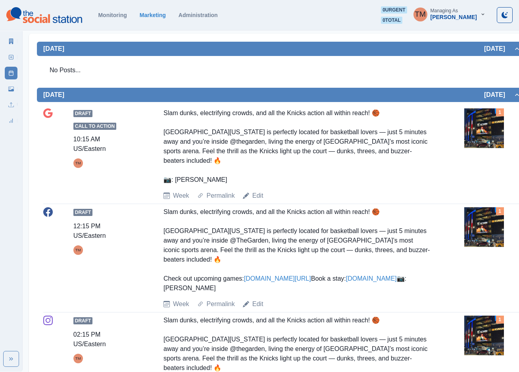
scroll to position [0, 0]
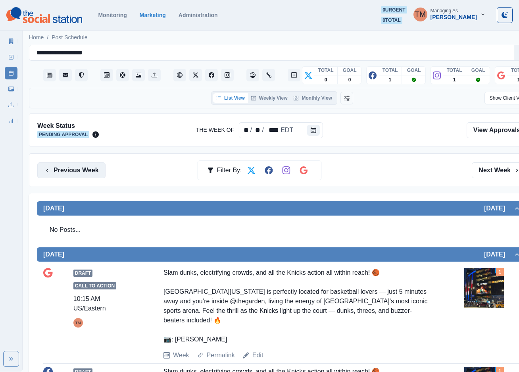
click at [67, 174] on button "Previous Week" at bounding box center [71, 170] width 68 height 16
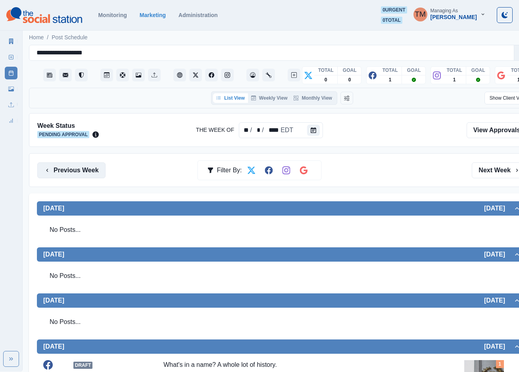
click at [67, 171] on button "Previous Week" at bounding box center [71, 170] width 68 height 16
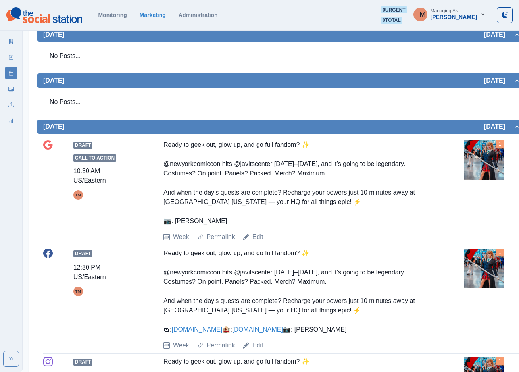
scroll to position [179, 0]
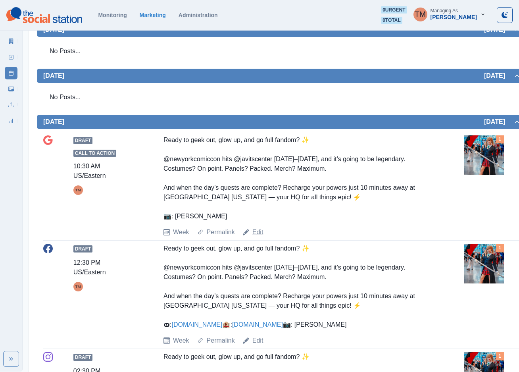
click at [257, 235] on link "Edit" at bounding box center [257, 232] width 11 height 10
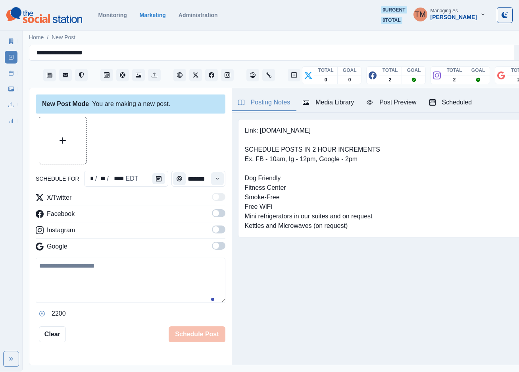
scroll to position [8, 0]
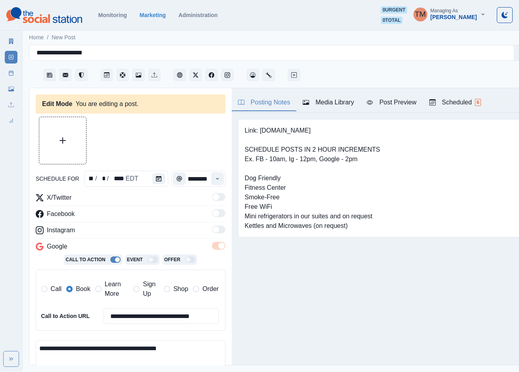
type input "********"
click at [323, 98] on div "Media Library" at bounding box center [328, 103] width 51 height 10
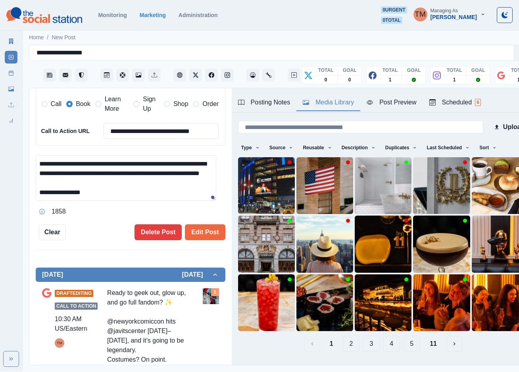
scroll to position [238, 0]
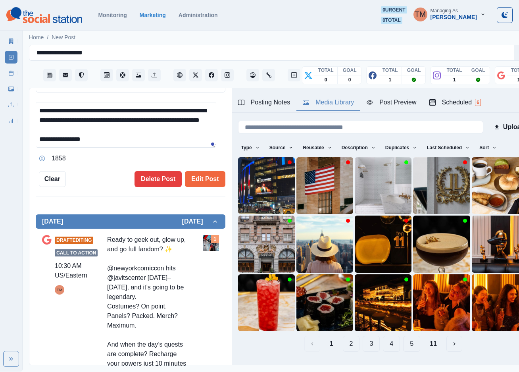
drag, startPoint x: 138, startPoint y: 113, endPoint x: 184, endPoint y: 146, distance: 56.1
click at [184, 146] on div "**********" at bounding box center [131, 133] width 190 height 63
click at [72, 136] on textarea "**********" at bounding box center [126, 125] width 181 height 46
drag, startPoint x: 51, startPoint y: 131, endPoint x: 150, endPoint y: 146, distance: 100.3
click at [150, 146] on div "**********" at bounding box center [131, 133] width 190 height 63
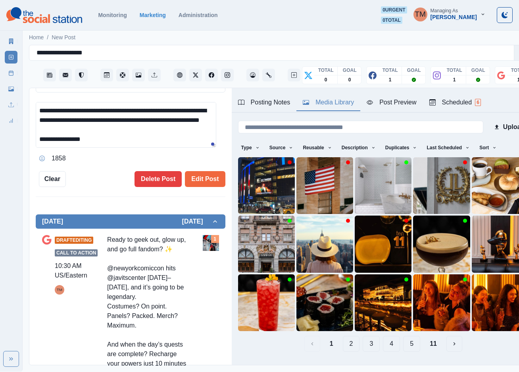
paste textarea "****"
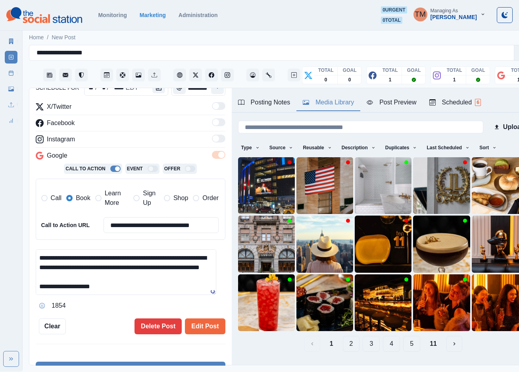
scroll to position [0, 0]
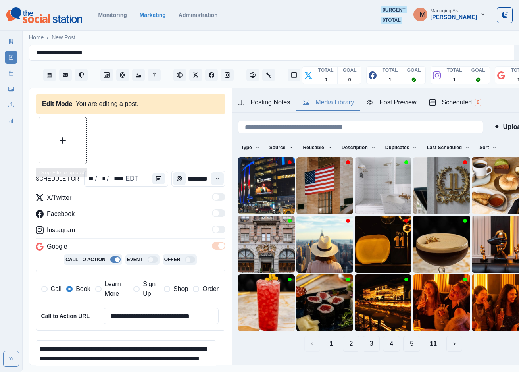
type textarea "**********"
click at [63, 136] on button "Upload Media" at bounding box center [62, 140] width 47 height 47
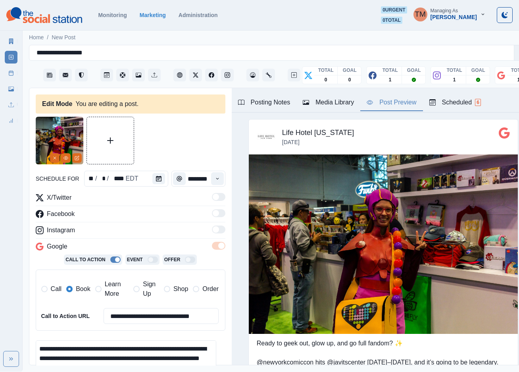
click at [398, 98] on div "Post Preview" at bounding box center [392, 103] width 50 height 10
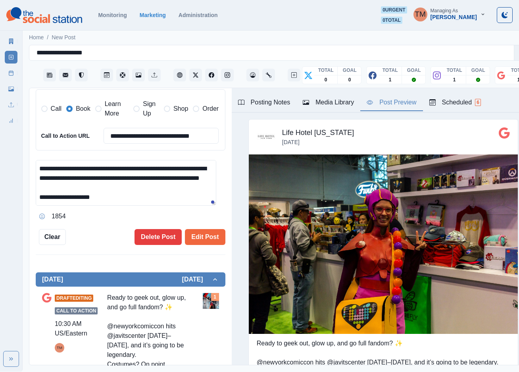
scroll to position [179, 0]
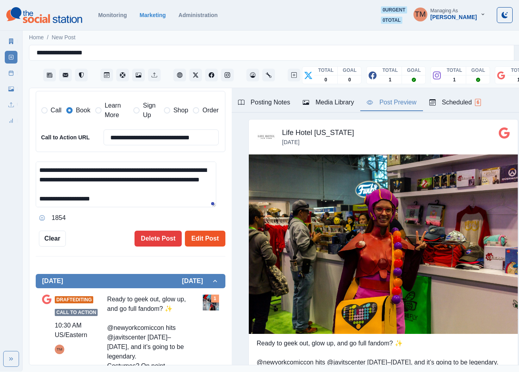
click at [200, 239] on button "Edit Post" at bounding box center [205, 239] width 40 height 16
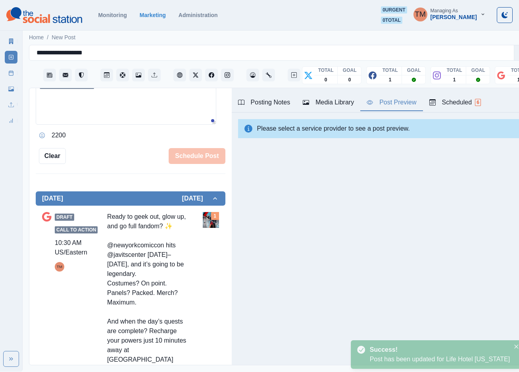
click at [200, 239] on div "New Post Mode You are making a new post. schedule for ** / * / **** EDT *******…" at bounding box center [130, 226] width 202 height 277
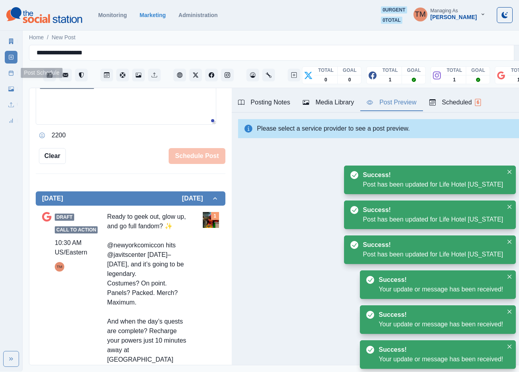
click at [6, 74] on link "Post Schedule" at bounding box center [11, 73] width 13 height 13
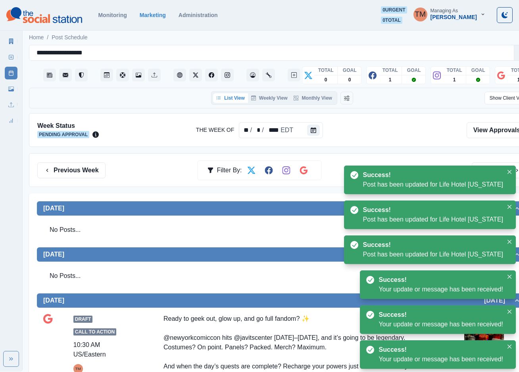
click at [367, 142] on div "Week Status Pending Approval The Week Of ** / * / **** EDT View Approvals" at bounding box center [282, 130] width 506 height 34
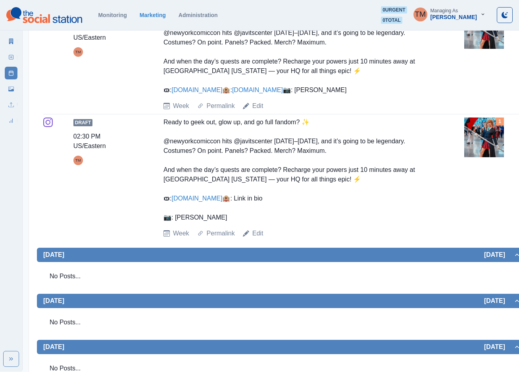
scroll to position [417, 0]
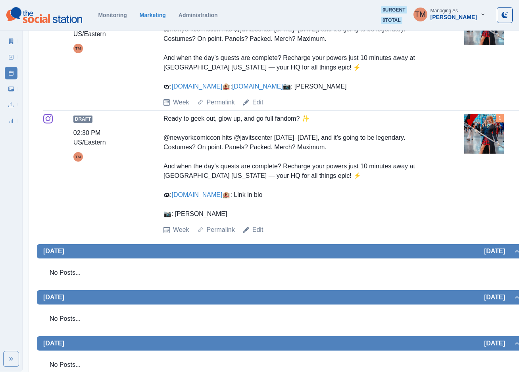
click at [258, 107] on link "Edit" at bounding box center [257, 103] width 11 height 10
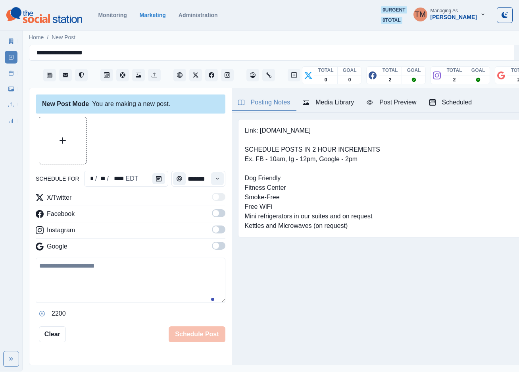
scroll to position [8, 0]
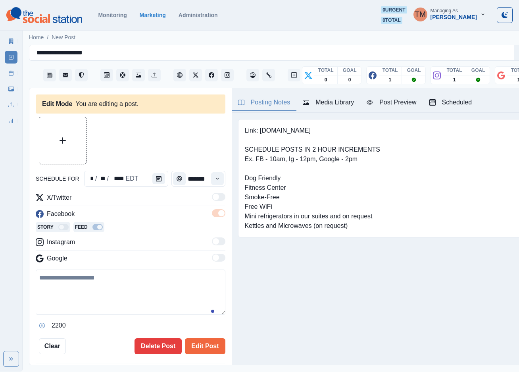
type input "********"
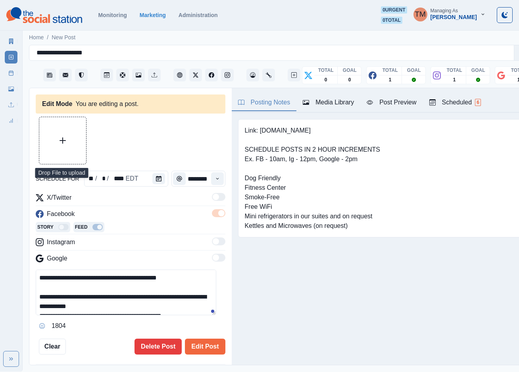
click at [70, 130] on button "Upload Media" at bounding box center [62, 140] width 47 height 47
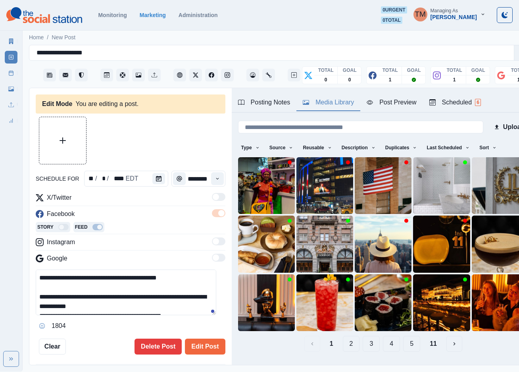
click at [343, 98] on div "Media Library" at bounding box center [328, 103] width 51 height 10
click at [252, 176] on img at bounding box center [266, 185] width 57 height 57
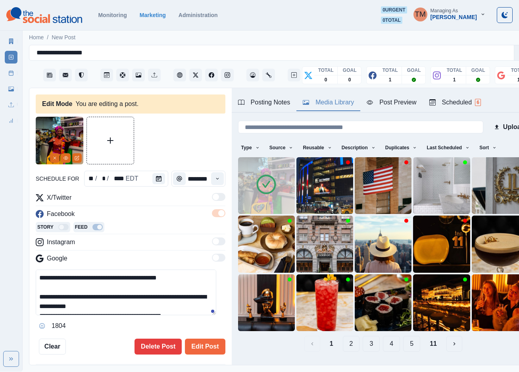
click at [170, 135] on div at bounding box center [131, 141] width 190 height 48
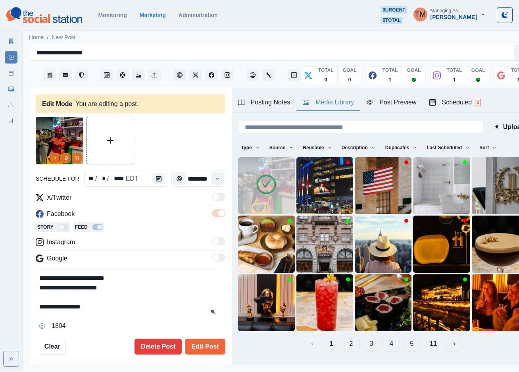
scroll to position [95, 0]
drag, startPoint x: 52, startPoint y: 299, endPoint x: 117, endPoint y: 300, distance: 65.5
click at [117, 300] on textarea "**********" at bounding box center [126, 293] width 181 height 46
paste textarea "****"
type textarea "**********"
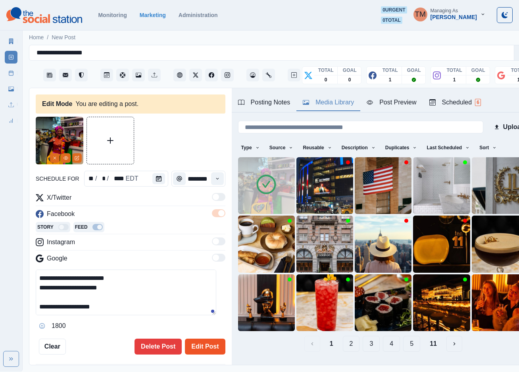
click at [194, 342] on button "Edit Post" at bounding box center [205, 347] width 40 height 16
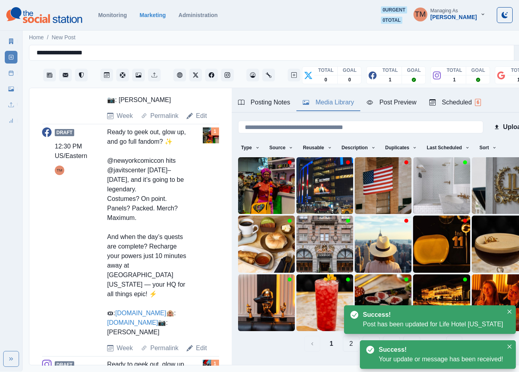
scroll to position [238, 0]
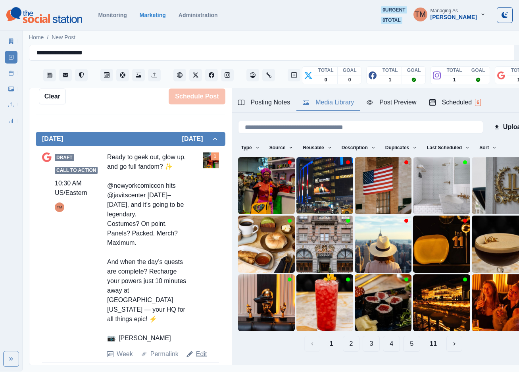
click at [199, 349] on link "Edit" at bounding box center [201, 354] width 11 height 10
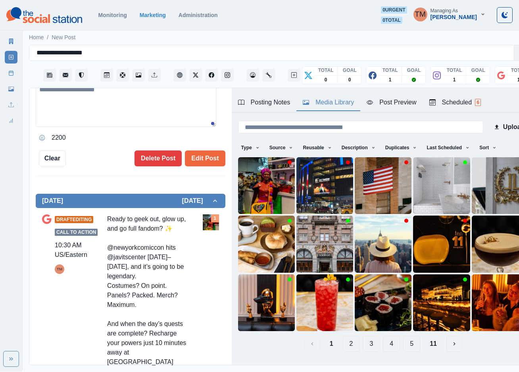
type input "********"
type textarea "**********"
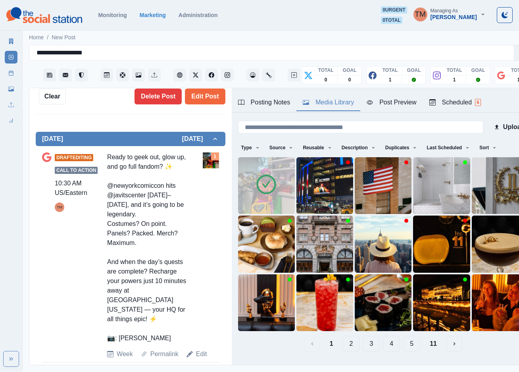
scroll to position [2, 0]
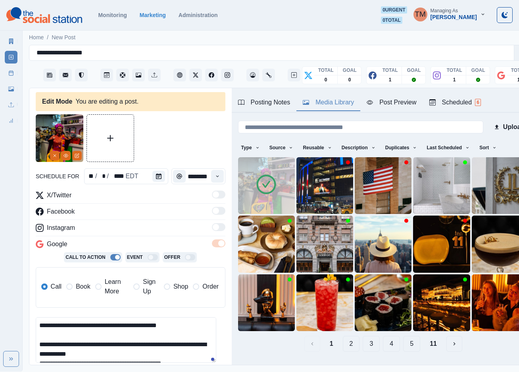
click at [79, 282] on span "Book" at bounding box center [83, 287] width 14 height 10
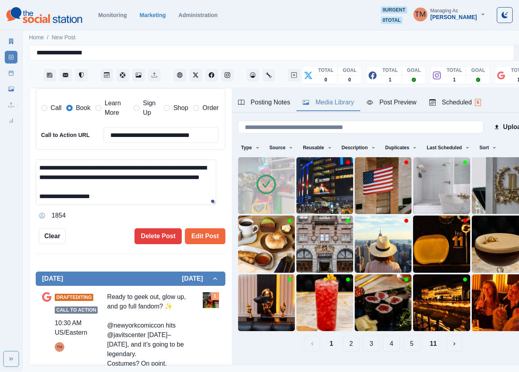
scroll to position [66, 0]
click at [204, 233] on button "Edit Post" at bounding box center [205, 236] width 40 height 16
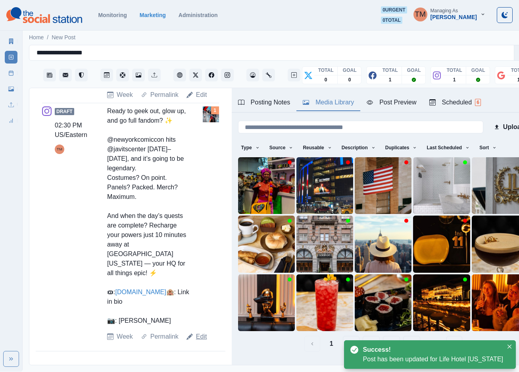
scroll to position [768, 0]
click at [199, 338] on link "Edit" at bounding box center [201, 337] width 11 height 10
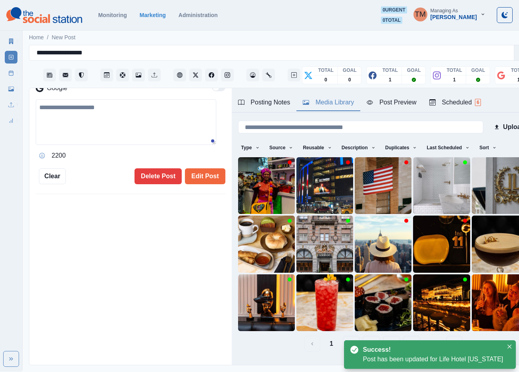
type input "*******"
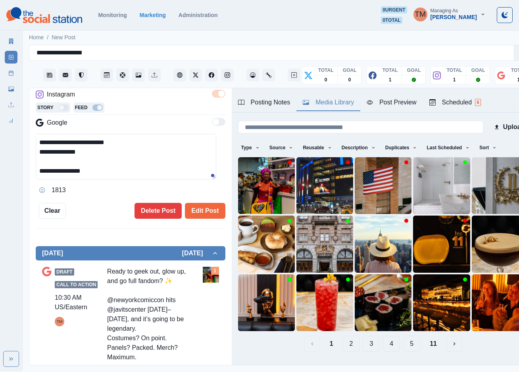
scroll to position [102, 0]
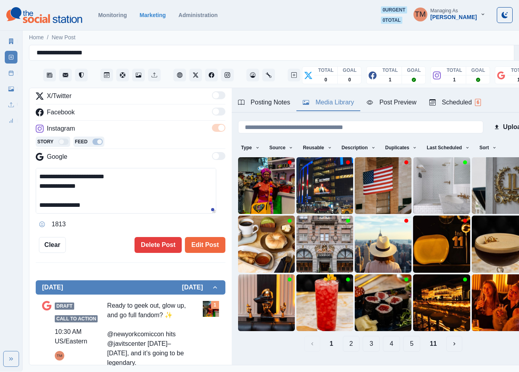
drag, startPoint x: 52, startPoint y: 200, endPoint x: 127, endPoint y: 201, distance: 74.2
click at [127, 201] on textarea "**********" at bounding box center [126, 191] width 181 height 46
paste textarea "****"
type textarea "**********"
click at [195, 237] on button "Edit Post" at bounding box center [205, 245] width 40 height 16
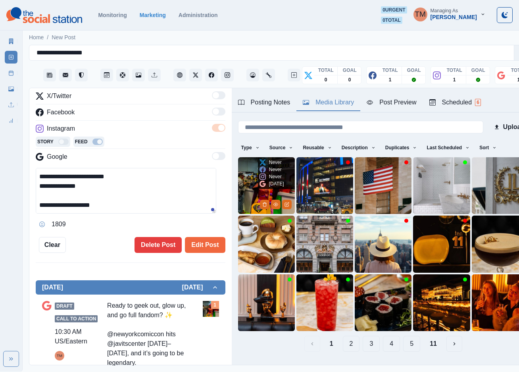
click at [245, 182] on img at bounding box center [266, 185] width 57 height 57
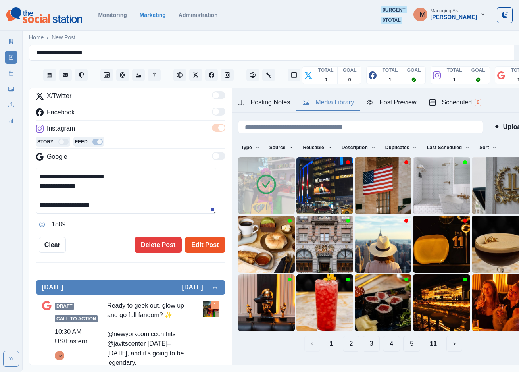
click at [191, 238] on button "Edit Post" at bounding box center [205, 245] width 40 height 16
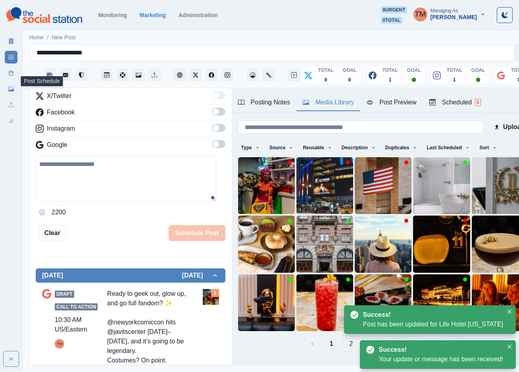
click at [11, 74] on icon at bounding box center [11, 73] width 6 height 6
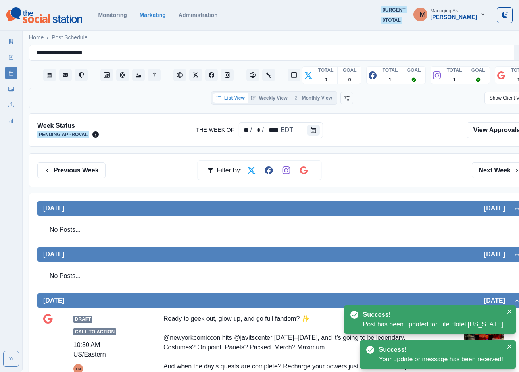
click at [360, 166] on div "Previous Week Filter By: Next Week" at bounding box center [282, 170] width 490 height 16
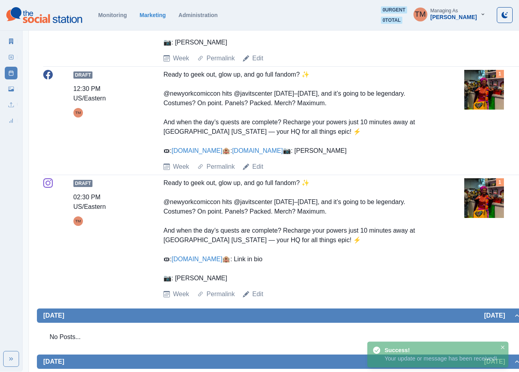
scroll to position [357, 0]
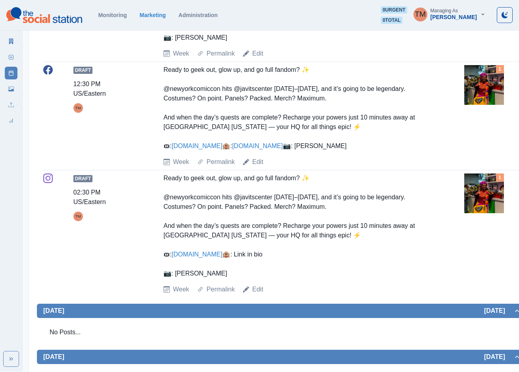
click at [480, 213] on img at bounding box center [484, 193] width 40 height 40
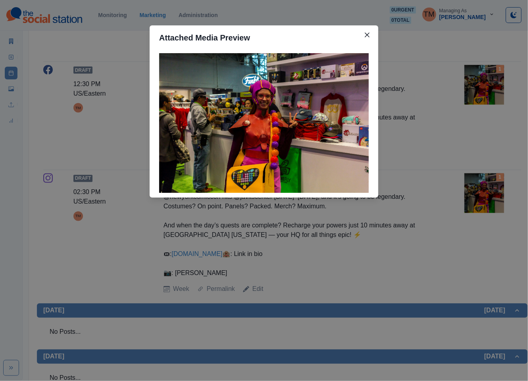
click at [480, 231] on div "Attached Media Preview" at bounding box center [264, 190] width 528 height 381
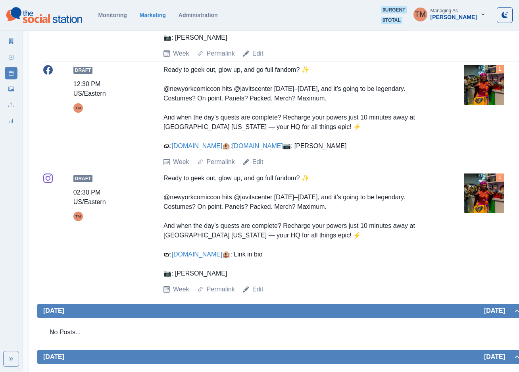
click at [480, 213] on img at bounding box center [484, 193] width 40 height 40
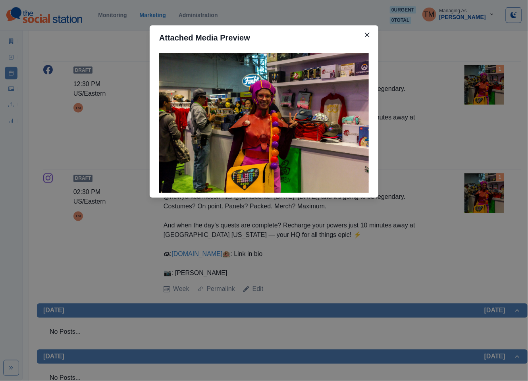
click at [480, 221] on div "Attached Media Preview" at bounding box center [264, 190] width 528 height 381
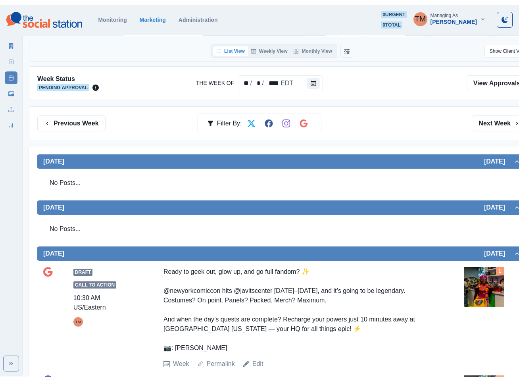
scroll to position [0, 0]
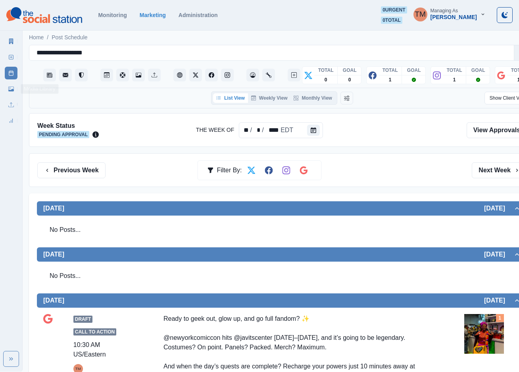
click at [6, 91] on link "Media Library" at bounding box center [11, 89] width 13 height 13
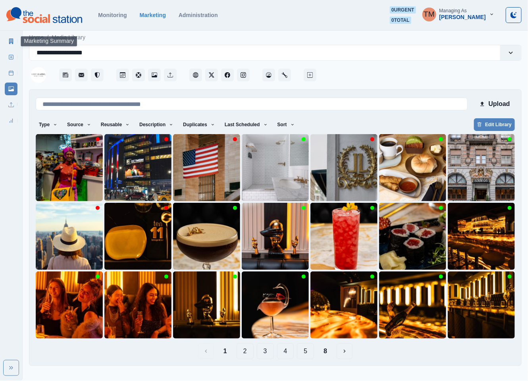
click at [11, 44] on link "Marketing Summary" at bounding box center [11, 41] width 13 height 13
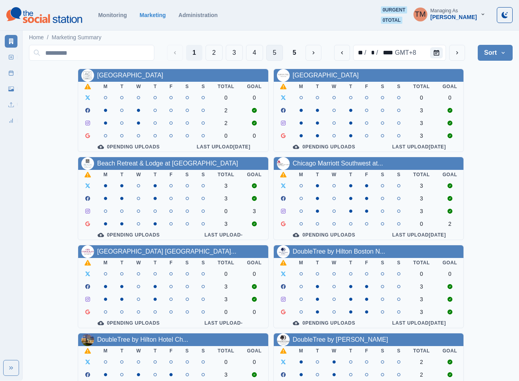
click at [274, 52] on button "5" at bounding box center [274, 53] width 17 height 16
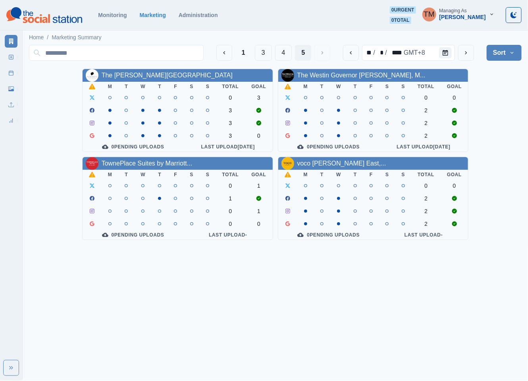
drag, startPoint x: 506, startPoint y: 113, endPoint x: 323, endPoint y: 60, distance: 191.0
click at [500, 111] on div "The Renwick Hotel M T W T F S S Total Goal 0 3 3 3 3 0 0 Pending Uploads Last U…" at bounding box center [275, 154] width 493 height 171
click at [241, 51] on button "1" at bounding box center [243, 53] width 16 height 16
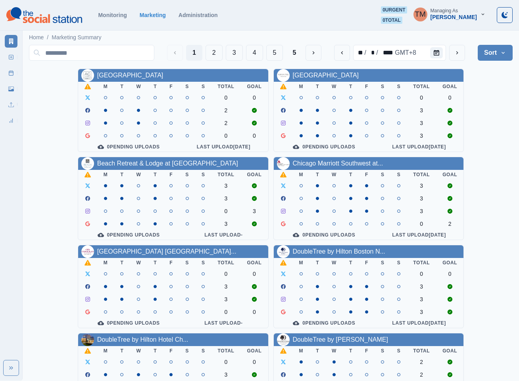
click at [489, 129] on div "AC Hotel Atlanta Downtown M T W T F S S Total Goal 0 0 2 2 0 0 0 Pending Upload…" at bounding box center [271, 331] width 484 height 524
click at [493, 181] on div "AC Hotel Atlanta Downtown M T W T F S S Total Goal 0 0 2 2 0 0 0 Pending Upload…" at bounding box center [271, 331] width 484 height 524
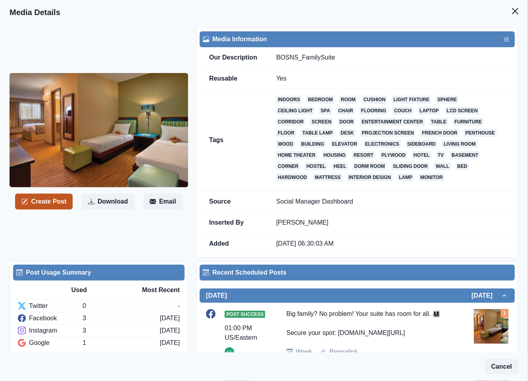
click at [50, 204] on button "Create Post" at bounding box center [44, 202] width 58 height 16
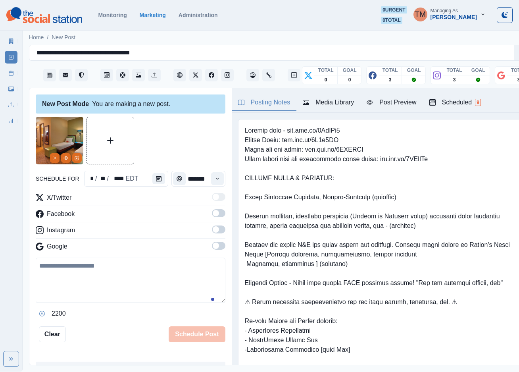
drag, startPoint x: 68, startPoint y: 280, endPoint x: 61, endPoint y: 286, distance: 9.3
click at [68, 280] on textarea at bounding box center [131, 280] width 190 height 45
paste textarea "**********"
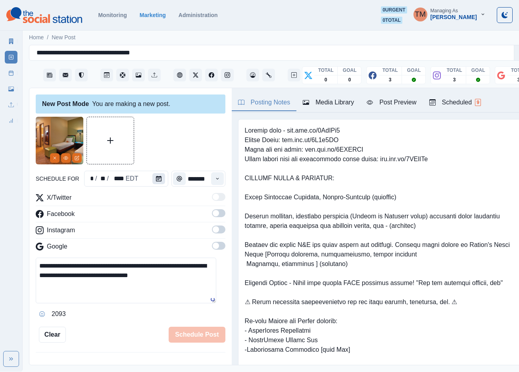
type textarea "**********"
click at [156, 180] on icon "Calendar" at bounding box center [159, 179] width 6 height 6
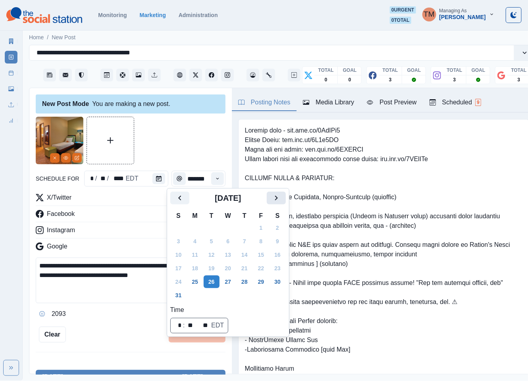
click at [277, 199] on icon "Next" at bounding box center [276, 198] width 10 height 10
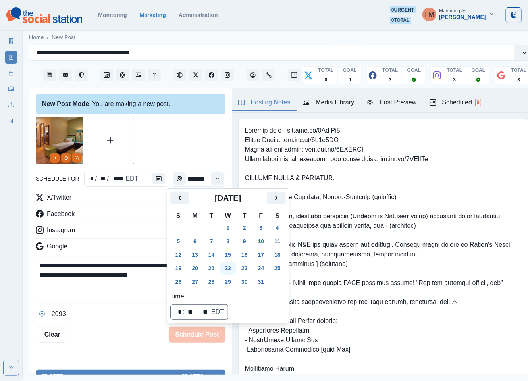
click at [230, 265] on button "22" at bounding box center [228, 268] width 16 height 13
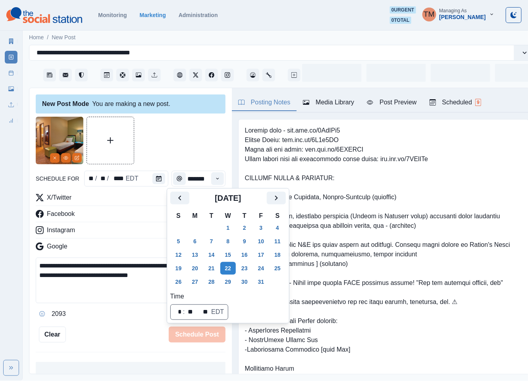
click at [173, 143] on div at bounding box center [131, 141] width 190 height 48
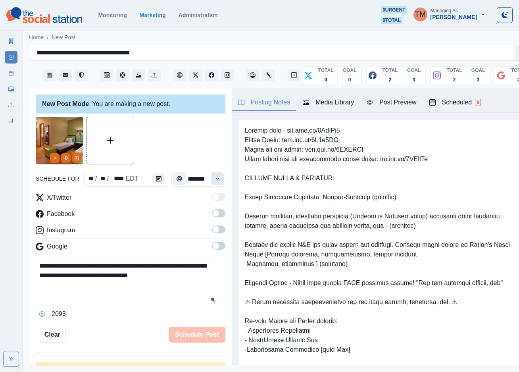
click at [215, 178] on icon "Time" at bounding box center [218, 179] width 6 height 6
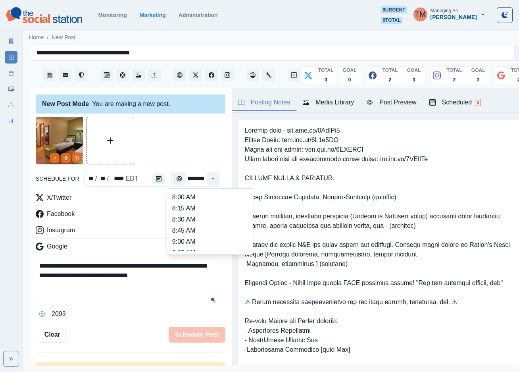
scroll to position [119, 0]
click at [192, 245] on li "11:45 AM" at bounding box center [209, 244] width 79 height 11
type input "********"
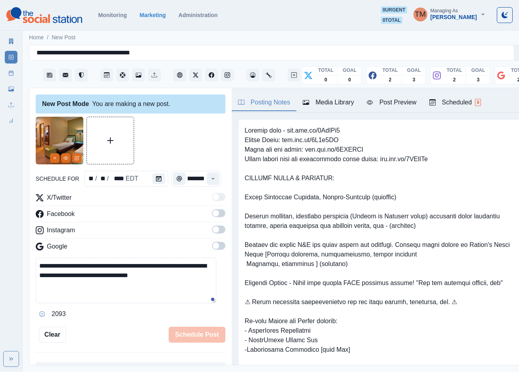
click at [213, 216] on span at bounding box center [218, 213] width 13 height 8
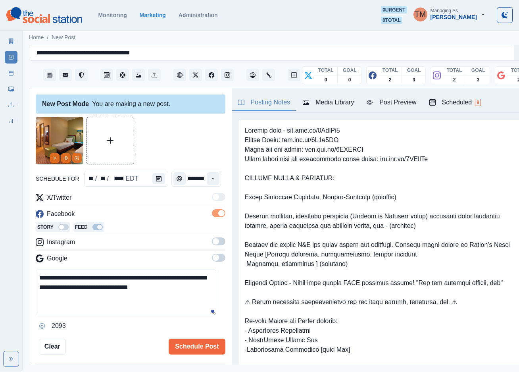
scroll to position [0, 0]
click at [212, 241] on span at bounding box center [218, 241] width 13 height 8
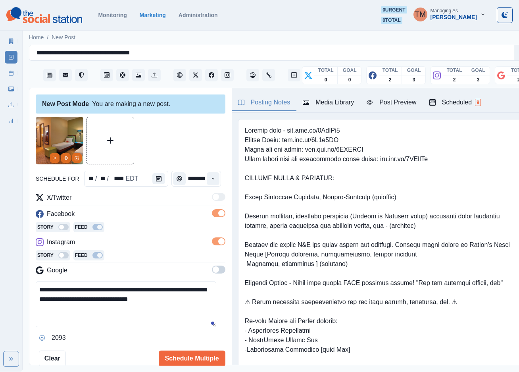
click at [215, 270] on span at bounding box center [218, 270] width 13 height 8
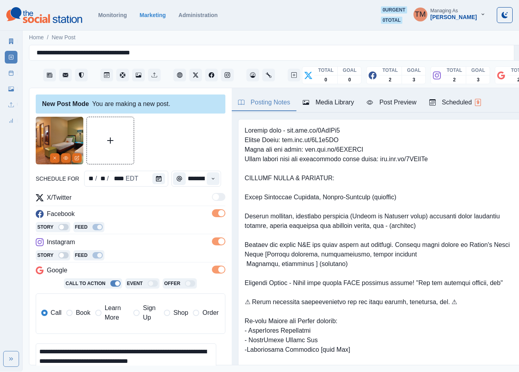
click at [81, 314] on span "Book" at bounding box center [83, 313] width 14 height 10
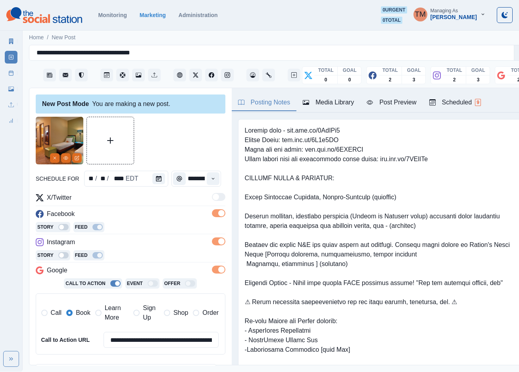
click at [402, 102] on div "Post Preview" at bounding box center [392, 103] width 50 height 10
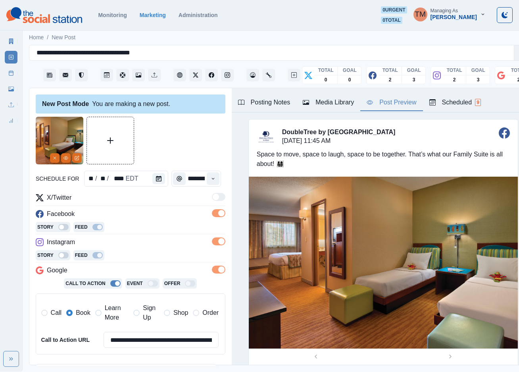
scroll to position [129, 0]
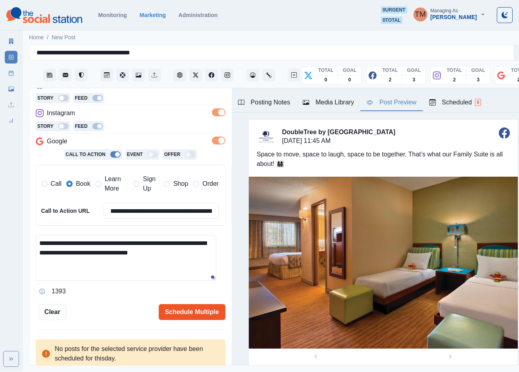
click at [177, 306] on button "Schedule Multiple" at bounding box center [192, 312] width 67 height 16
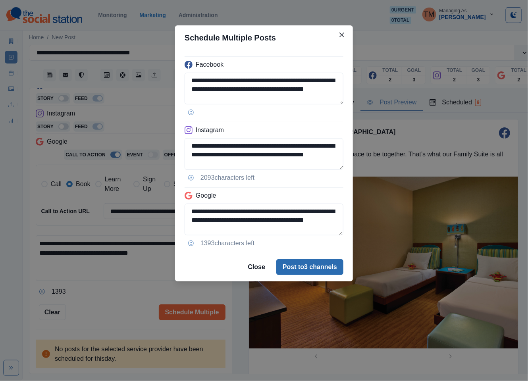
click at [312, 274] on button "Post to 3 channels" at bounding box center [309, 267] width 67 height 16
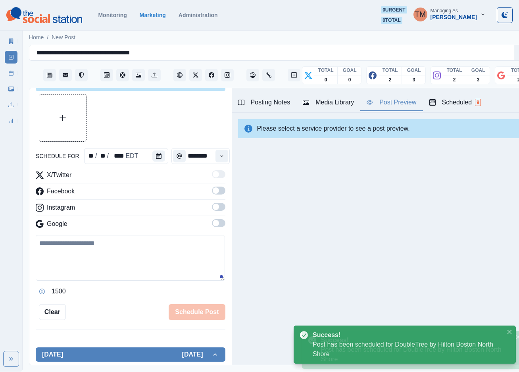
scroll to position [0, 0]
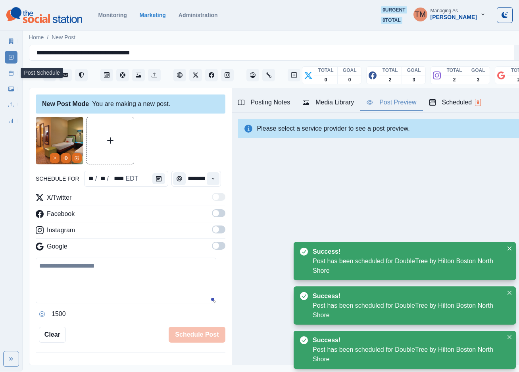
click at [12, 72] on icon at bounding box center [11, 73] width 6 height 6
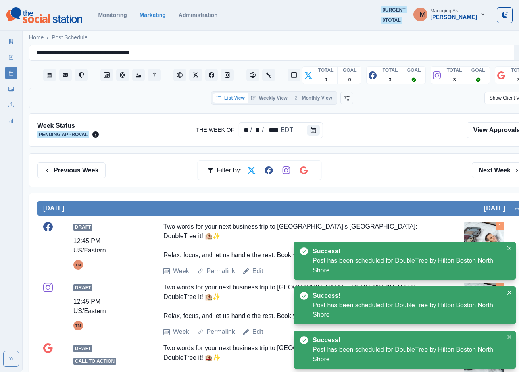
click at [402, 168] on div "Previous Week Filter By: Next Week" at bounding box center [282, 170] width 490 height 16
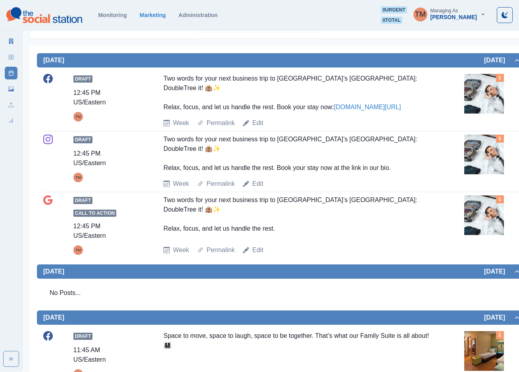
scroll to position [119, 0]
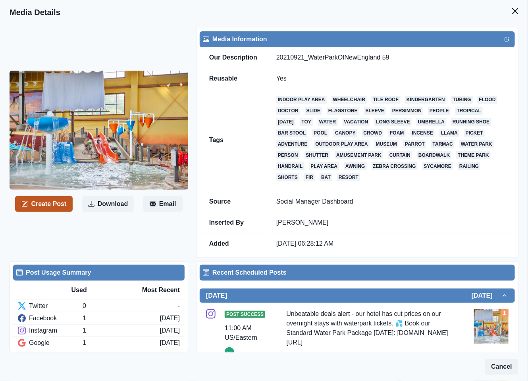
click at [38, 207] on button "Create Post" at bounding box center [44, 204] width 58 height 16
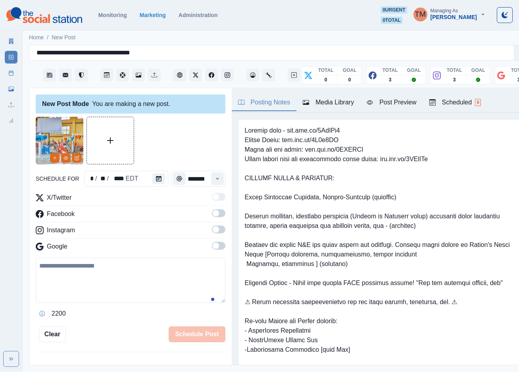
click at [76, 277] on textarea at bounding box center [131, 280] width 190 height 45
paste textarea "**********"
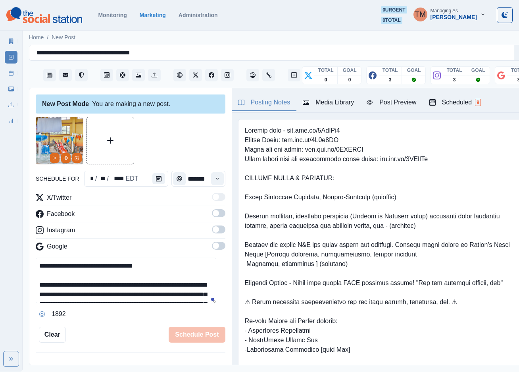
scroll to position [44, 0]
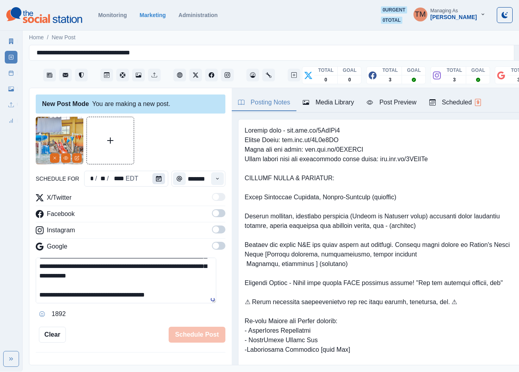
type textarea "**********"
click at [158, 180] on button "Calendar" at bounding box center [158, 178] width 13 height 11
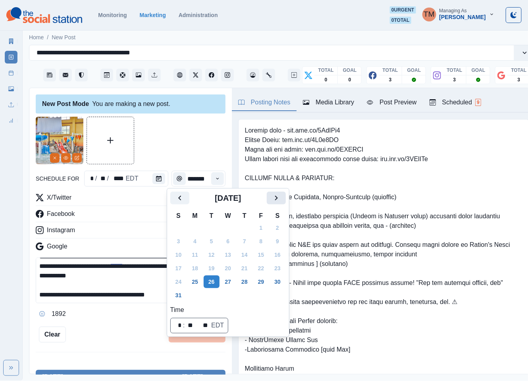
click at [273, 201] on icon "Next" at bounding box center [276, 198] width 10 height 10
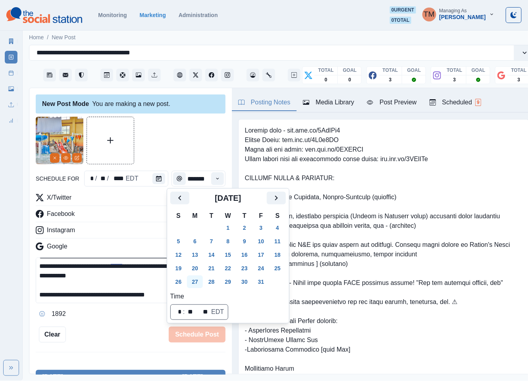
click at [195, 283] on button "27" at bounding box center [195, 281] width 16 height 13
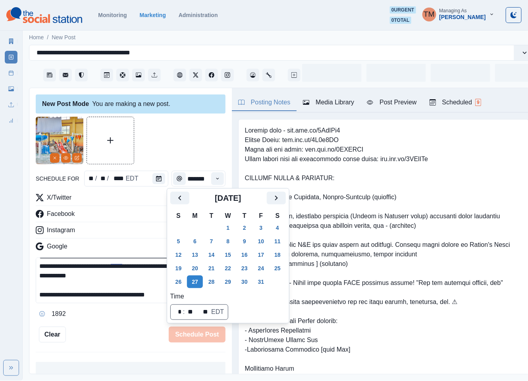
click at [174, 139] on div at bounding box center [131, 141] width 190 height 48
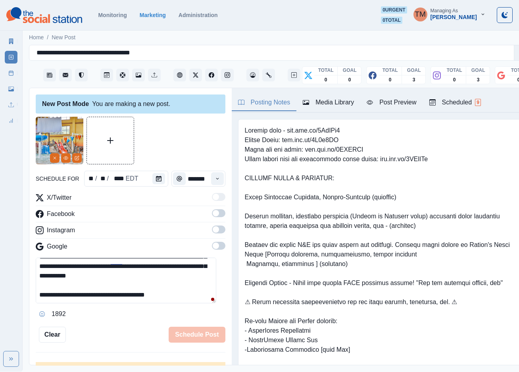
click at [215, 177] on icon "Time" at bounding box center [218, 179] width 6 height 6
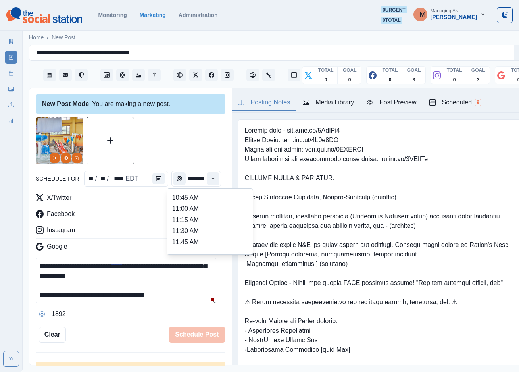
scroll to position [241, 0]
click at [194, 233] on li "2:15 PM" at bounding box center [209, 234] width 79 height 11
type input "*******"
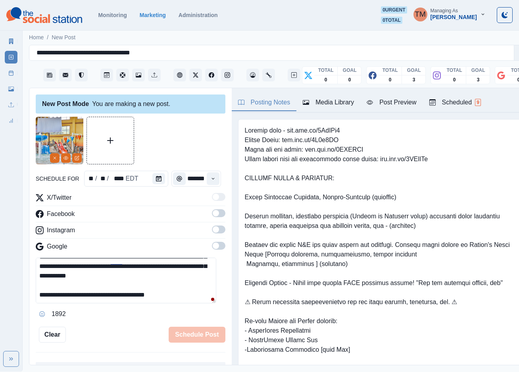
click at [212, 215] on label at bounding box center [218, 215] width 13 height 13
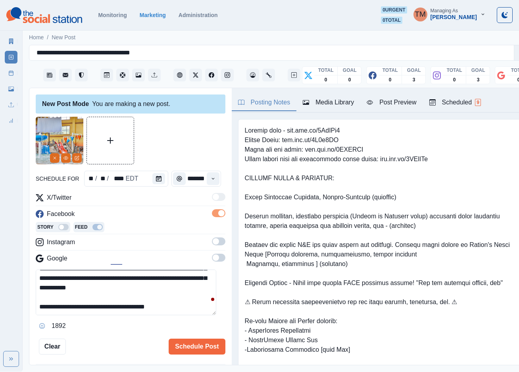
scroll to position [0, 0]
drag, startPoint x: 208, startPoint y: 241, endPoint x: 214, endPoint y: 263, distance: 23.4
click at [213, 241] on span at bounding box center [216, 241] width 6 height 6
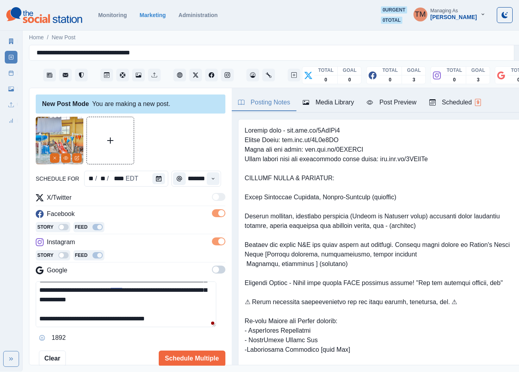
click at [212, 267] on span at bounding box center [218, 270] width 13 height 8
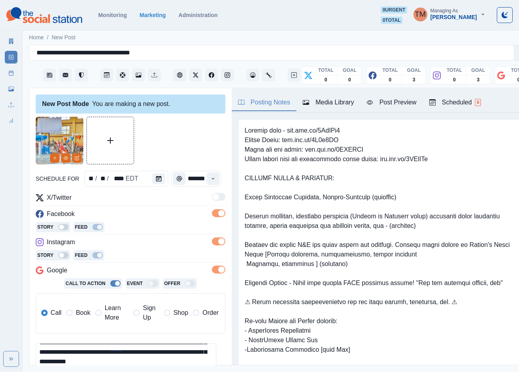
click at [78, 315] on span "Book" at bounding box center [83, 313] width 14 height 10
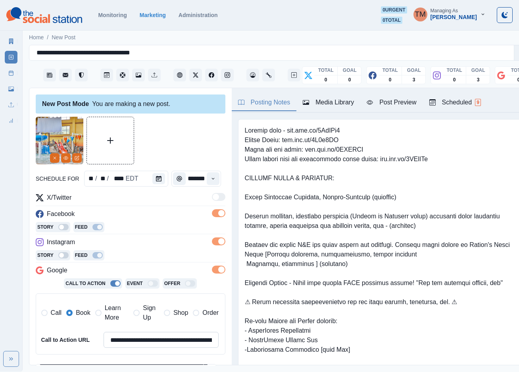
click at [155, 335] on input "**********" at bounding box center [162, 340] width 116 height 16
paste input
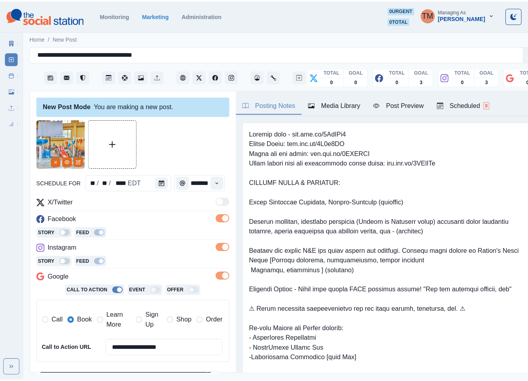
scroll to position [119, 0]
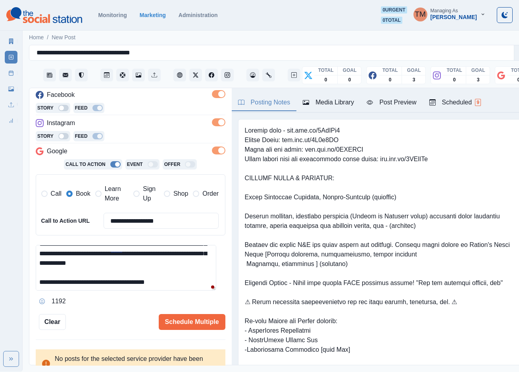
type input "**********"
click at [397, 104] on div "Post Preview" at bounding box center [392, 103] width 50 height 10
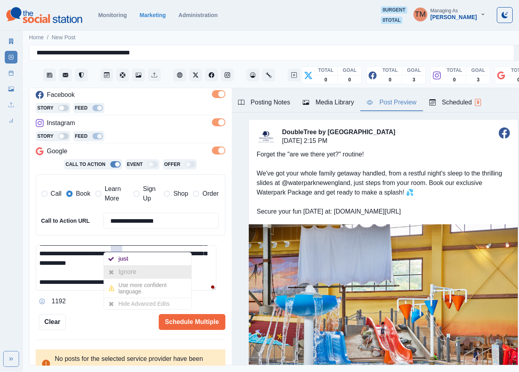
click at [119, 269] on div "Ignore" at bounding box center [128, 272] width 21 height 13
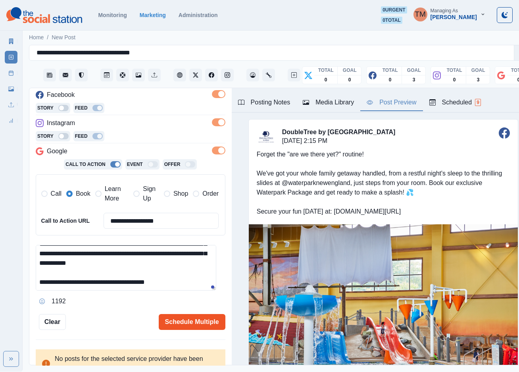
click at [174, 325] on button "Schedule Multiple" at bounding box center [192, 322] width 67 height 16
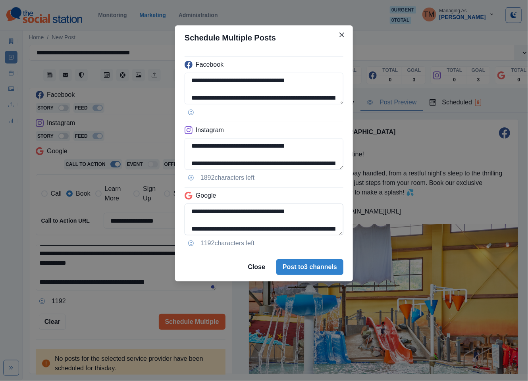
scroll to position [55, 0]
drag, startPoint x: 297, startPoint y: 210, endPoint x: 331, endPoint y: 235, distance: 42.9
click at [331, 235] on textarea "**********" at bounding box center [264, 220] width 159 height 32
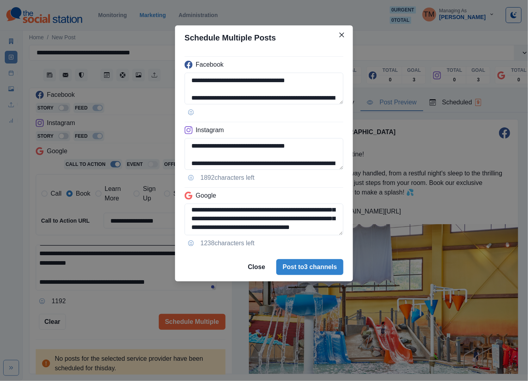
scroll to position [54, 0]
type textarea "**********"
drag, startPoint x: 260, startPoint y: 162, endPoint x: 281, endPoint y: 160, distance: 21.6
click at [341, 161] on textarea "**********" at bounding box center [264, 154] width 159 height 32
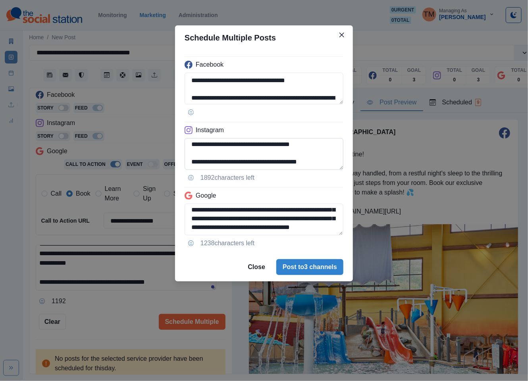
drag, startPoint x: 256, startPoint y: 160, endPoint x: 337, endPoint y: 164, distance: 81.4
click at [337, 164] on textarea "**********" at bounding box center [264, 154] width 159 height 32
paste textarea "*"
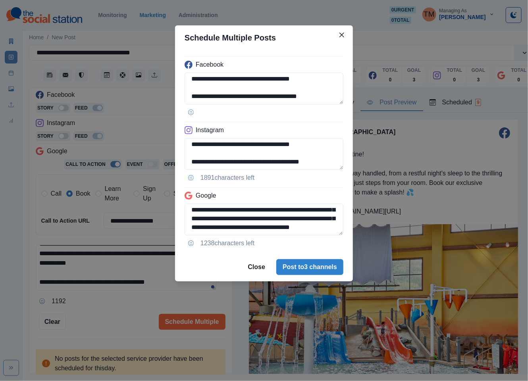
type textarea "**********"
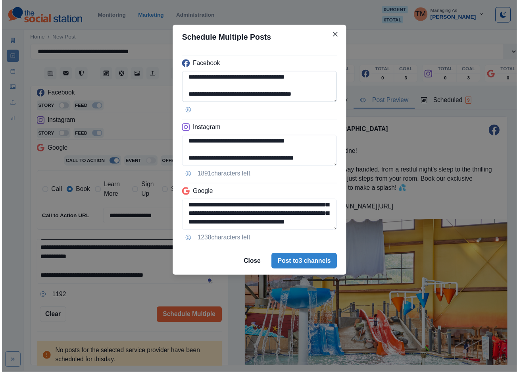
scroll to position [30, 0]
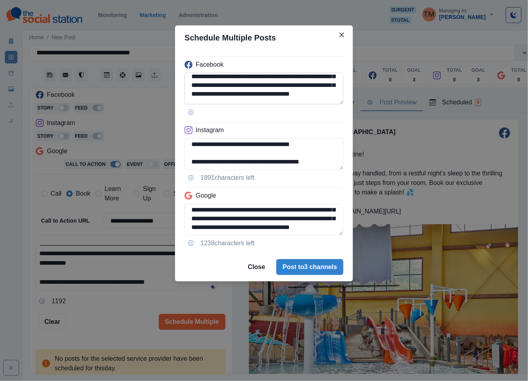
drag, startPoint x: 200, startPoint y: 86, endPoint x: 266, endPoint y: 86, distance: 65.5
click at [266, 86] on textarea "**********" at bounding box center [264, 89] width 159 height 32
paste textarea "**"
type textarea "**********"
click at [110, 310] on div "**********" at bounding box center [264, 190] width 528 height 381
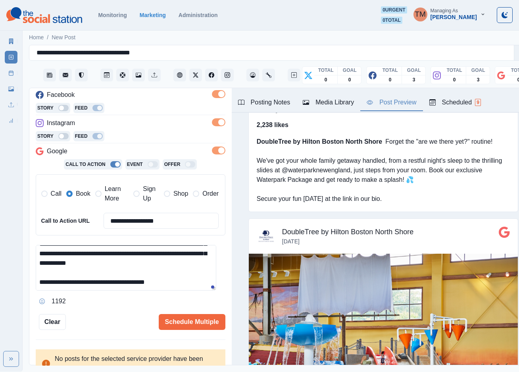
scroll to position [768, 0]
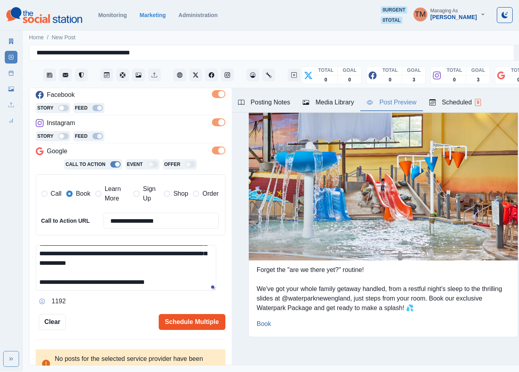
click at [202, 323] on button "Schedule Multiple" at bounding box center [192, 322] width 67 height 16
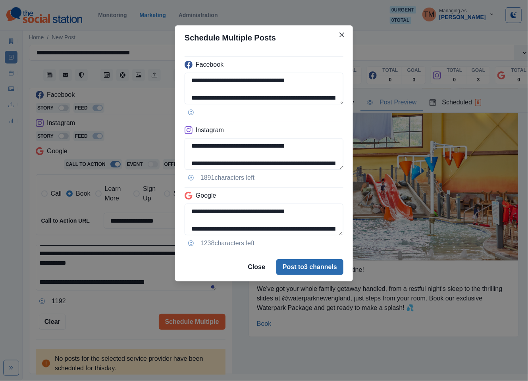
click at [324, 270] on button "Post to 3 channels" at bounding box center [309, 267] width 67 height 16
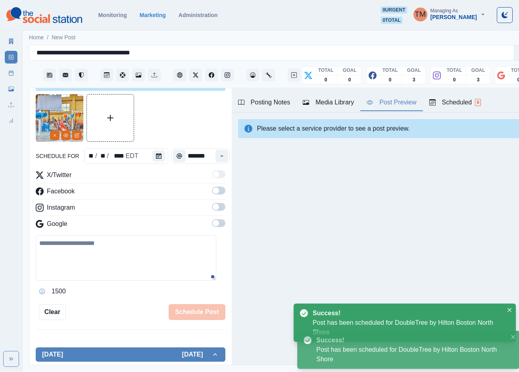
scroll to position [0, 0]
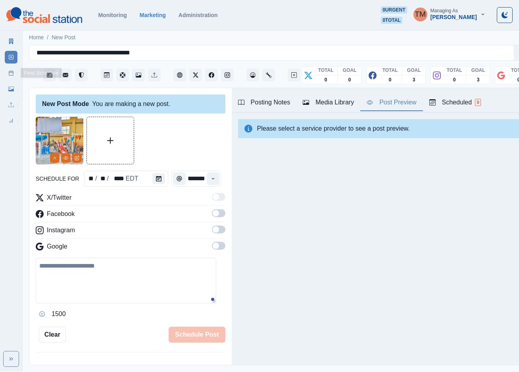
drag, startPoint x: 8, startPoint y: 73, endPoint x: 27, endPoint y: 138, distance: 68.4
click at [8, 73] on link "Post Schedule" at bounding box center [11, 73] width 13 height 13
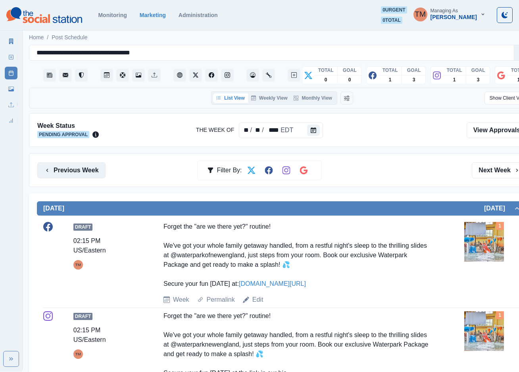
click at [81, 175] on button "Previous Week" at bounding box center [71, 170] width 68 height 16
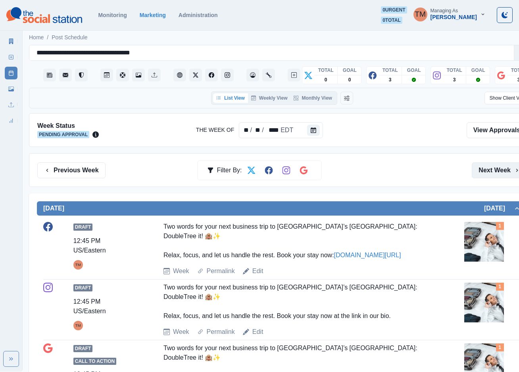
click at [487, 168] on button "Next Week" at bounding box center [499, 170] width 55 height 16
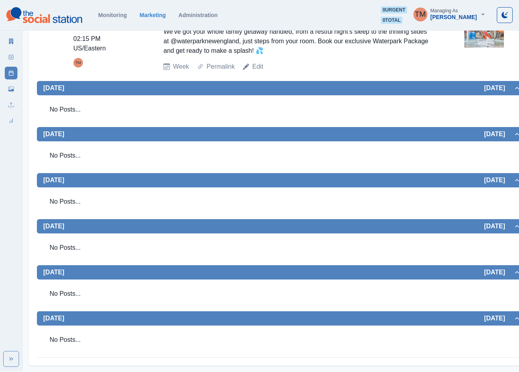
scroll to position [361, 0]
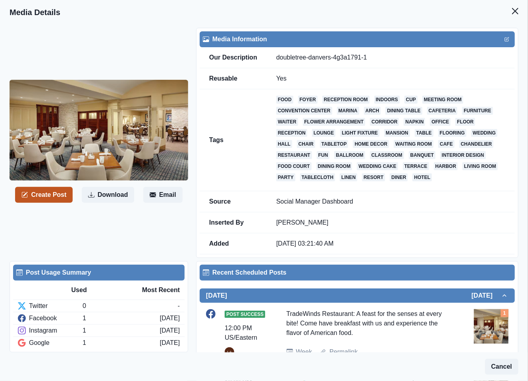
click at [48, 193] on button "Create Post" at bounding box center [44, 195] width 58 height 16
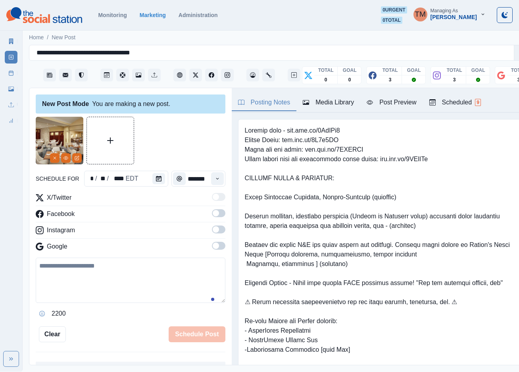
click at [106, 283] on textarea at bounding box center [131, 280] width 190 height 45
drag, startPoint x: 139, startPoint y: 274, endPoint x: 139, endPoint y: 267, distance: 6.7
click at [139, 274] on textarea at bounding box center [131, 280] width 190 height 45
paste textarea "**********"
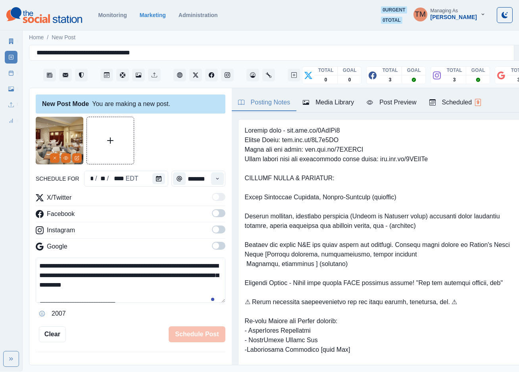
scroll to position [6, 0]
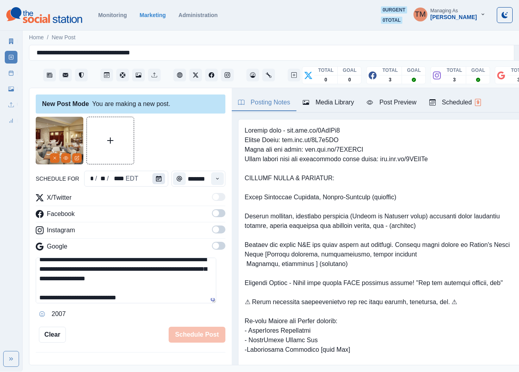
type textarea "**********"
click at [156, 177] on icon "Calendar" at bounding box center [159, 179] width 6 height 6
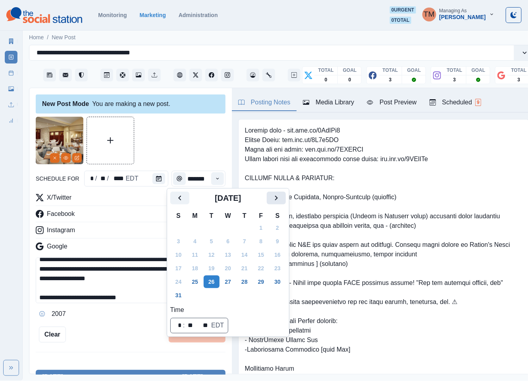
click at [275, 201] on icon "Next" at bounding box center [276, 198] width 10 height 10
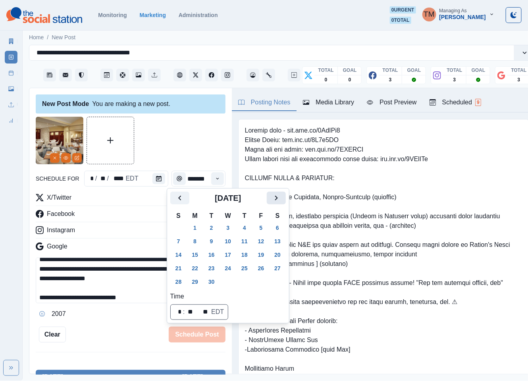
click at [275, 201] on icon "Next" at bounding box center [276, 198] width 10 height 10
click at [231, 284] on button "29" at bounding box center [228, 281] width 16 height 13
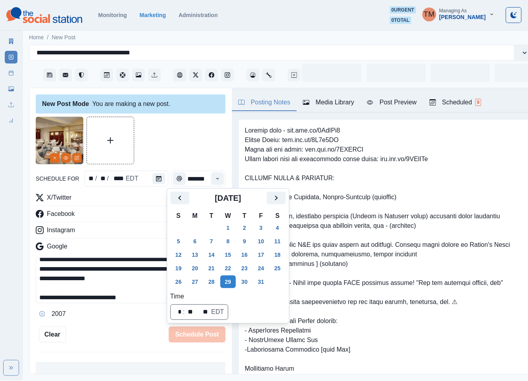
click at [177, 144] on div at bounding box center [131, 141] width 190 height 48
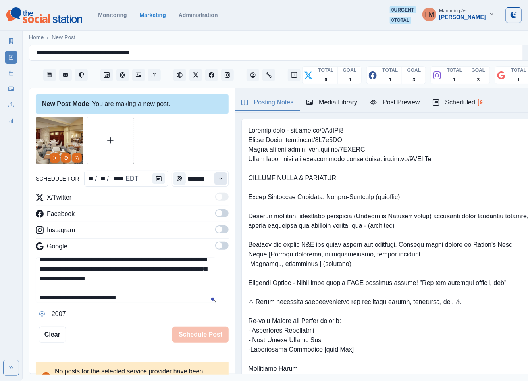
click at [218, 180] on icon "Time" at bounding box center [221, 179] width 6 height 6
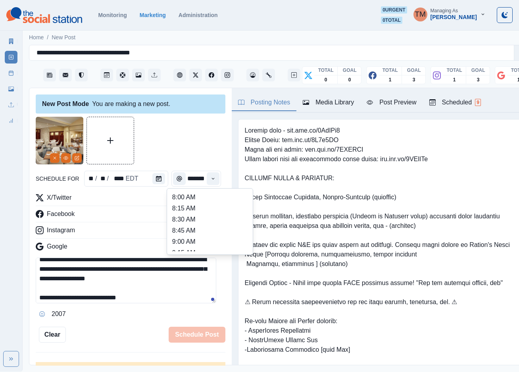
scroll to position [233, 0]
click at [187, 237] on li "2:15 PM" at bounding box center [209, 241] width 79 height 11
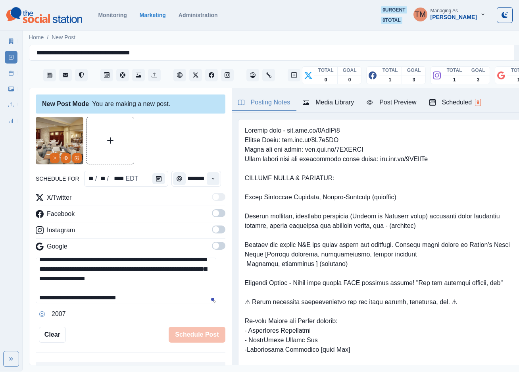
click at [212, 217] on span at bounding box center [218, 213] width 13 height 8
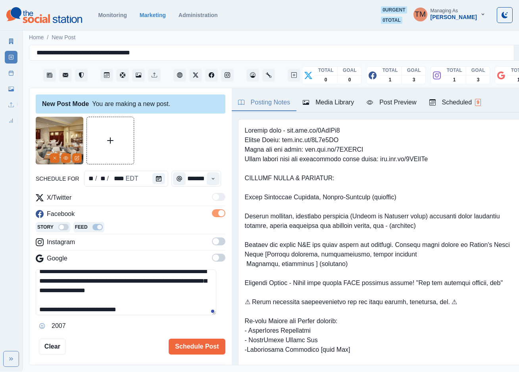
drag, startPoint x: 211, startPoint y: 235, endPoint x: 211, endPoint y: 239, distance: 4.8
click at [211, 239] on div "X/Twitter Facebook Story Feed Instagram Google" at bounding box center [131, 229] width 190 height 73
click at [212, 244] on span at bounding box center [218, 241] width 13 height 8
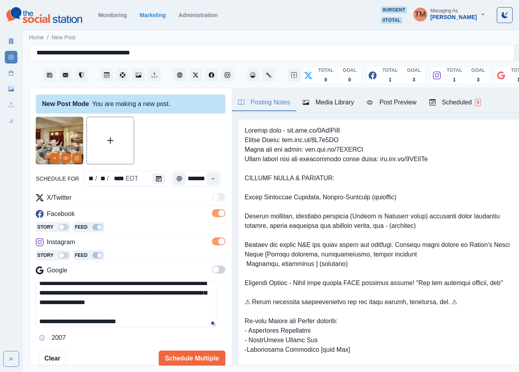
click at [212, 270] on span at bounding box center [218, 270] width 13 height 8
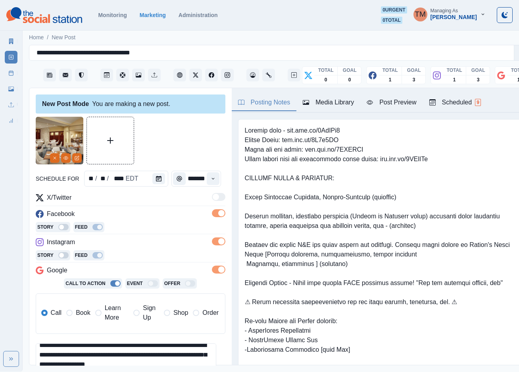
click at [77, 313] on span "Book" at bounding box center [83, 313] width 14 height 10
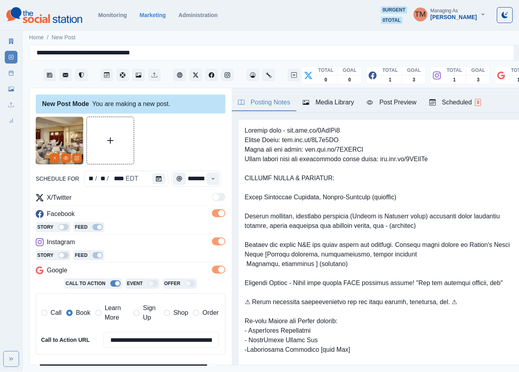
click at [403, 102] on div "Post Preview" at bounding box center [392, 103] width 50 height 10
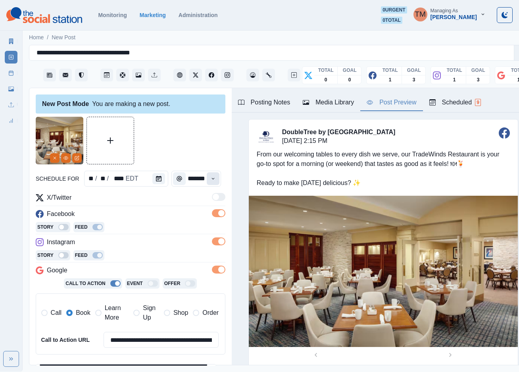
click at [210, 177] on icon "Time" at bounding box center [213, 179] width 6 height 6
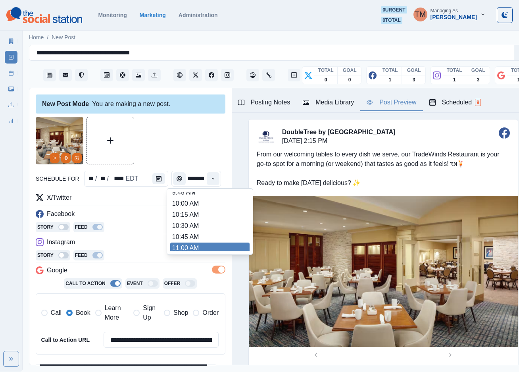
scroll to position [85, 0]
click at [204, 240] on li "11:00 AM" at bounding box center [209, 245] width 79 height 11
type input "********"
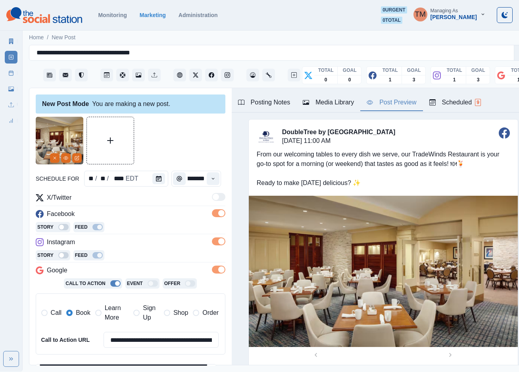
click at [198, 144] on div at bounding box center [131, 141] width 190 height 48
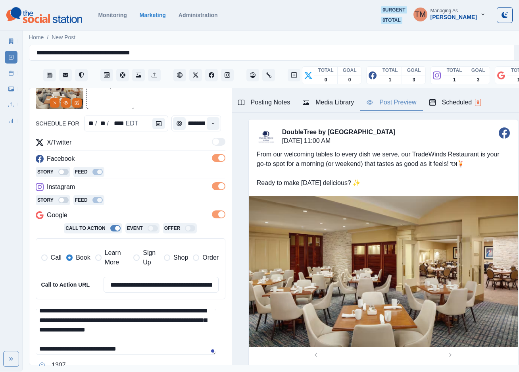
scroll to position [129, 0]
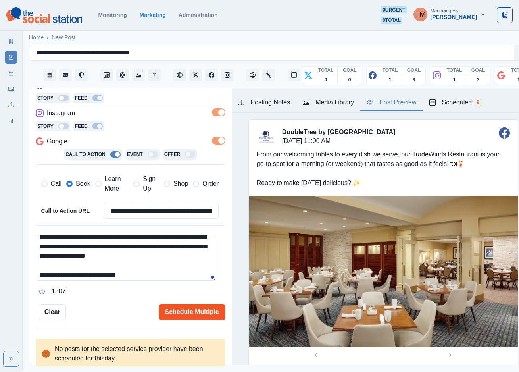
click at [180, 310] on button "Schedule Multiple" at bounding box center [192, 312] width 67 height 16
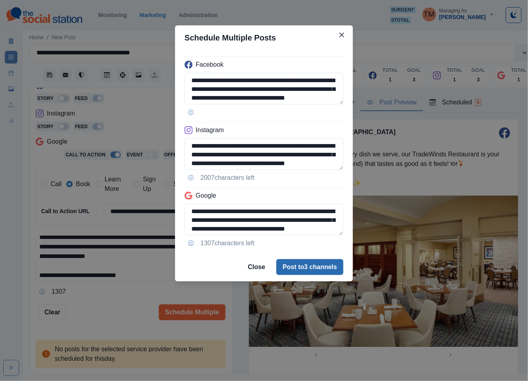
click at [323, 272] on button "Post to 3 channels" at bounding box center [309, 267] width 67 height 16
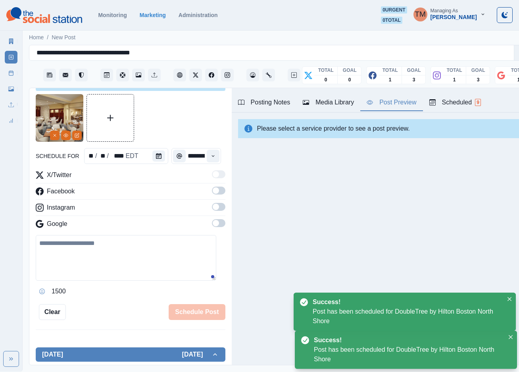
scroll to position [0, 0]
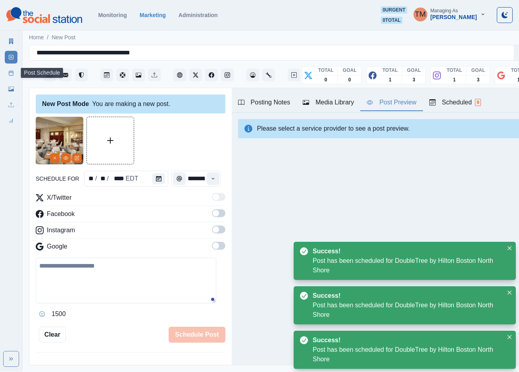
click at [8, 75] on icon at bounding box center [11, 73] width 6 height 6
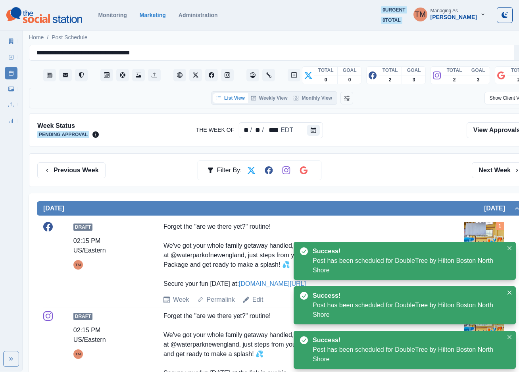
click at [400, 157] on div "Previous Week Filter By: Next Week" at bounding box center [282, 170] width 506 height 34
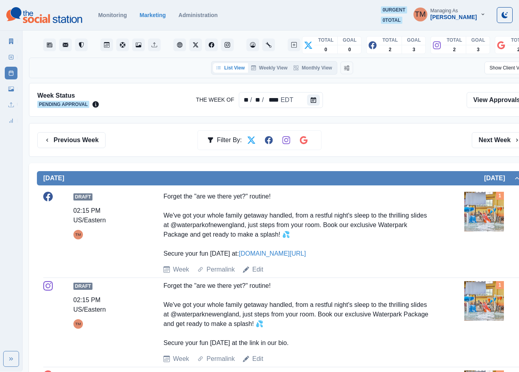
scroll to position [23, 0]
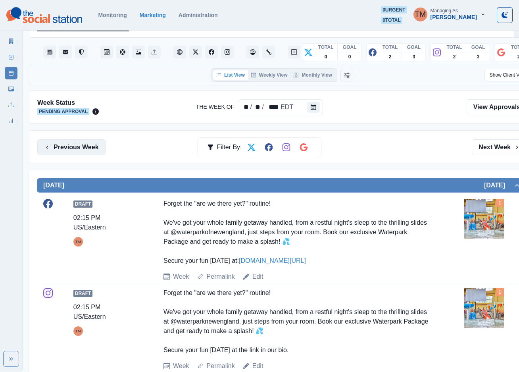
click at [87, 149] on button "Previous Week" at bounding box center [71, 147] width 68 height 16
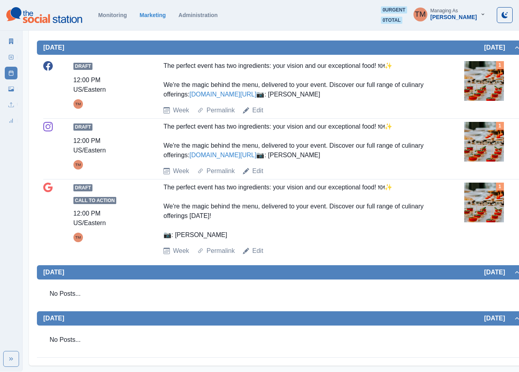
scroll to position [709, 0]
click at [11, 42] on icon at bounding box center [11, 42] width 6 height 6
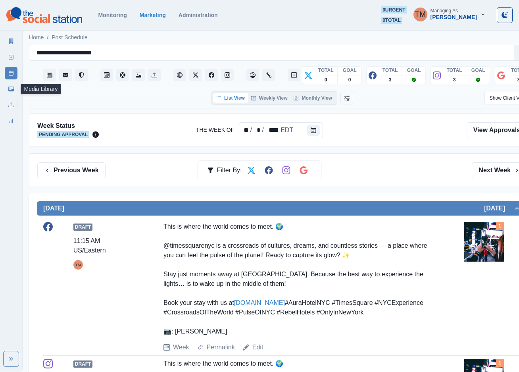
click at [11, 91] on icon at bounding box center [11, 89] width 6 height 5
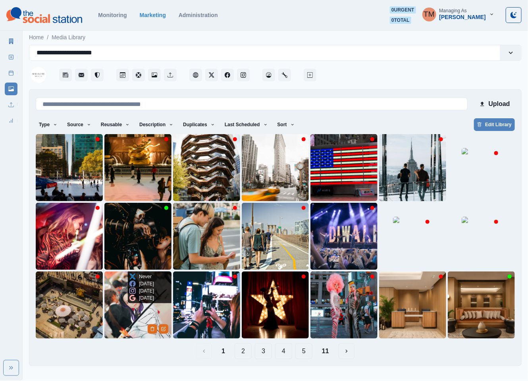
click at [128, 316] on img at bounding box center [137, 304] width 67 height 67
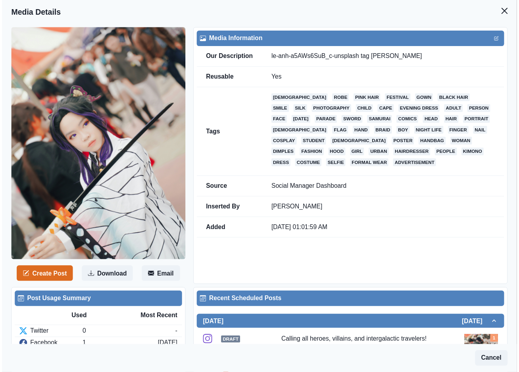
scroll to position [238, 0]
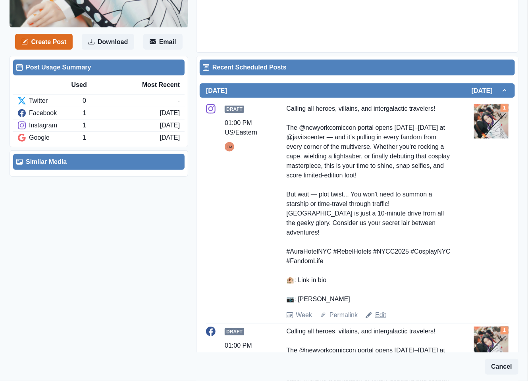
click at [381, 310] on link "Edit" at bounding box center [380, 315] width 11 height 10
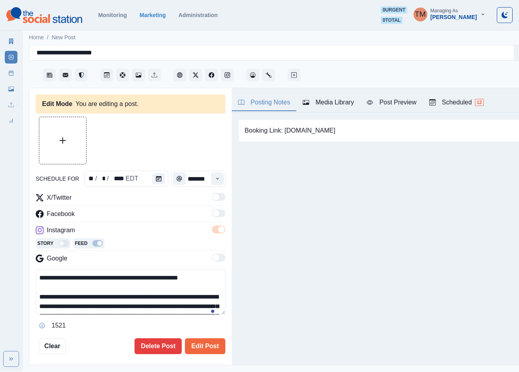
type input "*******"
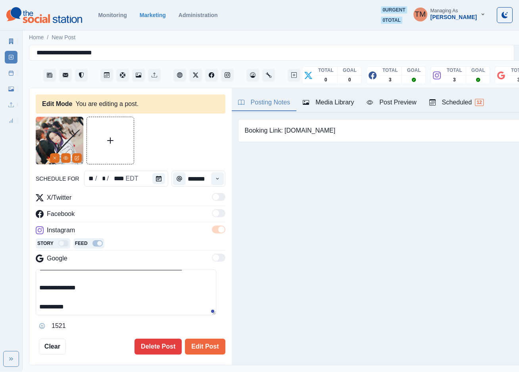
scroll to position [152, 0]
drag, startPoint x: 95, startPoint y: 306, endPoint x: 52, endPoint y: 306, distance: 42.9
click at [52, 306] on textarea "**********" at bounding box center [126, 293] width 181 height 46
type textarea "**********"
click at [339, 102] on div "Media Library" at bounding box center [328, 103] width 51 height 10
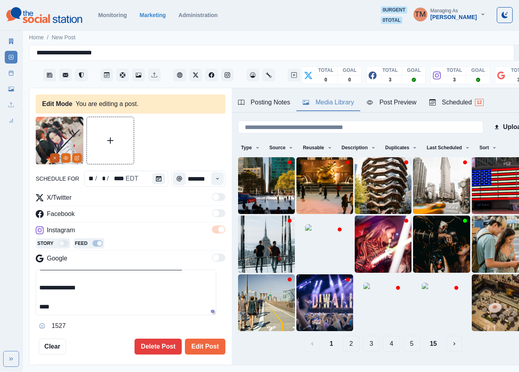
click at [52, 156] on icon "Remove" at bounding box center [54, 158] width 5 height 5
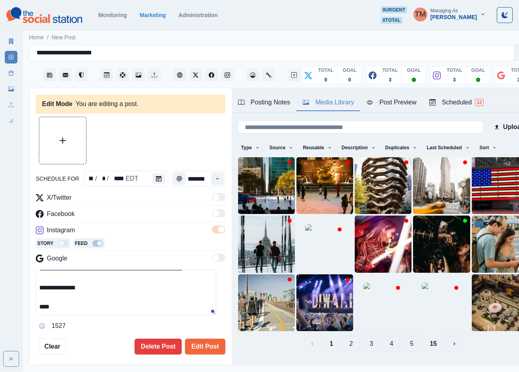
click at [343, 336] on button "2" at bounding box center [351, 344] width 17 height 16
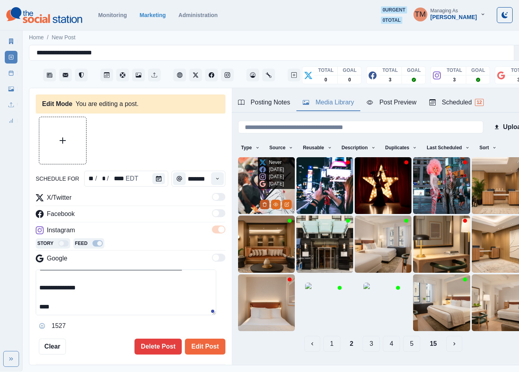
click at [263, 202] on icon "Delete Media" at bounding box center [264, 204] width 3 height 4
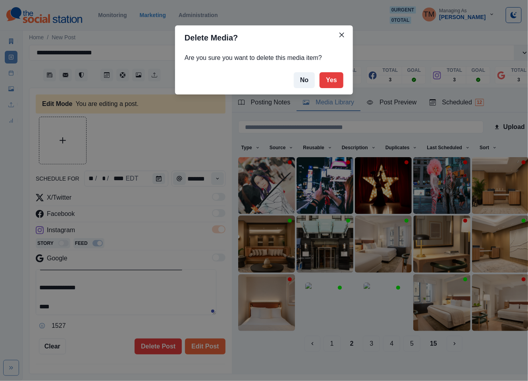
click at [249, 186] on div "Delete Media? Are you sure you want to delete this media item? No Yes" at bounding box center [264, 190] width 528 height 381
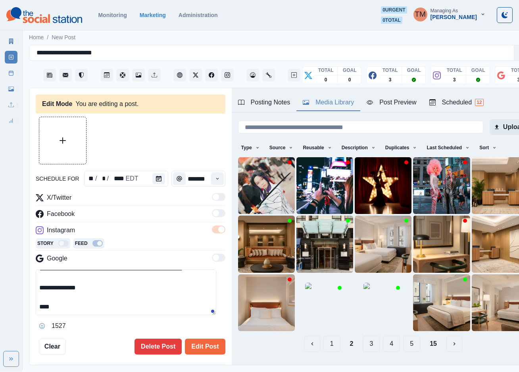
click at [490, 127] on button "Upload" at bounding box center [509, 127] width 39 height 16
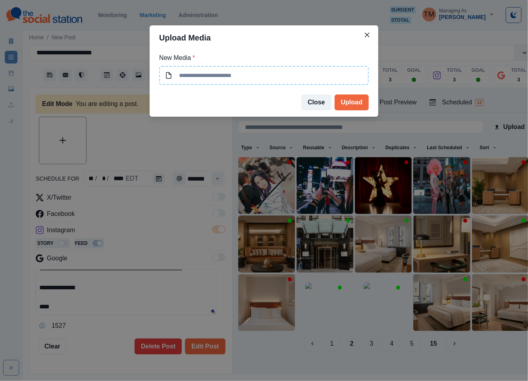
click at [250, 76] on input at bounding box center [264, 75] width 210 height 19
type input "**********"
click at [354, 101] on button "Upload" at bounding box center [352, 102] width 34 height 16
click at [75, 311] on div "**********" at bounding box center [264, 190] width 528 height 381
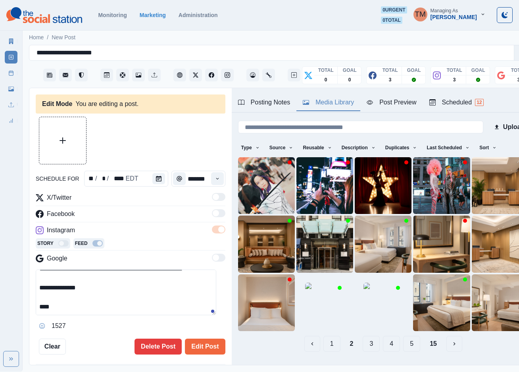
click at [81, 307] on textarea "**********" at bounding box center [126, 293] width 181 height 46
paste textarea "**********"
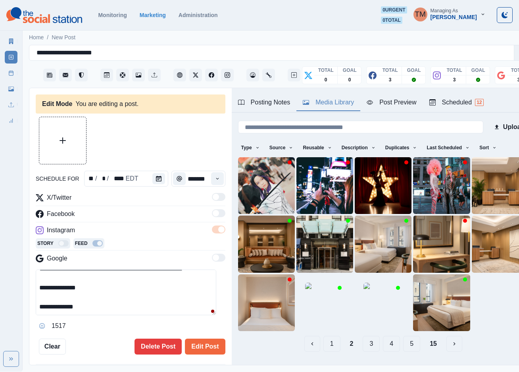
type textarea "**********"
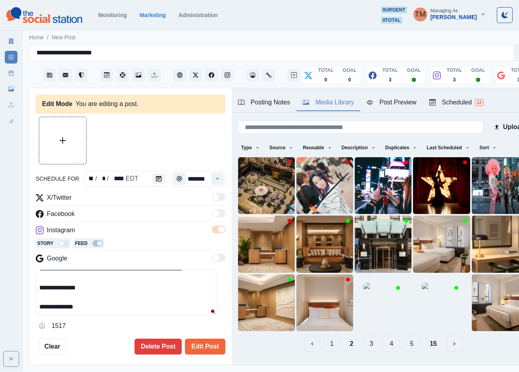
click at [323, 336] on button "1" at bounding box center [331, 344] width 17 height 16
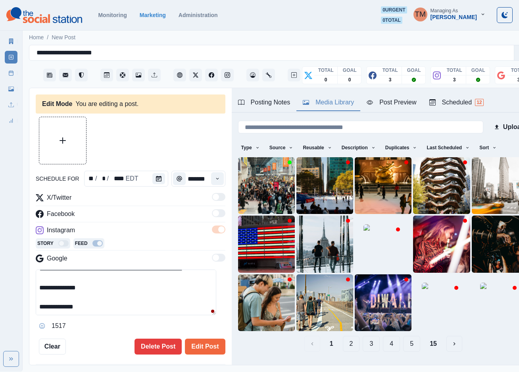
click at [243, 171] on div at bounding box center [266, 185] width 57 height 57
click at [250, 169] on img at bounding box center [266, 185] width 57 height 57
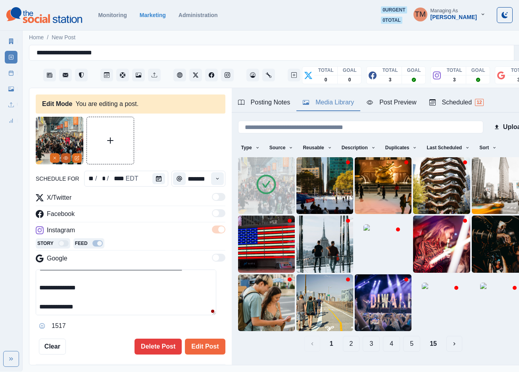
click at [65, 160] on icon "View Media" at bounding box center [66, 157] width 4 height 3
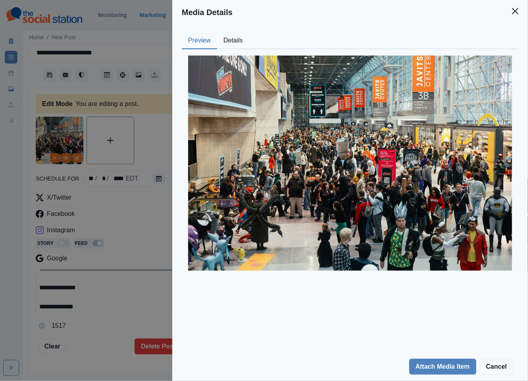
click at [229, 41] on button "Details" at bounding box center [233, 41] width 32 height 17
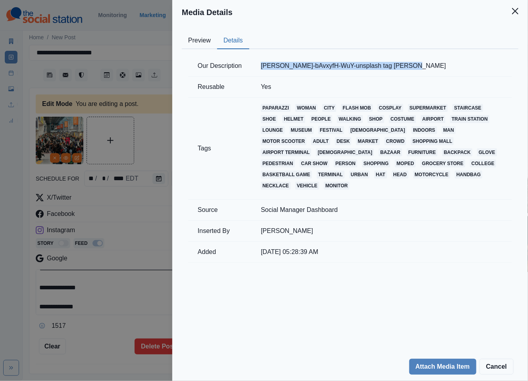
drag, startPoint x: 425, startPoint y: 65, endPoint x: 249, endPoint y: 71, distance: 176.3
click at [250, 67] on tr "Our Description [PERSON_NAME]-bAvxyfH-WuY-unsplash tag [PERSON_NAME]" at bounding box center [350, 66] width 324 height 21
copy tr "[PERSON_NAME]-bAvxyfH-WuY-unsplash tag [PERSON_NAME]"
click at [516, 11] on icon "Close" at bounding box center [515, 11] width 6 height 6
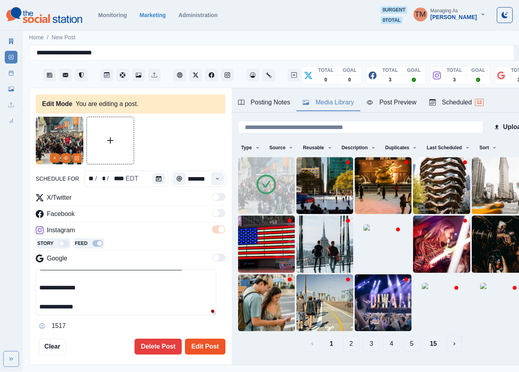
click at [199, 347] on button "Edit Post" at bounding box center [205, 347] width 40 height 16
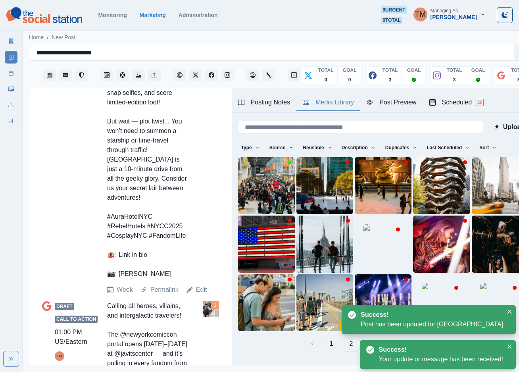
scroll to position [774, 0]
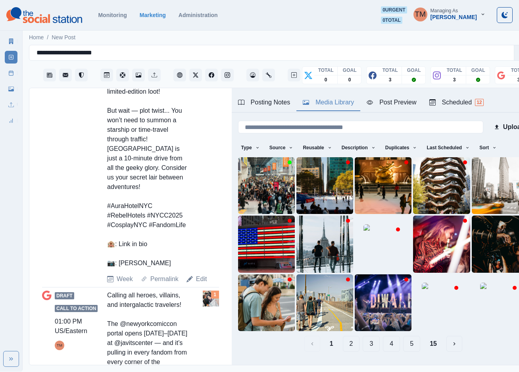
drag, startPoint x: 154, startPoint y: 311, endPoint x: 119, endPoint y: 315, distance: 34.3
click at [119, 268] on div "Calling all heroes, villains, and intergalactic travelers! The @newyorkcomiccon…" at bounding box center [148, 111] width 83 height 314
copy div "nnor Gan"
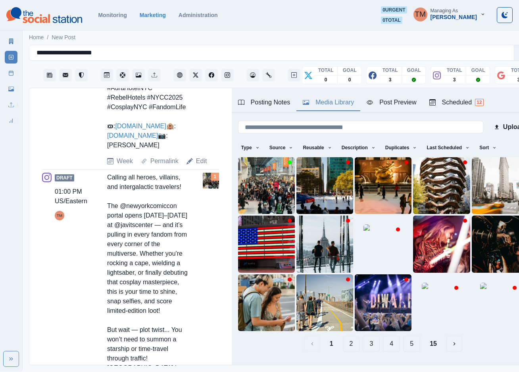
scroll to position [536, 0]
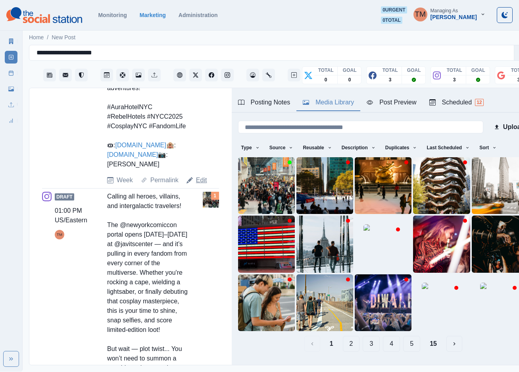
click at [197, 185] on link "Edit" at bounding box center [201, 180] width 11 height 10
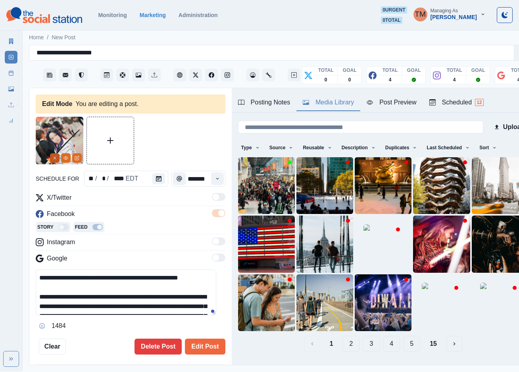
drag, startPoint x: 53, startPoint y: 156, endPoint x: 163, endPoint y: 217, distance: 126.0
click at [53, 157] on icon "Remove" at bounding box center [54, 158] width 5 height 5
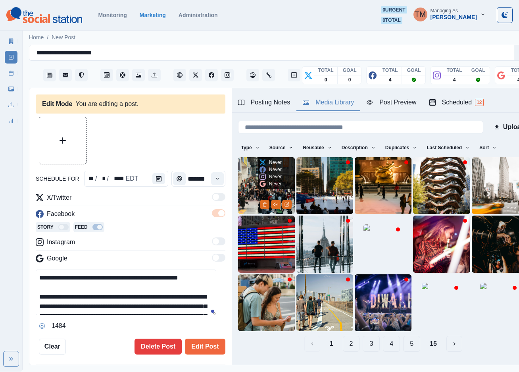
click at [245, 191] on img at bounding box center [266, 185] width 57 height 57
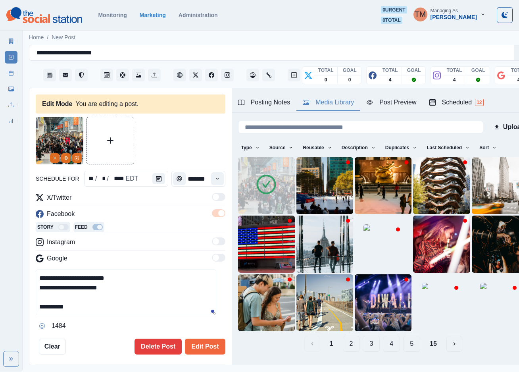
scroll to position [161, 0]
drag, startPoint x: 50, startPoint y: 306, endPoint x: 99, endPoint y: 306, distance: 48.8
click at [99, 306] on textarea "**********" at bounding box center [126, 293] width 181 height 46
paste textarea "**********"
type textarea "**********"
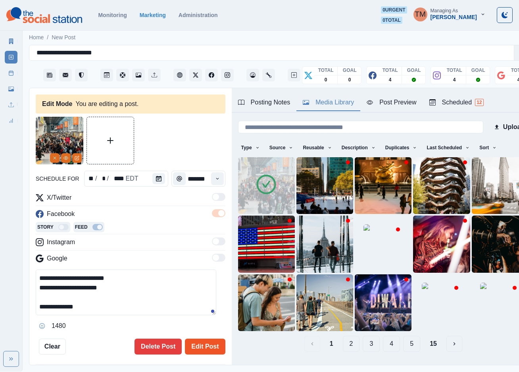
click at [192, 347] on button "Edit Post" at bounding box center [205, 347] width 40 height 16
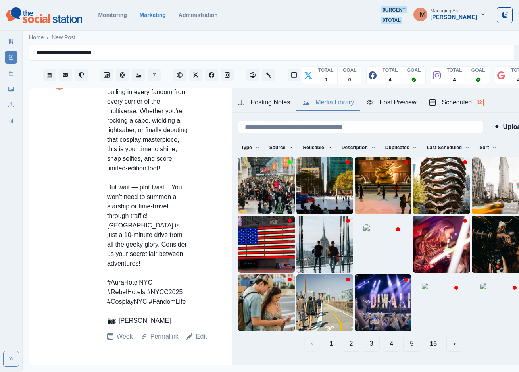
click at [198, 341] on link "Edit" at bounding box center [201, 337] width 11 height 10
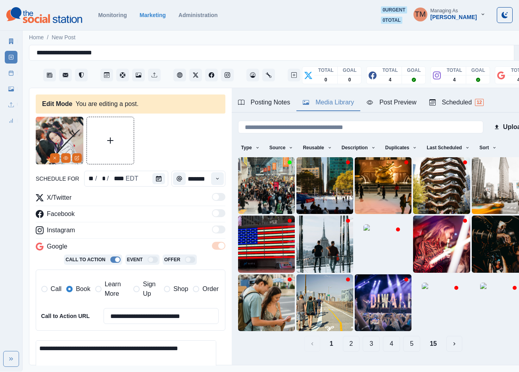
click at [116, 291] on span "Learn More" at bounding box center [117, 288] width 24 height 19
click at [77, 291] on span "Book" at bounding box center [83, 289] width 14 height 10
click at [58, 159] on button "Remove" at bounding box center [55, 158] width 10 height 10
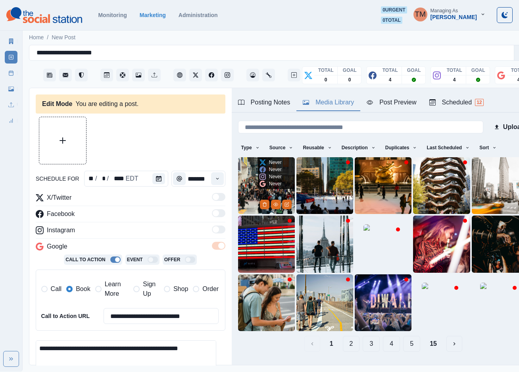
click at [243, 185] on img at bounding box center [266, 185] width 57 height 57
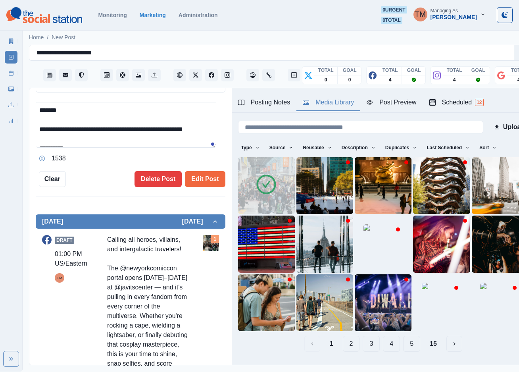
scroll to position [133, 0]
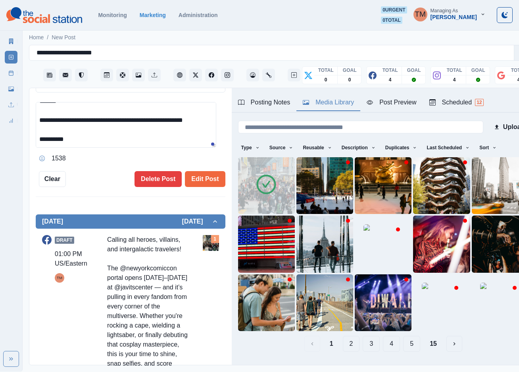
drag, startPoint x: 52, startPoint y: 140, endPoint x: 112, endPoint y: 149, distance: 61.0
click at [112, 149] on div "**********" at bounding box center [131, 133] width 190 height 63
paste textarea "****"
click at [155, 137] on textarea "**********" at bounding box center [126, 125] width 181 height 46
type textarea "**********"
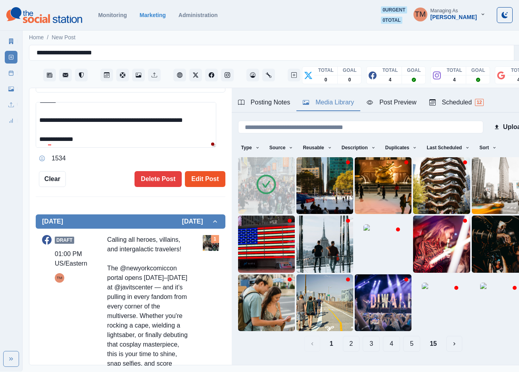
click at [202, 185] on button "Edit Post" at bounding box center [205, 179] width 40 height 16
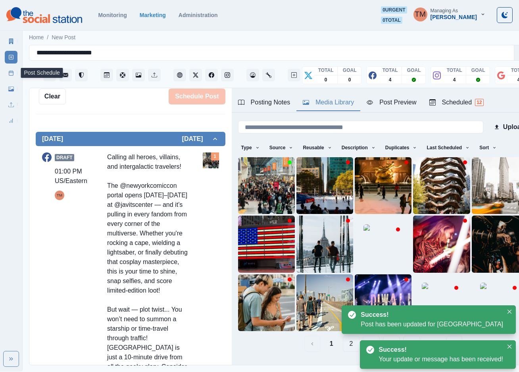
click at [12, 73] on icon at bounding box center [11, 73] width 6 height 6
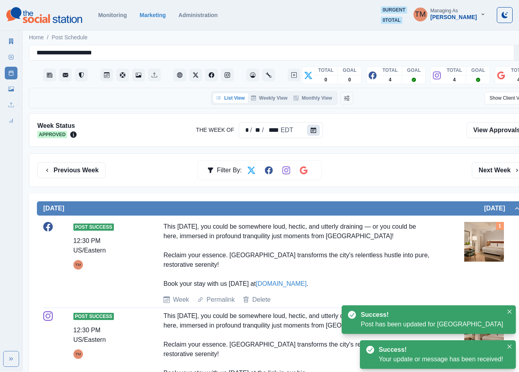
click at [308, 134] on button "Calendar" at bounding box center [313, 130] width 13 height 11
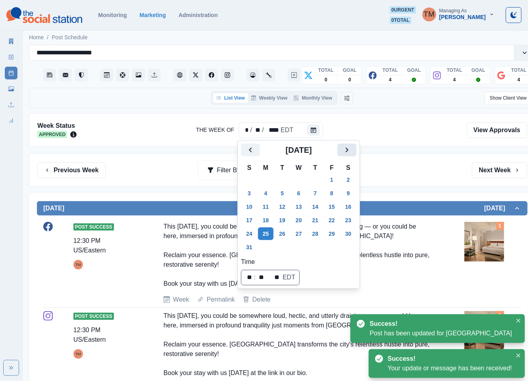
click at [342, 155] on button "Next" at bounding box center [346, 150] width 19 height 13
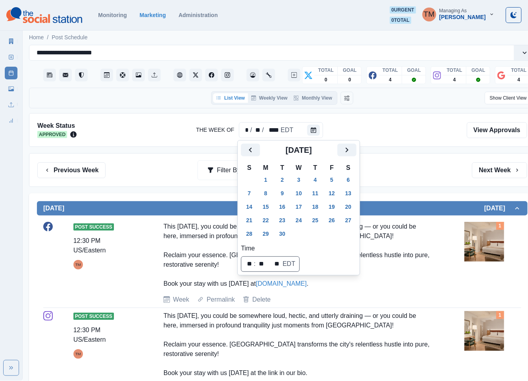
click at [409, 167] on div "Previous Week Filter By: Next Week" at bounding box center [282, 170] width 490 height 16
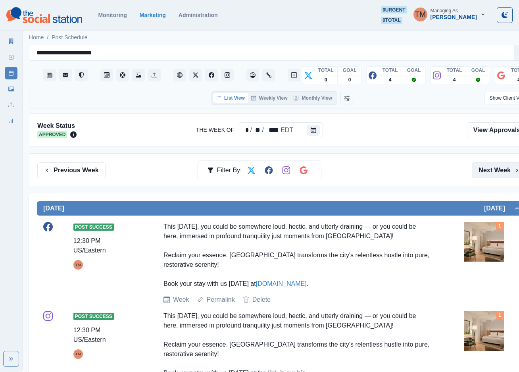
click at [493, 170] on button "Next Week" at bounding box center [499, 170] width 55 height 16
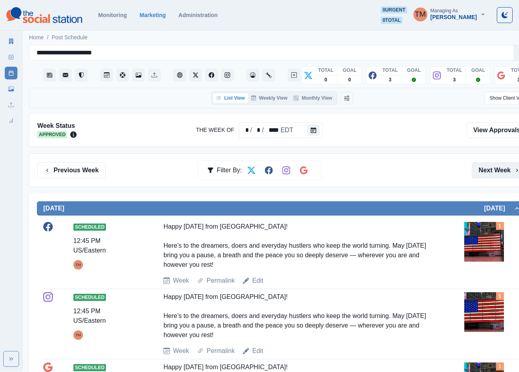
click at [493, 169] on button "Next Week" at bounding box center [499, 170] width 55 height 16
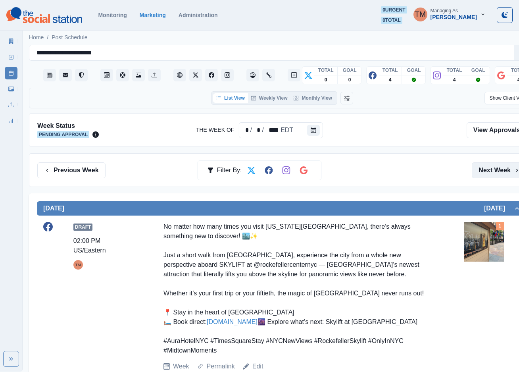
click at [491, 169] on button "Next Week" at bounding box center [499, 170] width 55 height 16
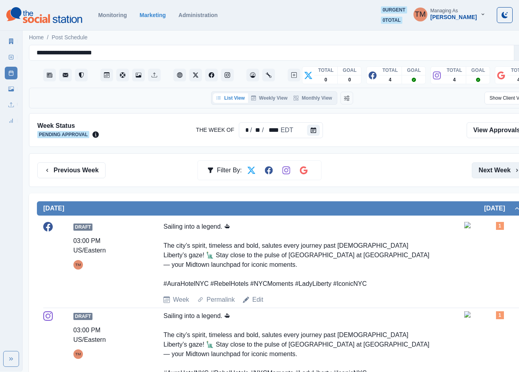
click at [491, 169] on button "Next Week" at bounding box center [499, 170] width 55 height 16
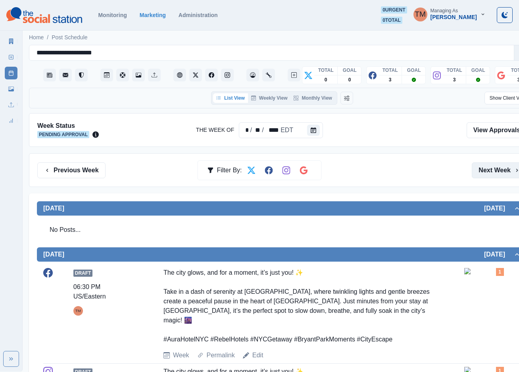
click at [491, 169] on button "Next Week" at bounding box center [499, 170] width 55 height 16
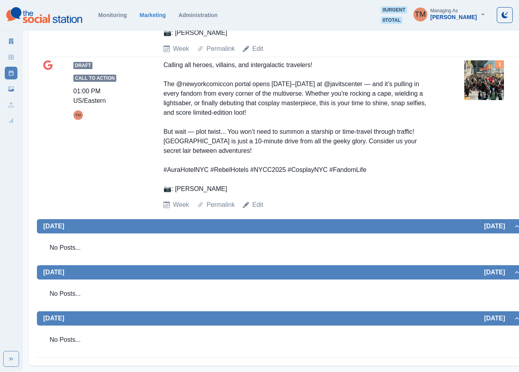
scroll to position [1249, 0]
click at [486, 86] on img at bounding box center [484, 80] width 40 height 40
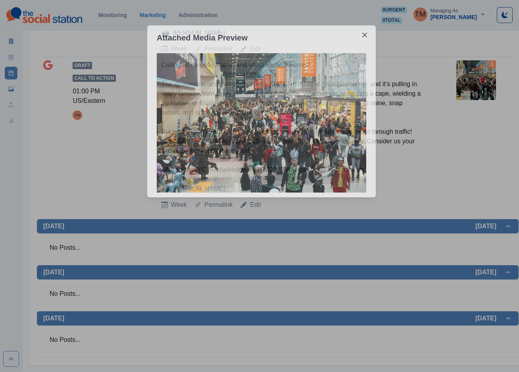
scroll to position [1240, 0]
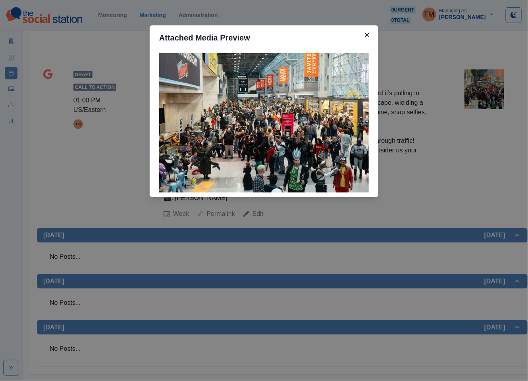
click at [486, 86] on div "Attached Media Preview" at bounding box center [264, 190] width 528 height 381
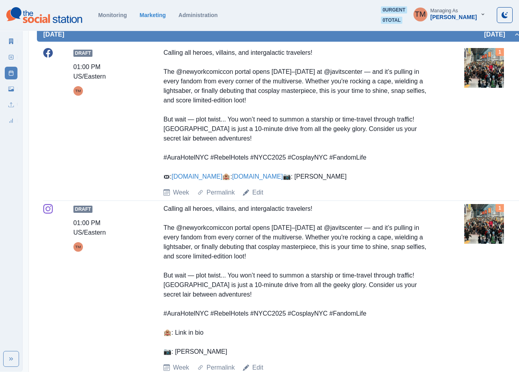
scroll to position [823, 0]
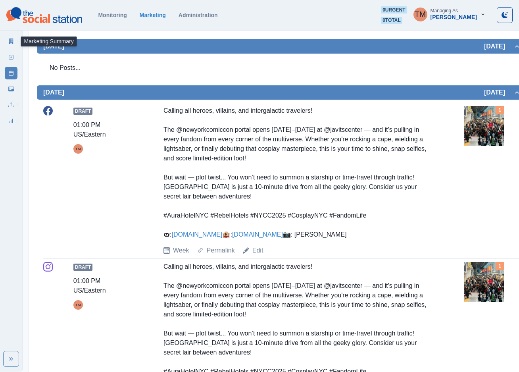
click at [6, 42] on link "Marketing Summary" at bounding box center [11, 41] width 13 height 13
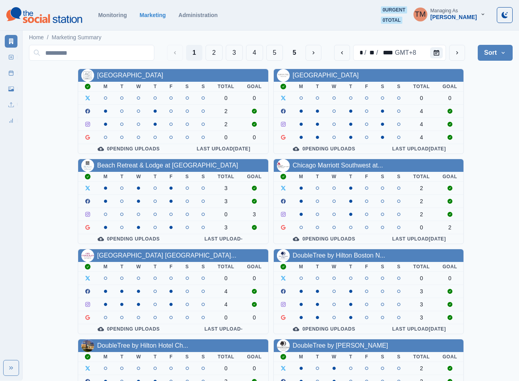
click at [435, 51] on icon "Calendar" at bounding box center [437, 53] width 6 height 6
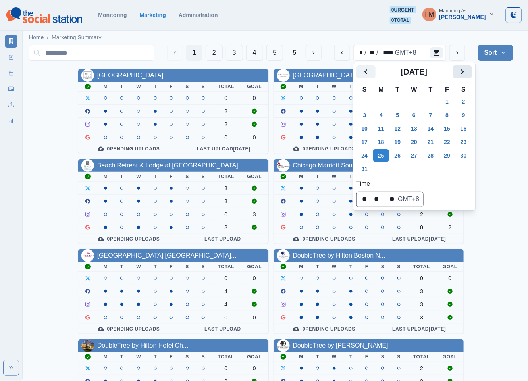
click at [470, 73] on button "Next" at bounding box center [462, 71] width 19 height 13
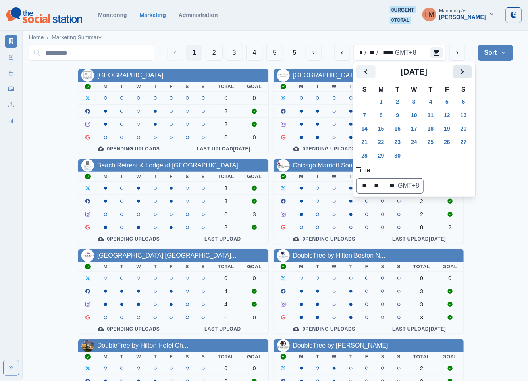
click at [470, 73] on button "Next" at bounding box center [462, 71] width 19 height 13
click at [381, 144] on button "20" at bounding box center [381, 142] width 16 height 13
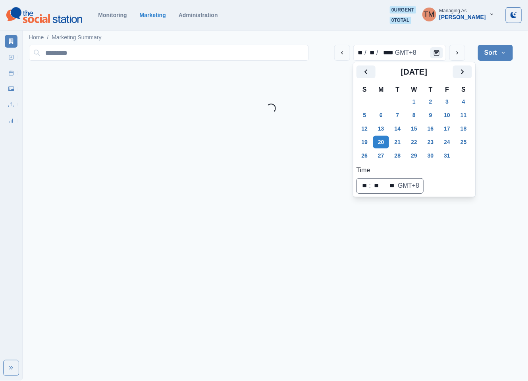
click at [509, 116] on main "Home / Marketing Summary ** / ** / **** GMT+8 Sort Client Name Uploads Pending …" at bounding box center [271, 74] width 497 height 91
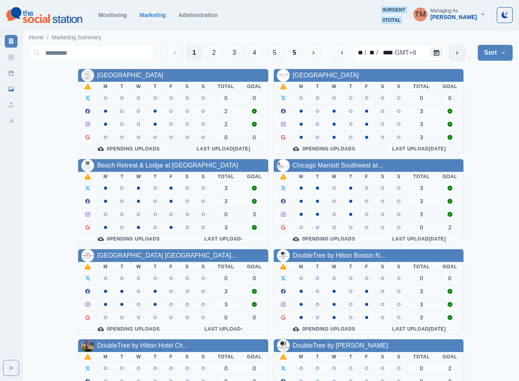
click at [460, 50] on icon "next" at bounding box center [457, 53] width 6 height 6
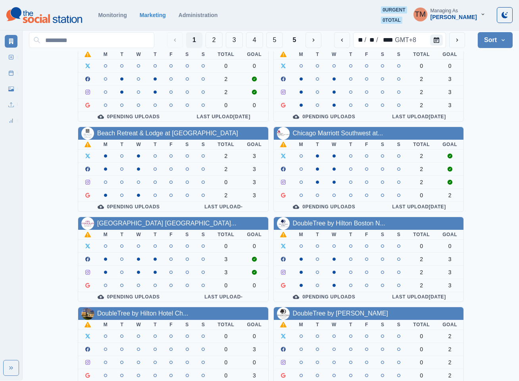
scroll to position [60, 0]
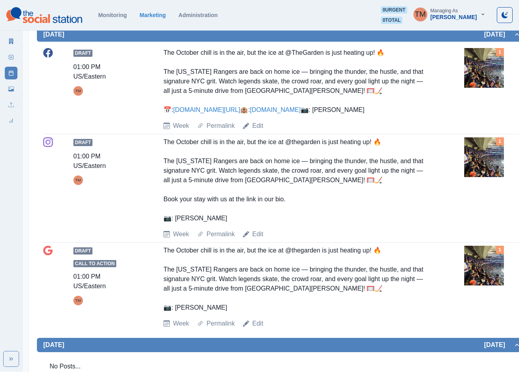
scroll to position [179, 0]
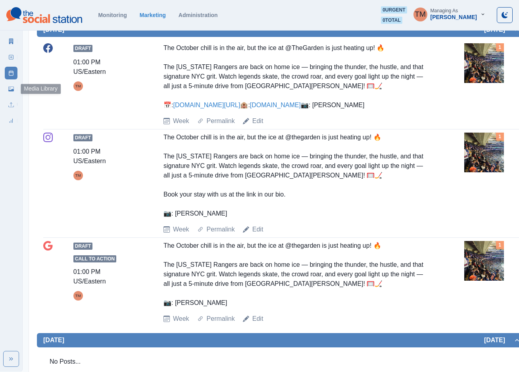
click at [10, 91] on icon at bounding box center [11, 89] width 6 height 5
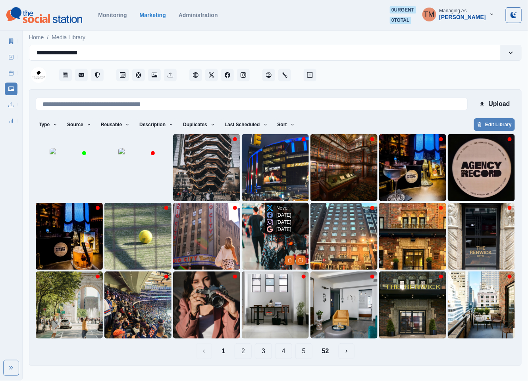
click at [258, 245] on img at bounding box center [275, 236] width 67 height 67
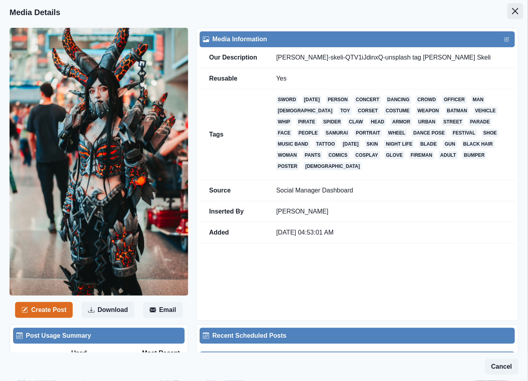
click at [512, 12] on icon "Close" at bounding box center [515, 11] width 6 height 6
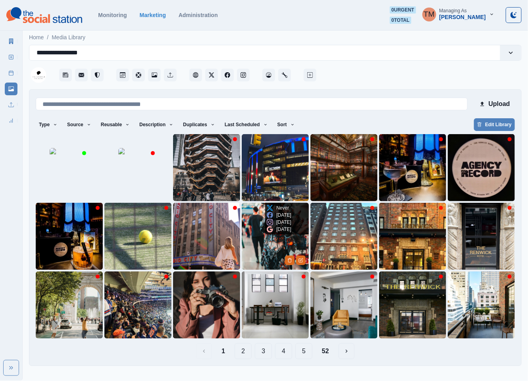
click at [268, 244] on img at bounding box center [275, 236] width 67 height 67
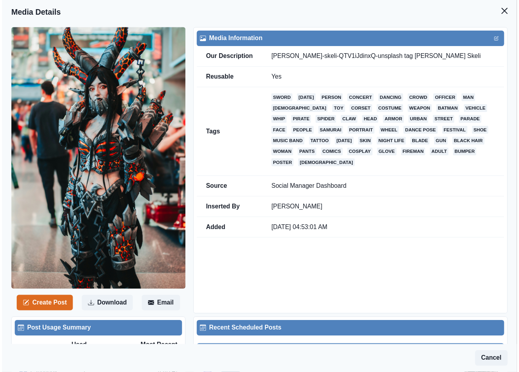
scroll to position [238, 0]
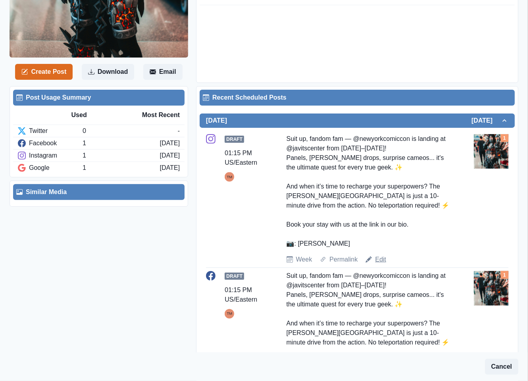
click at [381, 260] on link "Edit" at bounding box center [380, 260] width 11 height 10
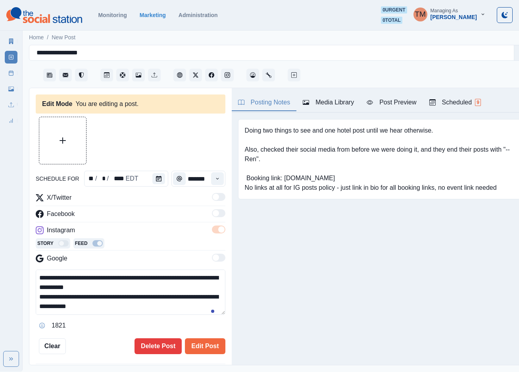
type input "*******"
type textarea "**********"
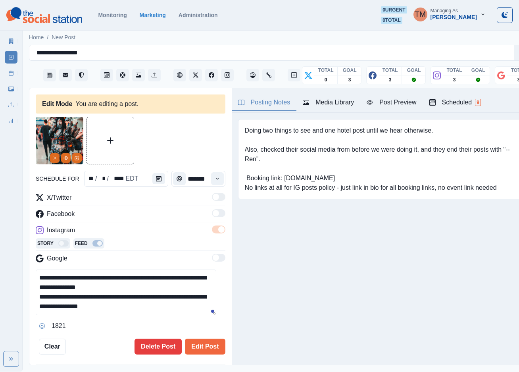
drag, startPoint x: 54, startPoint y: 157, endPoint x: 51, endPoint y: 144, distance: 12.9
click at [54, 156] on icon "Remove" at bounding box center [54, 158] width 5 height 5
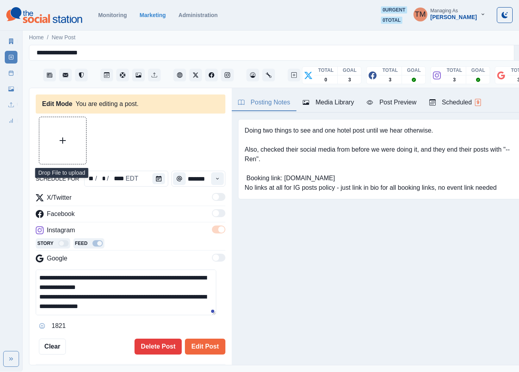
click at [52, 136] on button "Upload Media" at bounding box center [62, 140] width 47 height 47
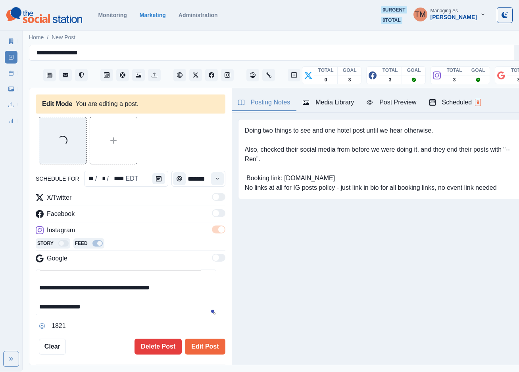
scroll to position [76, 0]
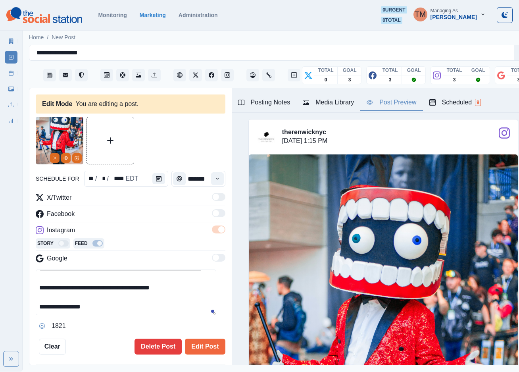
click at [404, 103] on div "Post Preview" at bounding box center [392, 103] width 50 height 10
drag, startPoint x: 53, startPoint y: 309, endPoint x: 109, endPoint y: 306, distance: 56.0
click at [108, 307] on textarea "**********" at bounding box center [126, 293] width 181 height 46
click at [201, 352] on button "Edit Post" at bounding box center [205, 347] width 40 height 16
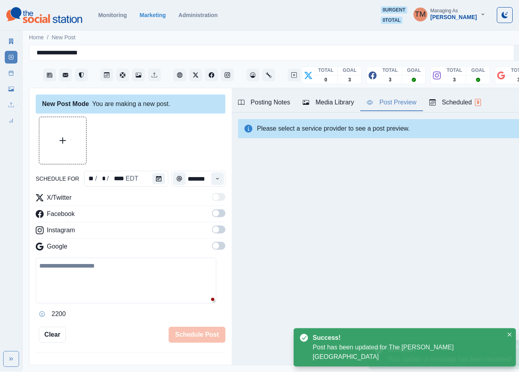
click at [201, 352] on div "New Post Mode You are making a new post. schedule for ** / * / **** EDT *******…" at bounding box center [130, 226] width 202 height 277
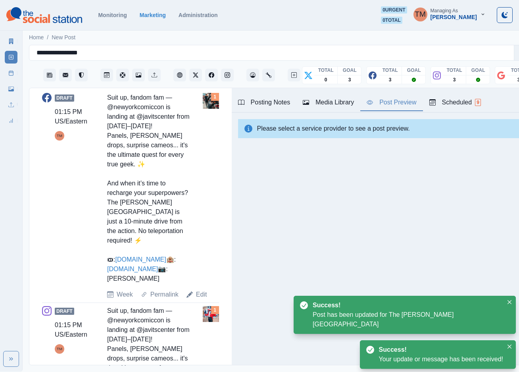
scroll to position [476, 0]
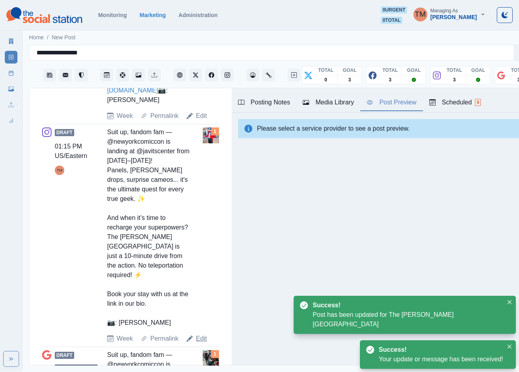
click at [199, 343] on link "Edit" at bounding box center [201, 339] width 11 height 10
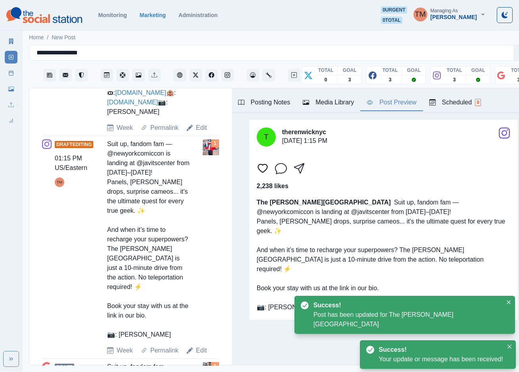
type textarea "**********"
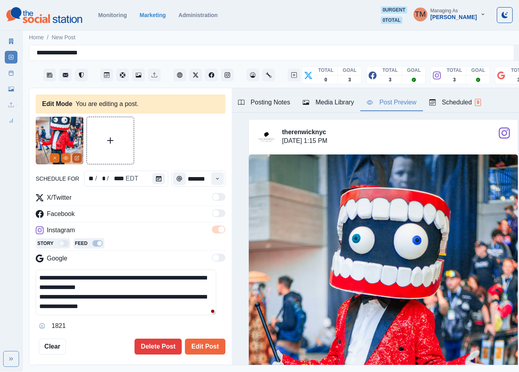
click at [78, 160] on icon "Edit Media" at bounding box center [77, 158] width 5 height 5
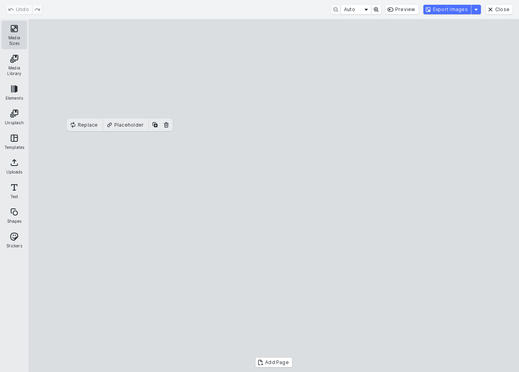
click at [17, 32] on button "Media Sizes" at bounding box center [14, 35] width 25 height 29
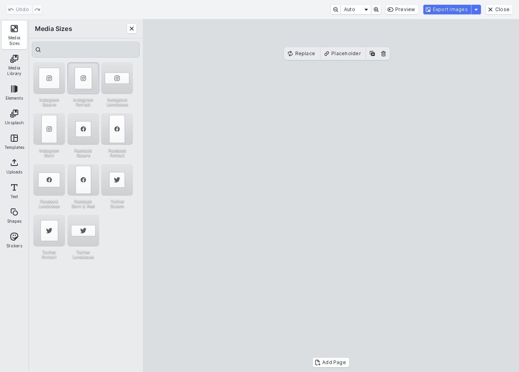
click at [86, 79] on div "Instagram Portrait" at bounding box center [83, 78] width 32 height 32
click at [331, 196] on cesdk-canvas "Editor canvas" at bounding box center [331, 196] width 0 height 0
drag, startPoint x: 397, startPoint y: 160, endPoint x: 397, endPoint y: 169, distance: 9.1
click at [331, 196] on cesdk-canvas "Editor canvas" at bounding box center [331, 196] width 0 height 0
drag, startPoint x: 337, startPoint y: 83, endPoint x: 337, endPoint y: 74, distance: 9.1
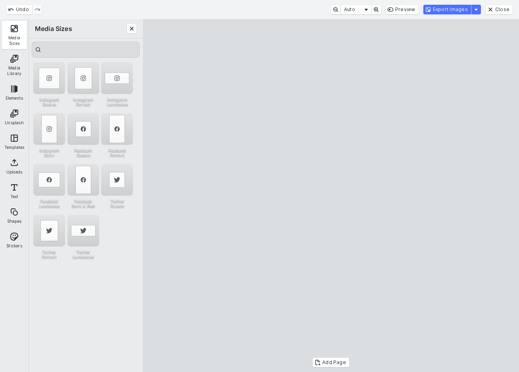
click at [331, 196] on cesdk-canvas "Editor canvas" at bounding box center [331, 196] width 0 height 0
drag, startPoint x: 335, startPoint y: 356, endPoint x: 336, endPoint y: 348, distance: 8.0
click at [331, 196] on cesdk-canvas "Editor canvas" at bounding box center [331, 196] width 0 height 0
click at [469, 11] on button "Export Images" at bounding box center [448, 10] width 48 height 10
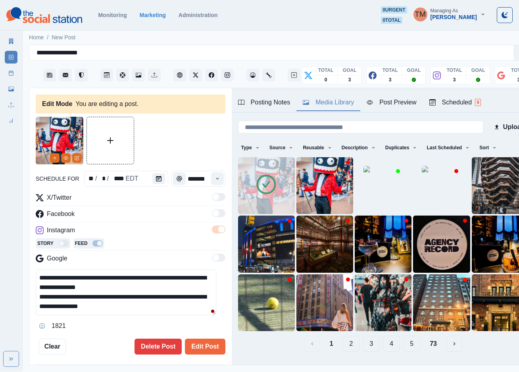
click at [341, 106] on div "Media Library" at bounding box center [328, 103] width 51 height 10
click at [318, 201] on button "Delete Media" at bounding box center [323, 205] width 10 height 10
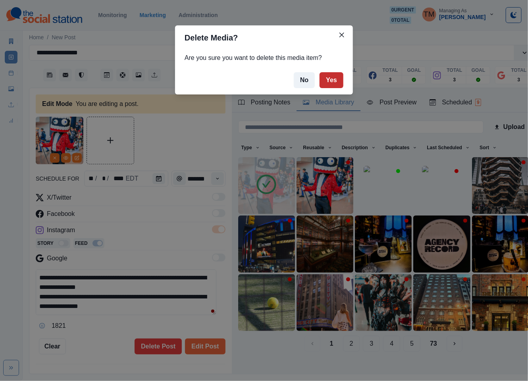
click at [331, 80] on button "Yes" at bounding box center [332, 80] width 24 height 16
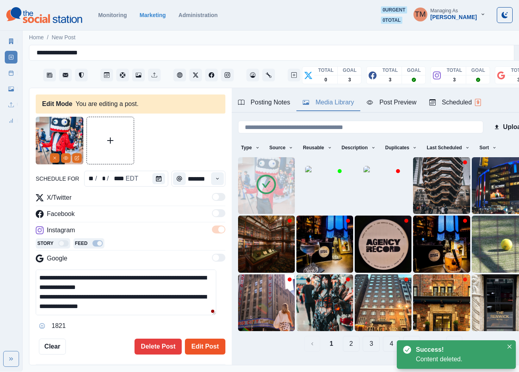
click at [197, 345] on button "Edit Post" at bounding box center [205, 347] width 40 height 16
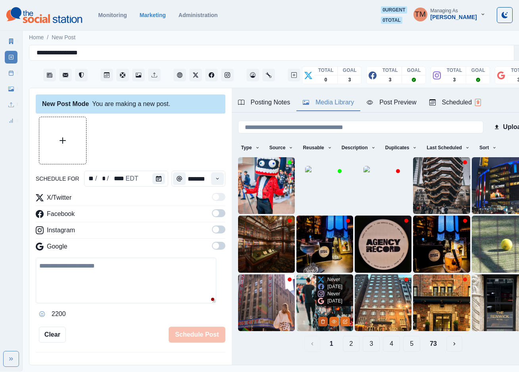
click at [318, 317] on button "Delete Media" at bounding box center [323, 322] width 10 height 10
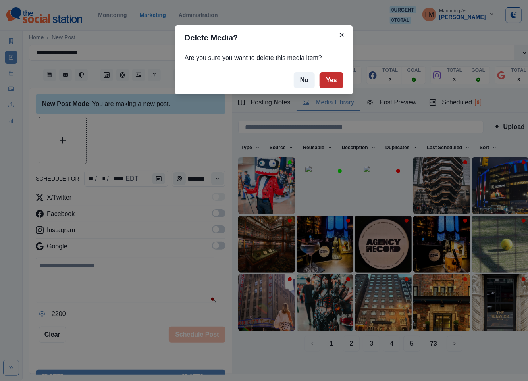
click at [333, 83] on button "Yes" at bounding box center [332, 80] width 24 height 16
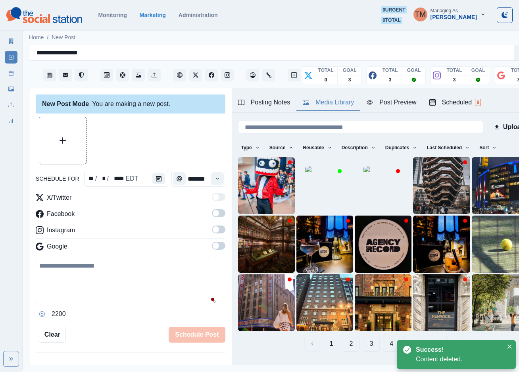
click at [162, 149] on div at bounding box center [131, 141] width 190 height 48
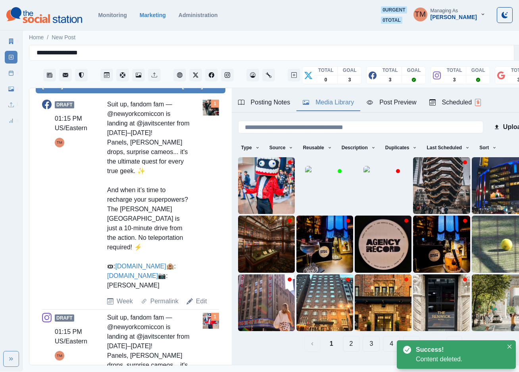
scroll to position [298, 0]
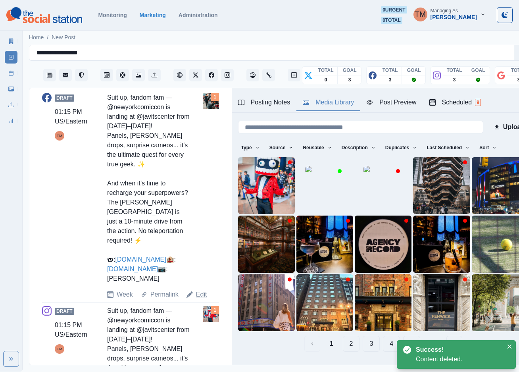
click at [200, 299] on link "Edit" at bounding box center [201, 295] width 11 height 10
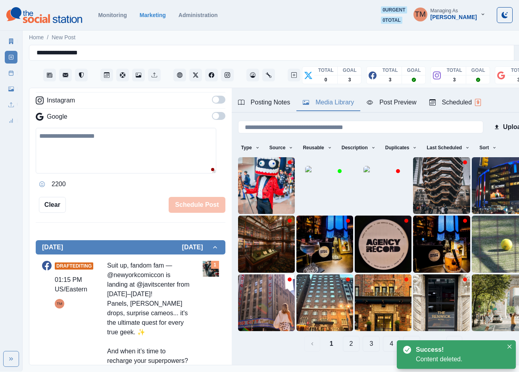
scroll to position [111, 0]
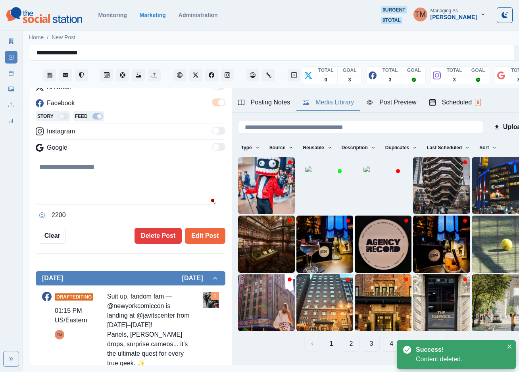
type textarea "**********"
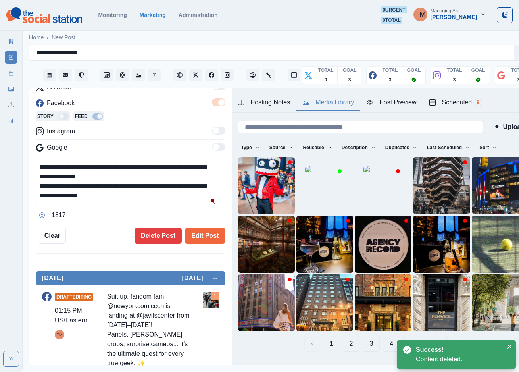
scroll to position [0, 0]
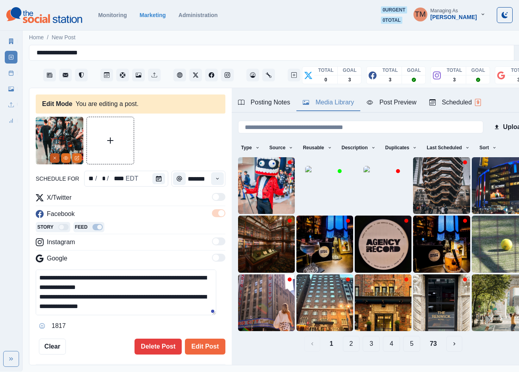
click at [52, 156] on button "Remove" at bounding box center [55, 158] width 10 height 10
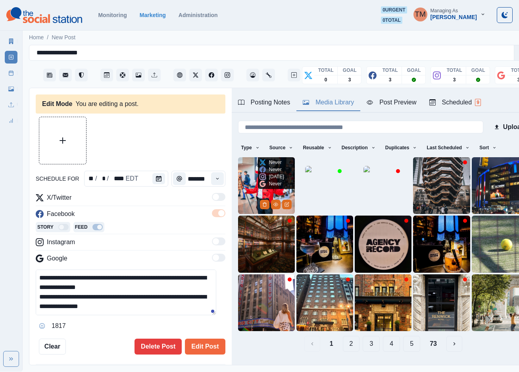
click at [248, 180] on img at bounding box center [266, 185] width 57 height 57
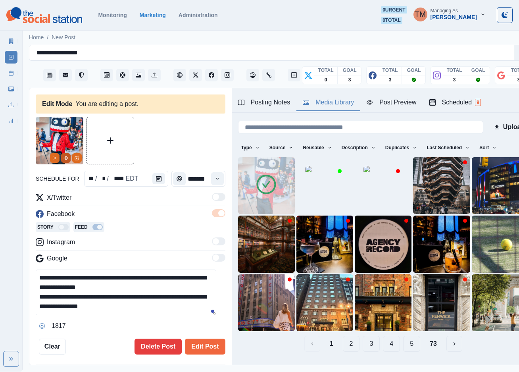
click at [65, 160] on icon "View Media" at bounding box center [66, 158] width 5 height 5
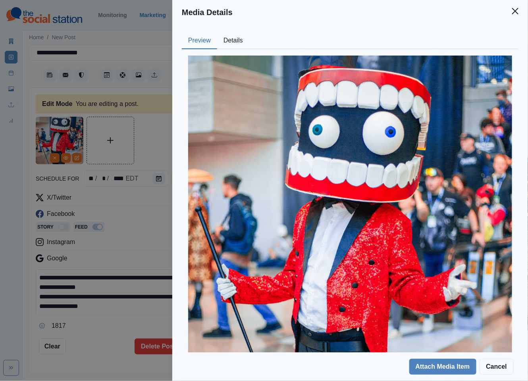
click at [232, 39] on button "Details" at bounding box center [233, 41] width 32 height 17
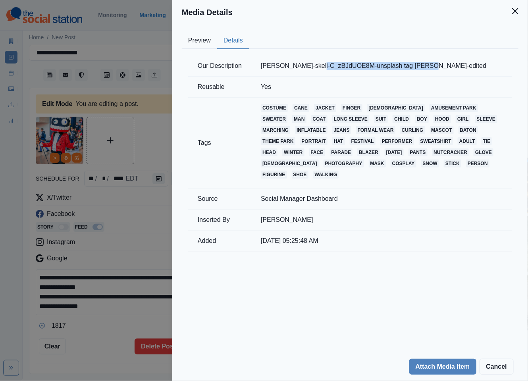
drag, startPoint x: 419, startPoint y: 65, endPoint x: 306, endPoint y: 64, distance: 112.7
click at [306, 64] on td "[PERSON_NAME]-skeli-C_zBJdUOE8M-unsplash tag [PERSON_NAME]-edited" at bounding box center [381, 66] width 261 height 21
drag, startPoint x: 420, startPoint y: 65, endPoint x: 250, endPoint y: 65, distance: 169.9
click at [250, 65] on tr "Our Description branden-skeli-C_zBJdUOE8M-unsplash tag Branden Skeli-edited" at bounding box center [350, 66] width 324 height 21
copy tr "branden-skeli-C_zBJdUOE8M-unsplash tag Branden Skeli"
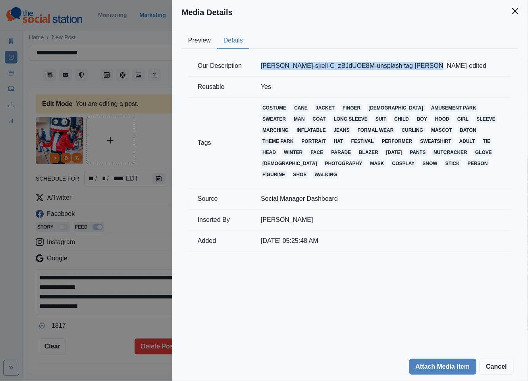
click at [131, 30] on div "Media Details Preview Details Our Description branden-skeli-C_zBJdUOE8M-unsplas…" at bounding box center [264, 190] width 528 height 381
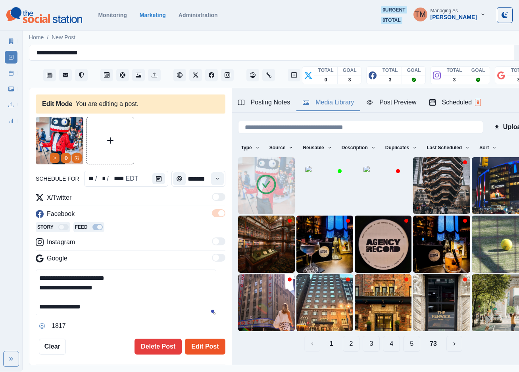
scroll to position [86, 0]
click at [196, 348] on button "Edit Post" at bounding box center [205, 347] width 40 height 16
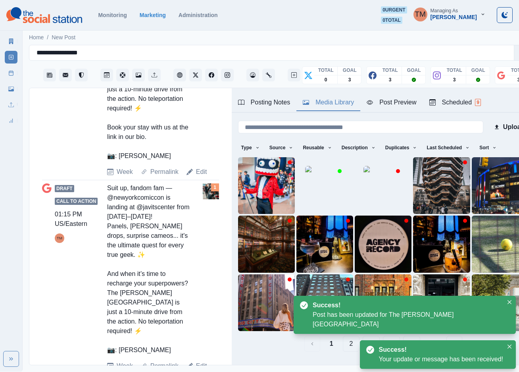
scroll to position [664, 0]
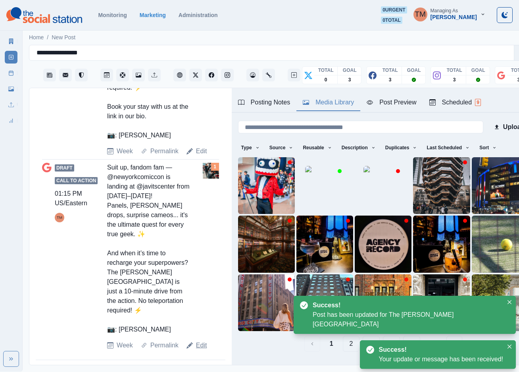
click at [198, 348] on link "Edit" at bounding box center [201, 346] width 11 height 10
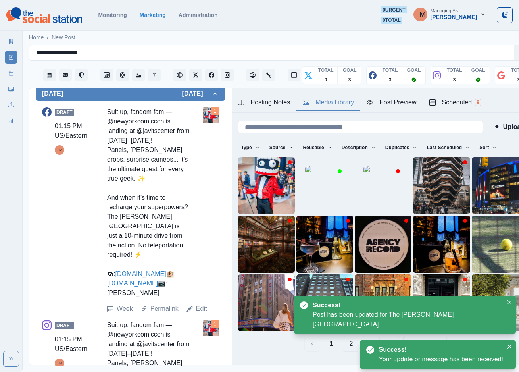
type textarea "**********"
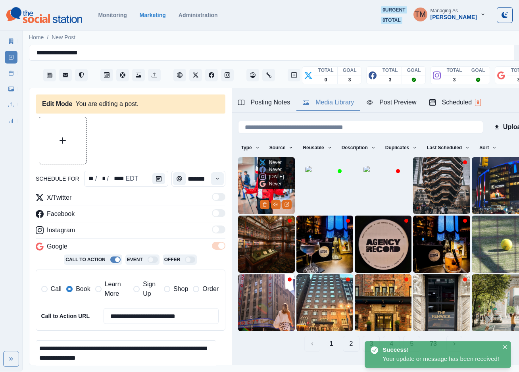
click at [249, 189] on img at bounding box center [266, 185] width 57 height 57
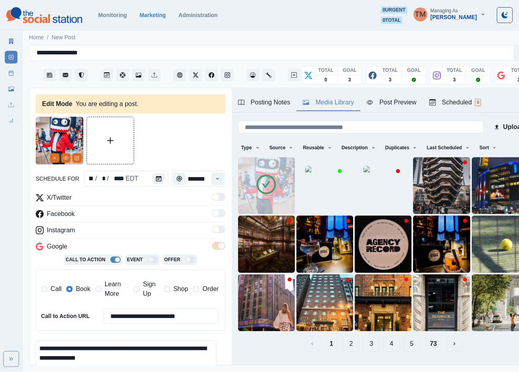
drag, startPoint x: 118, startPoint y: 292, endPoint x: 90, endPoint y: 292, distance: 28.6
click at [118, 292] on span "Learn More" at bounding box center [117, 288] width 24 height 19
click at [78, 291] on span "Book" at bounding box center [83, 289] width 14 height 10
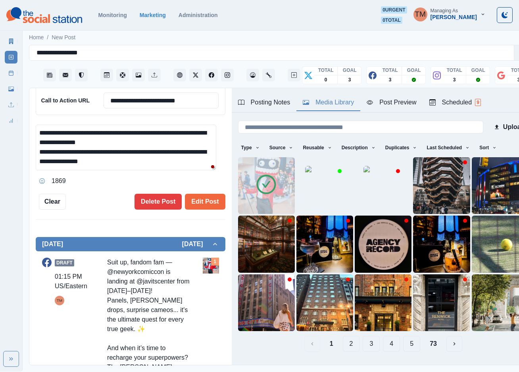
scroll to position [238, 0]
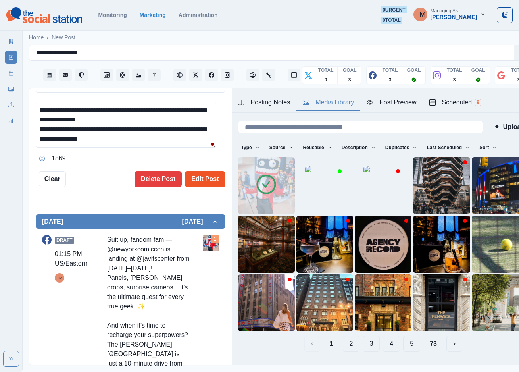
click at [201, 176] on button "Edit Post" at bounding box center [205, 179] width 40 height 16
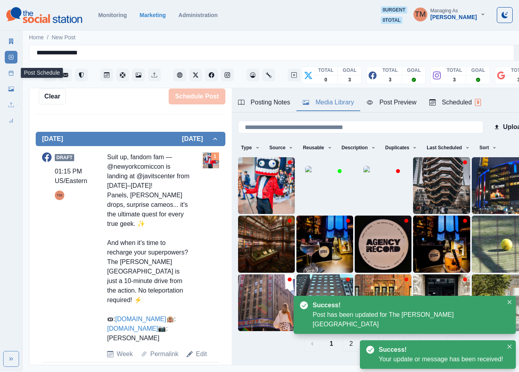
click at [9, 70] on icon at bounding box center [11, 73] width 6 height 6
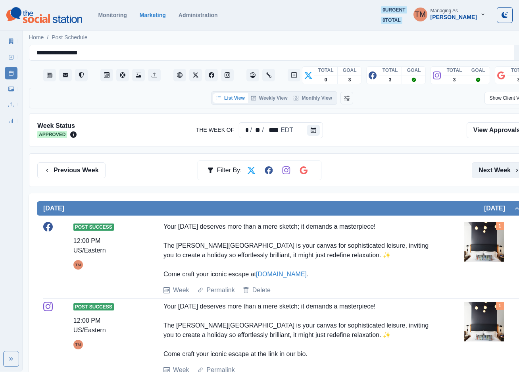
click at [493, 164] on button "Next Week" at bounding box center [499, 170] width 55 height 16
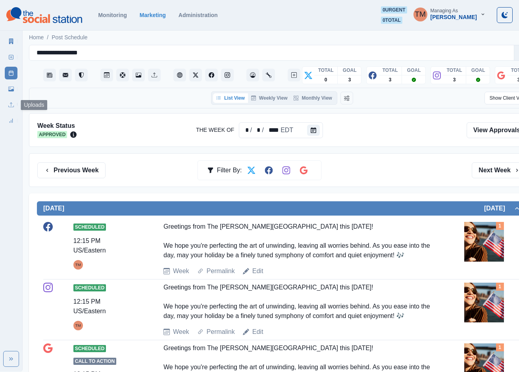
click at [9, 89] on icon at bounding box center [11, 89] width 6 height 6
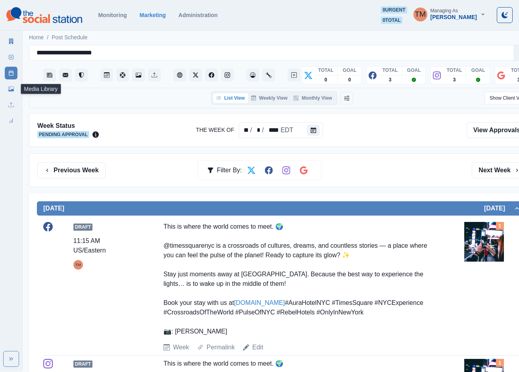
click at [10, 91] on icon at bounding box center [11, 89] width 6 height 5
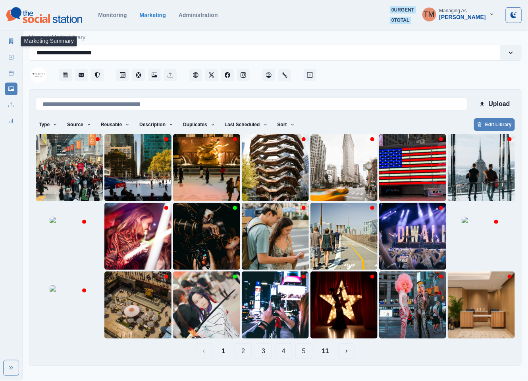
click at [13, 39] on icon at bounding box center [11, 42] width 4 height 6
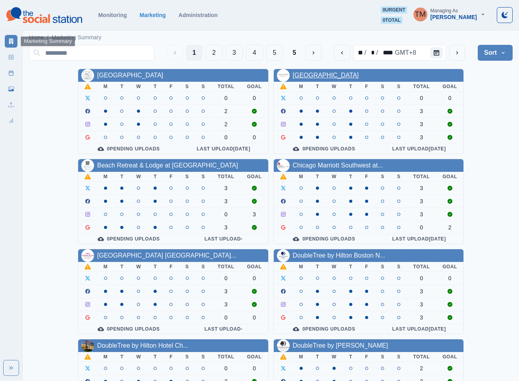
click at [318, 75] on link "[GEOGRAPHIC_DATA]" at bounding box center [326, 75] width 66 height 7
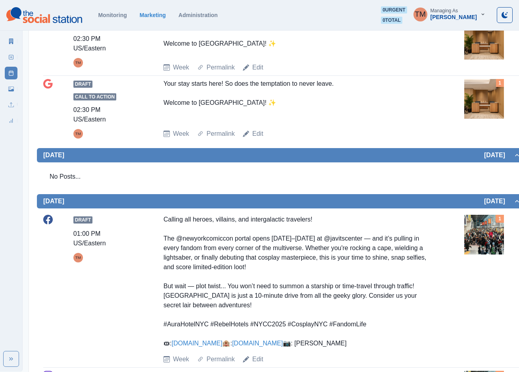
scroll to position [893, 0]
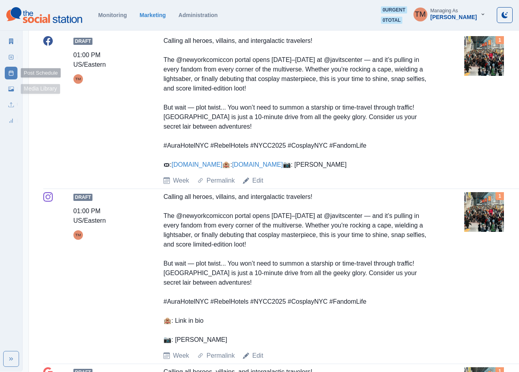
drag, startPoint x: 11, startPoint y: 89, endPoint x: 15, endPoint y: 89, distance: 4.0
click at [11, 89] on icon at bounding box center [11, 89] width 6 height 6
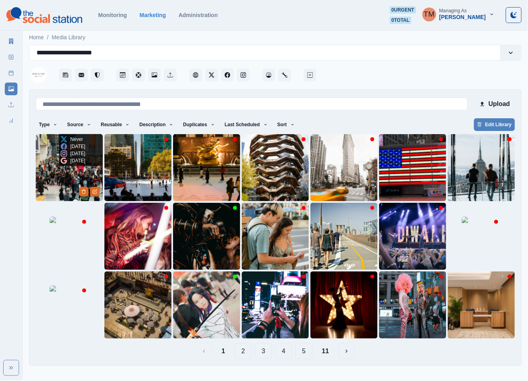
click at [50, 182] on img at bounding box center [69, 167] width 67 height 67
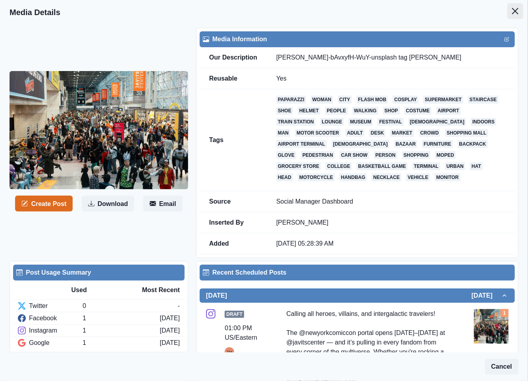
click at [507, 7] on button "Close" at bounding box center [515, 11] width 16 height 16
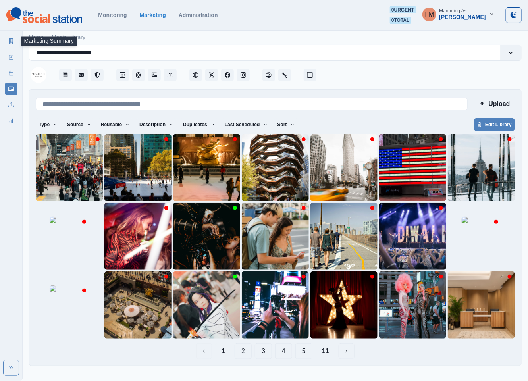
click at [9, 42] on icon at bounding box center [11, 42] width 6 height 6
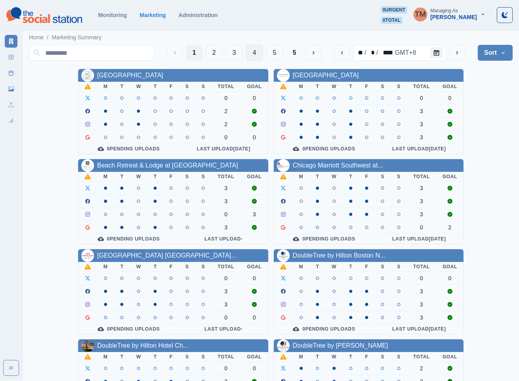
click at [250, 56] on button "4" at bounding box center [254, 53] width 17 height 16
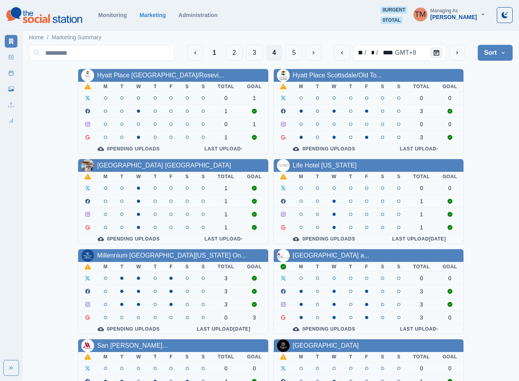
click at [322, 172] on div "Life Hotel [US_STATE]" at bounding box center [369, 165] width 190 height 13
click at [322, 167] on link "Life Hotel [US_STATE]" at bounding box center [325, 165] width 64 height 7
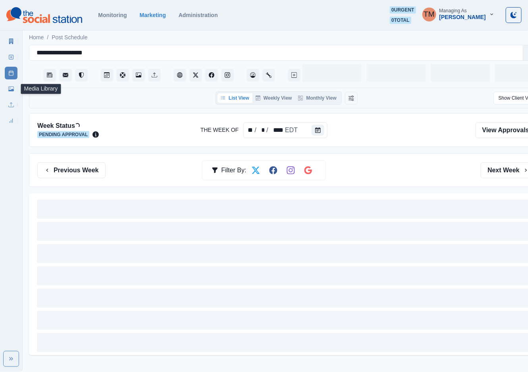
click at [12, 91] on icon at bounding box center [11, 89] width 6 height 5
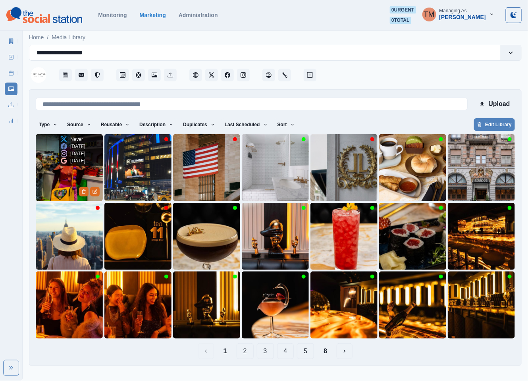
click at [52, 167] on img at bounding box center [69, 167] width 67 height 67
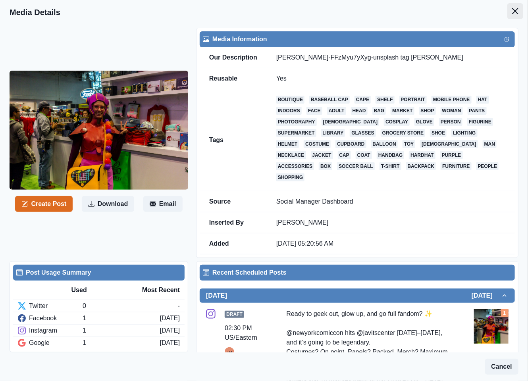
click at [512, 10] on icon "Close" at bounding box center [515, 11] width 6 height 6
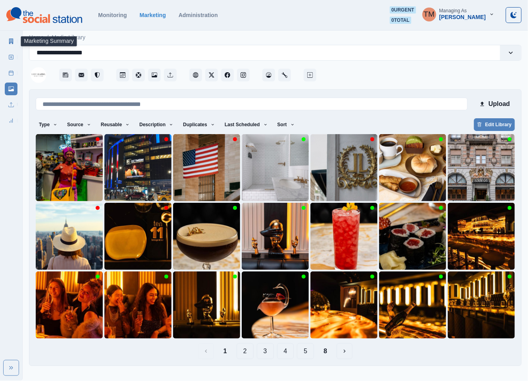
click at [10, 40] on icon at bounding box center [11, 42] width 6 height 6
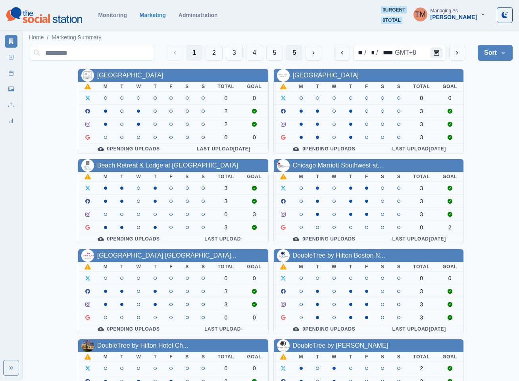
click at [297, 53] on button "5" at bounding box center [294, 53] width 16 height 16
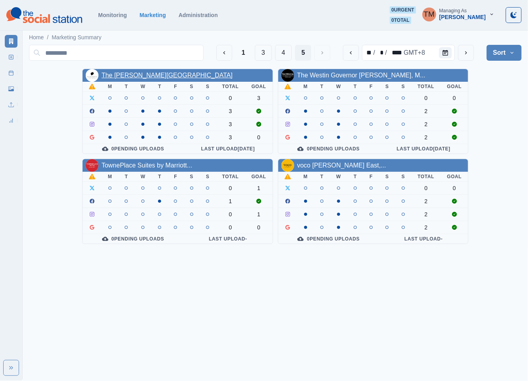
click at [138, 75] on link "The [PERSON_NAME][GEOGRAPHIC_DATA]" at bounding box center [167, 75] width 131 height 7
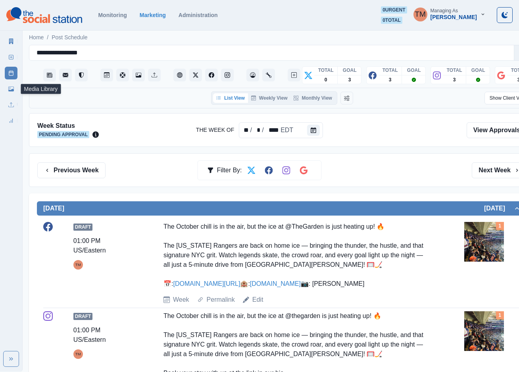
click at [12, 87] on icon at bounding box center [11, 89] width 6 height 6
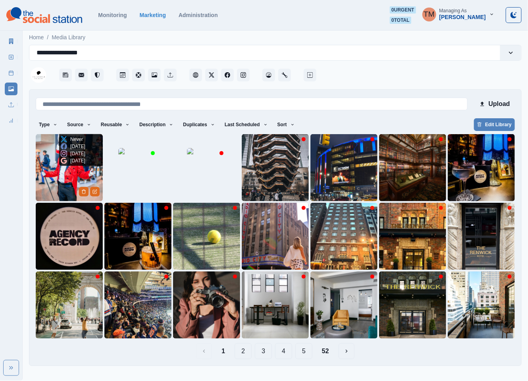
click at [58, 178] on img at bounding box center [69, 167] width 67 height 67
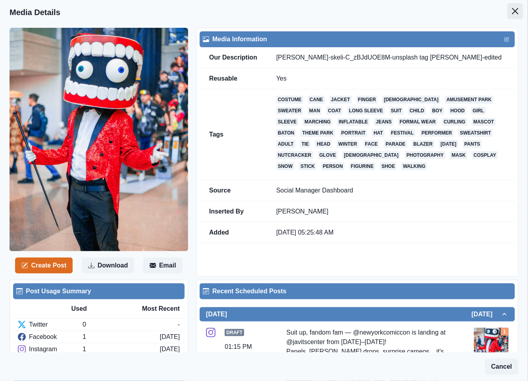
click at [512, 10] on icon "Close" at bounding box center [515, 11] width 6 height 6
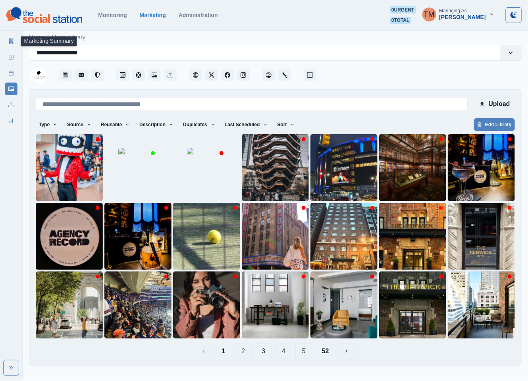
click at [10, 43] on icon at bounding box center [11, 42] width 4 height 6
